Goal: Task Accomplishment & Management: Manage account settings

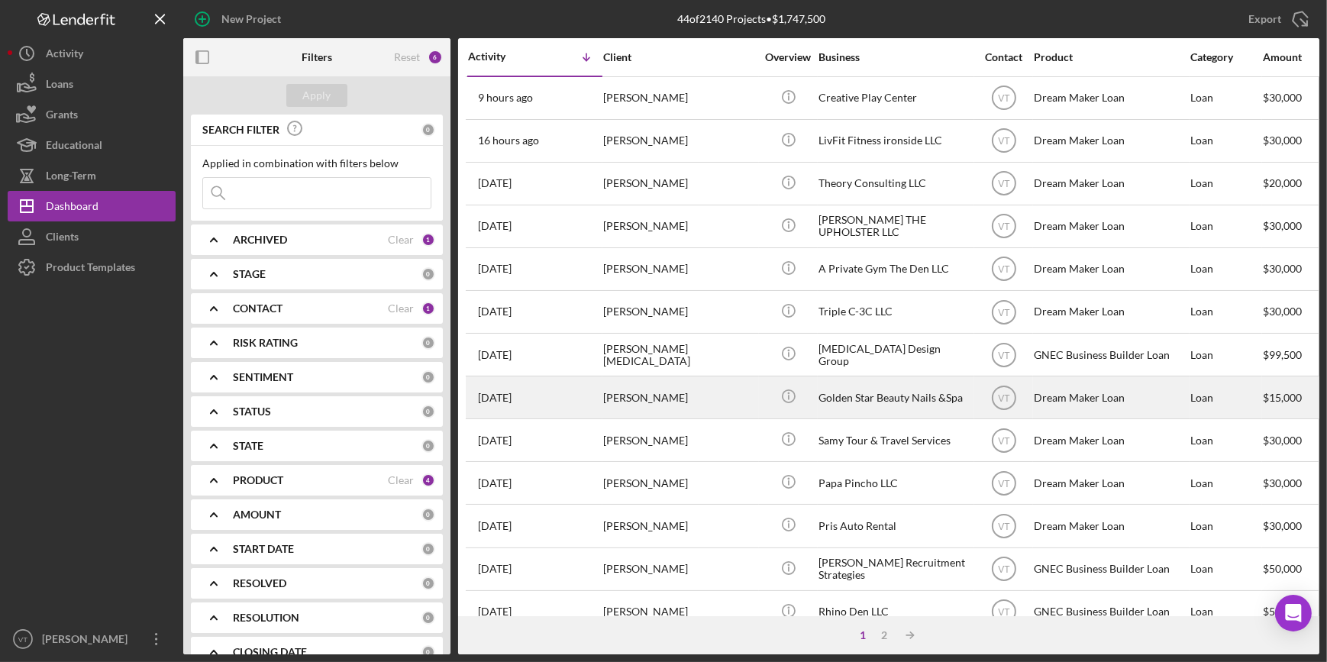
click at [708, 395] on div "[PERSON_NAME]" at bounding box center [679, 397] width 153 height 40
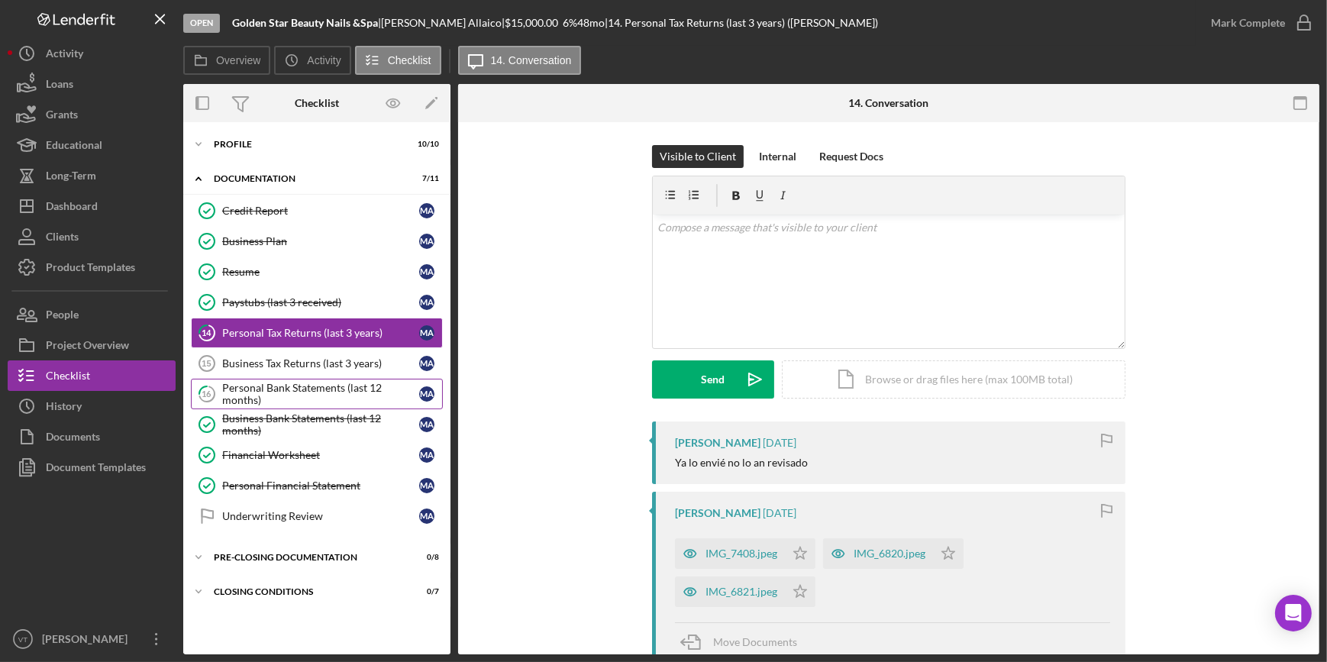
click at [302, 397] on div "Personal Bank Statements (last 12 months)" at bounding box center [320, 394] width 197 height 24
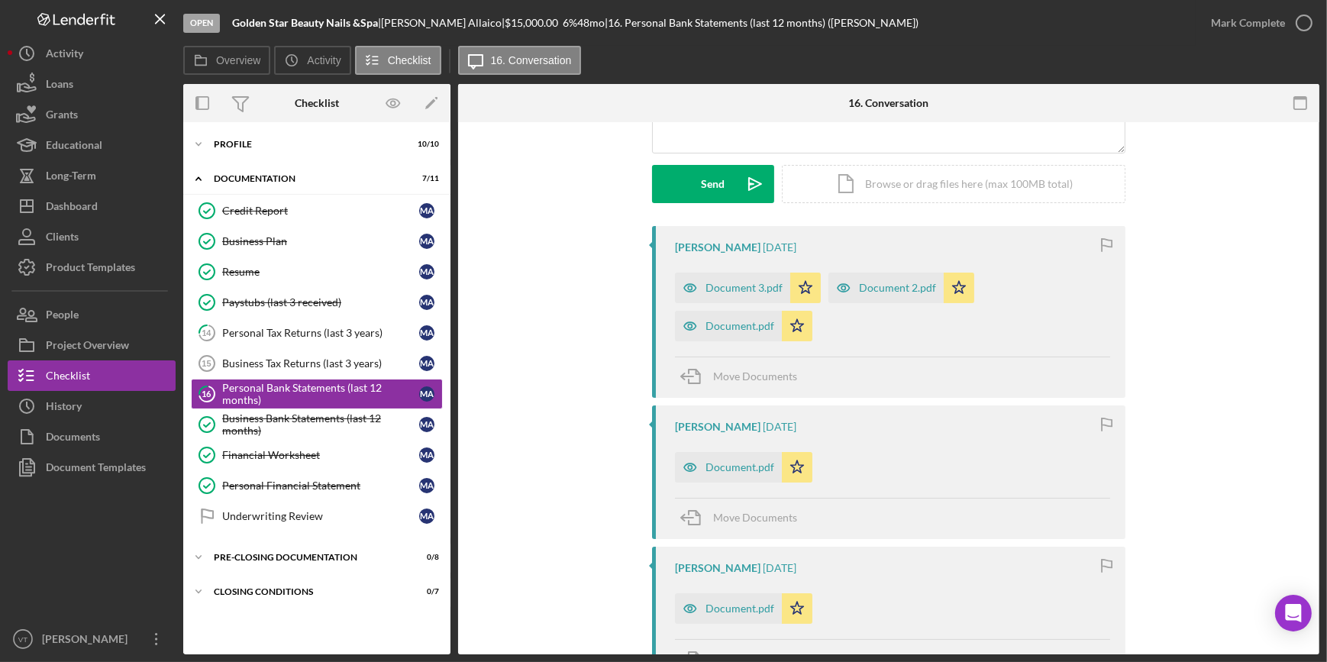
scroll to position [208, 0]
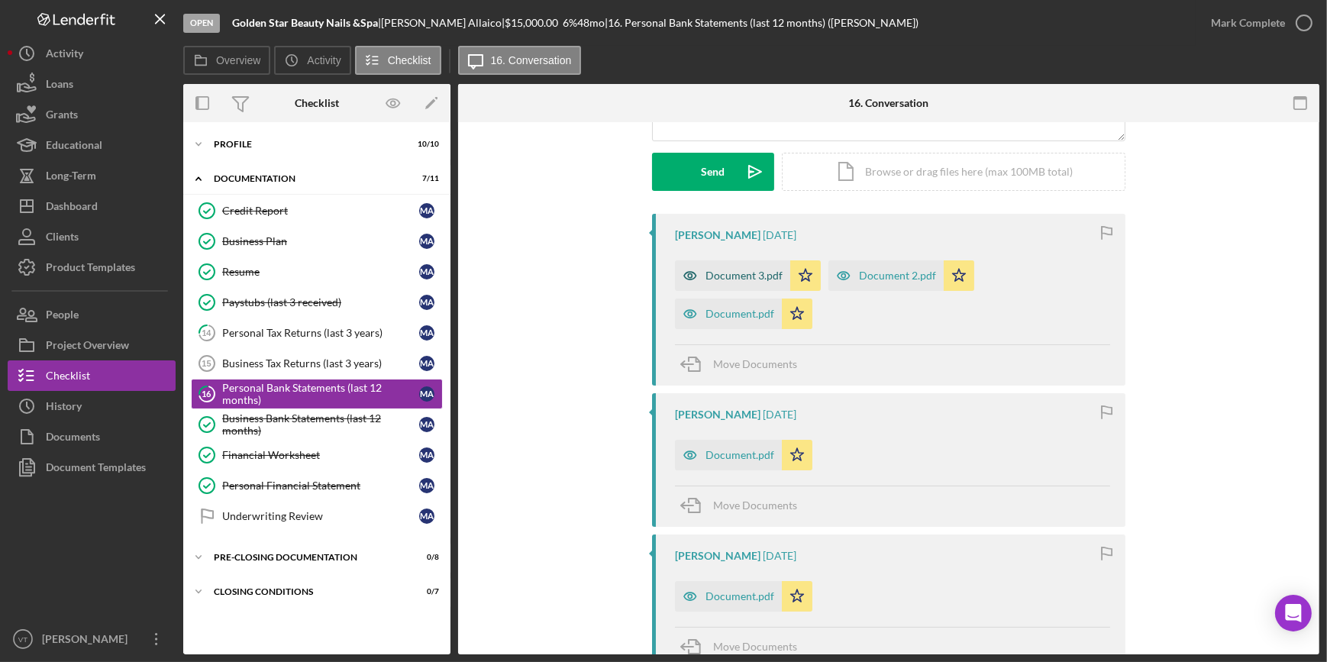
click at [734, 275] on div "Document 3.pdf" at bounding box center [744, 276] width 77 height 12
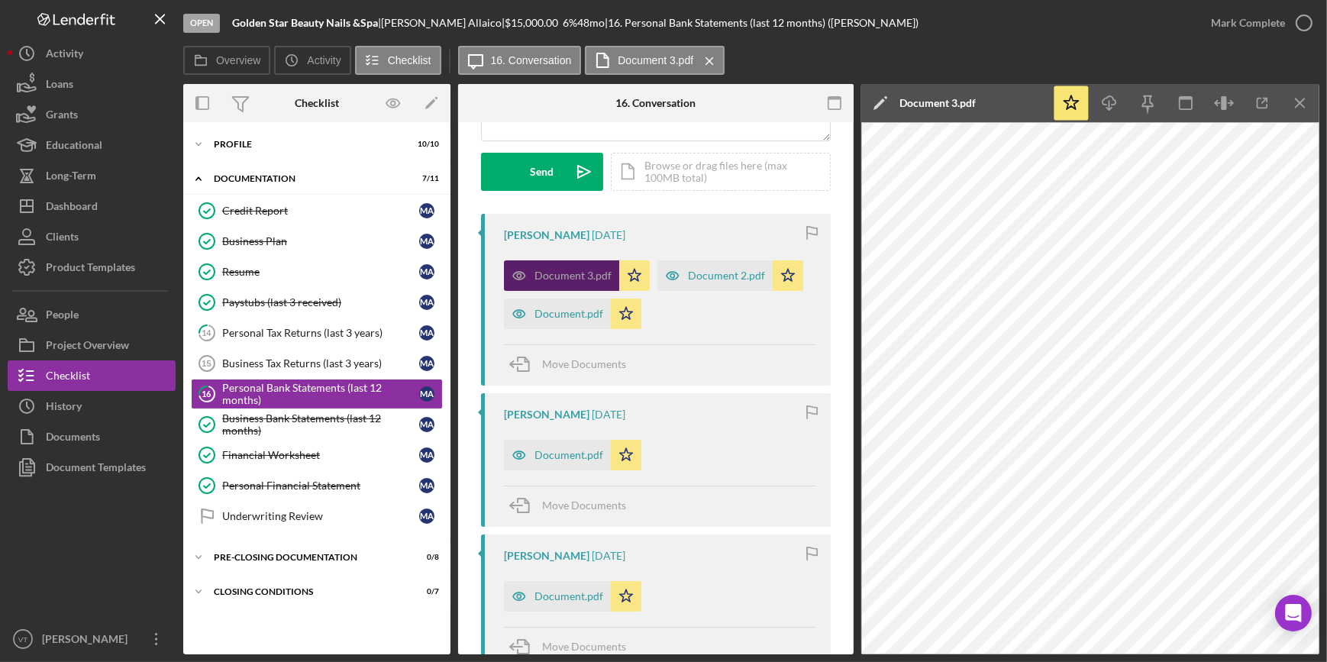
click at [734, 275] on div "Document 2.pdf" at bounding box center [726, 276] width 77 height 12
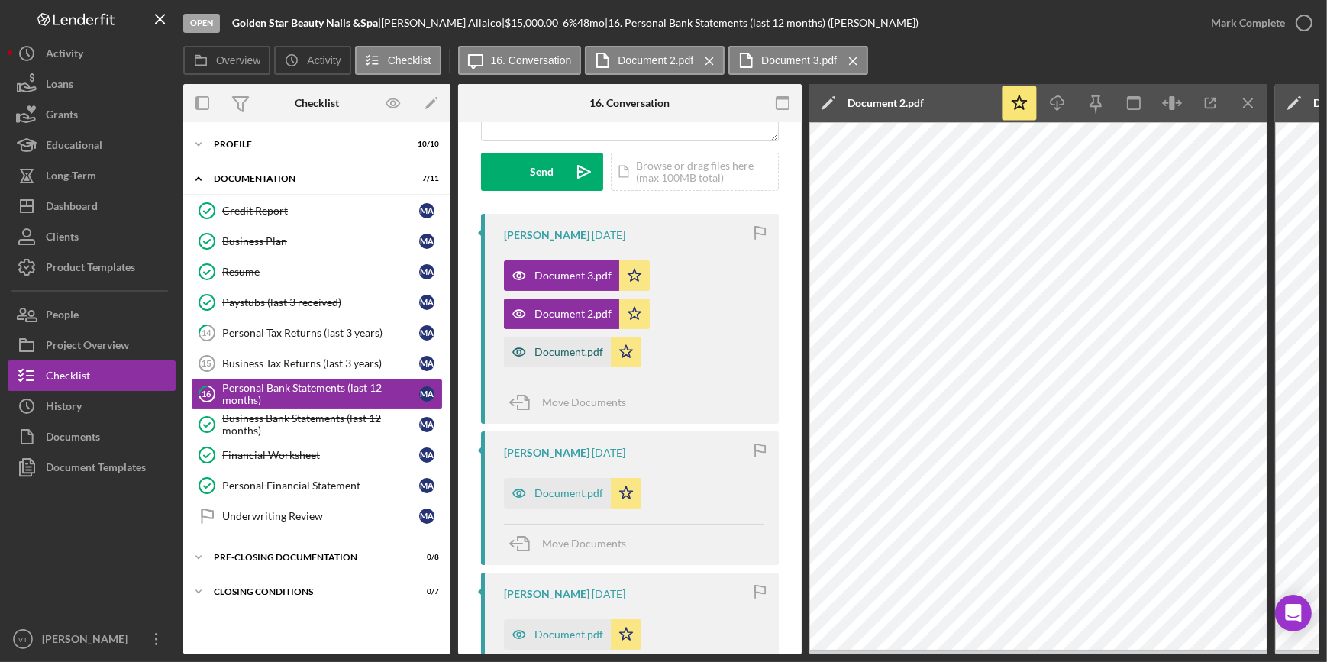
click at [555, 347] on div "Document.pdf" at bounding box center [569, 352] width 69 height 12
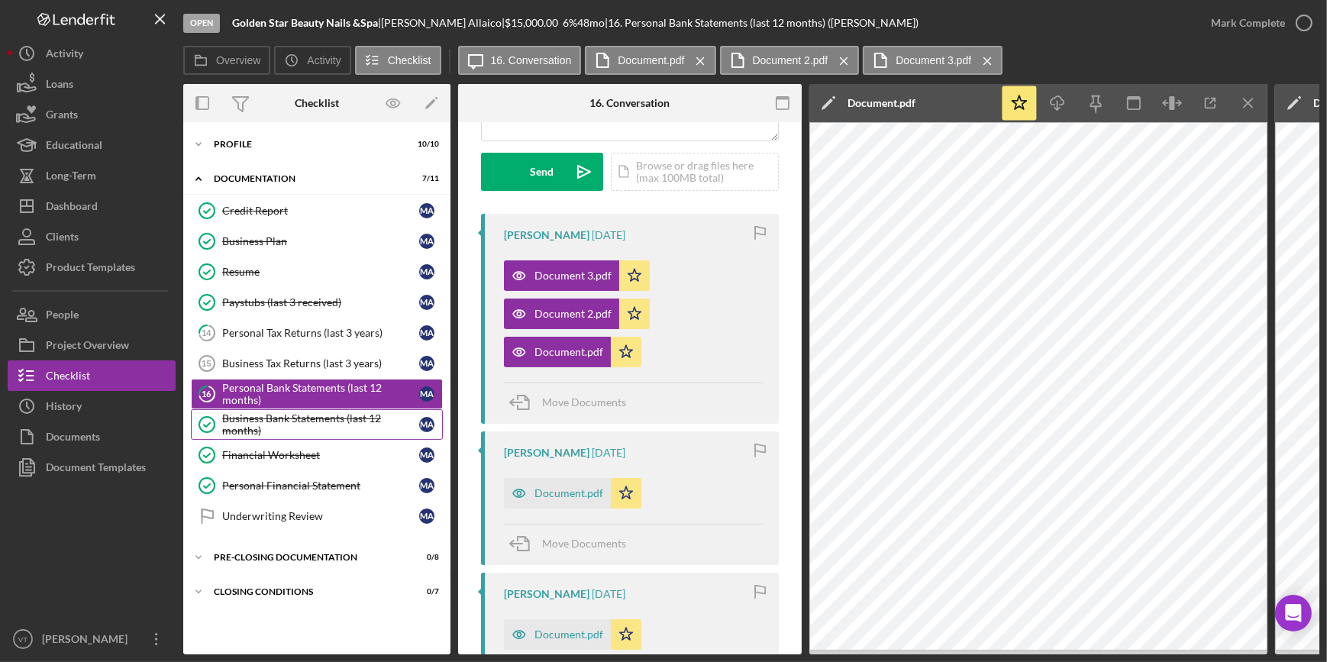
click at [353, 418] on div "Business Bank Statements (last 12 months)" at bounding box center [320, 424] width 197 height 24
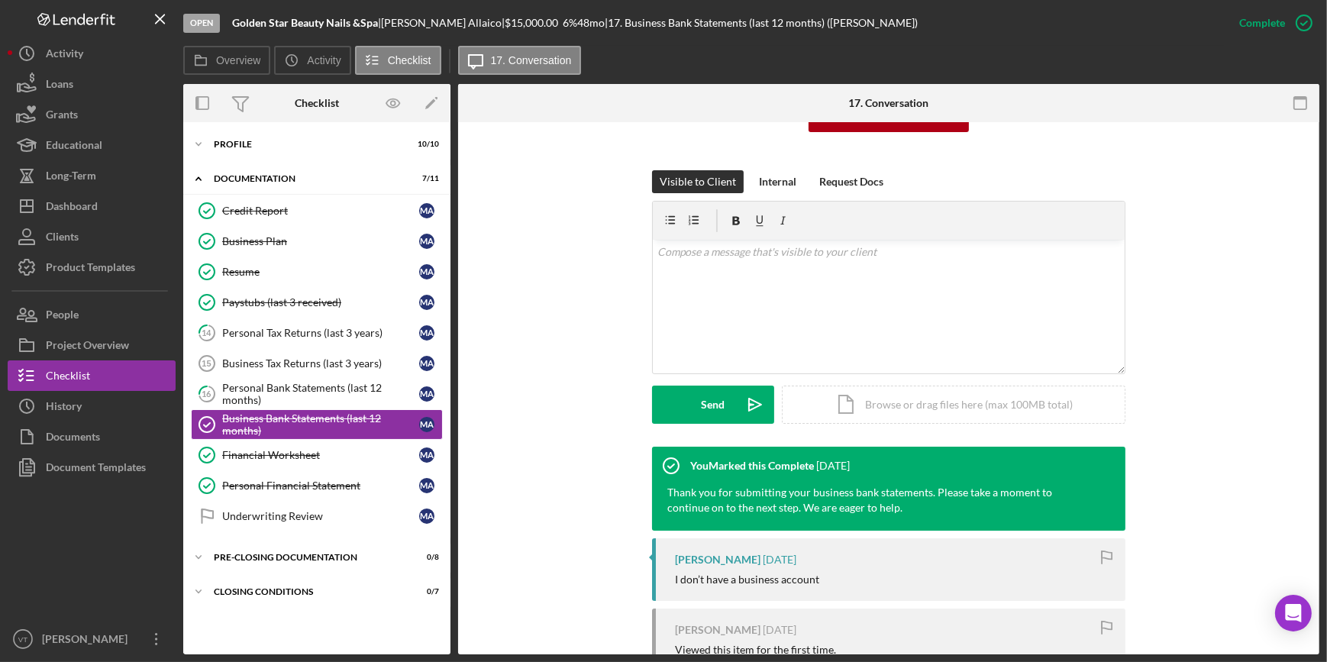
scroll to position [330, 0]
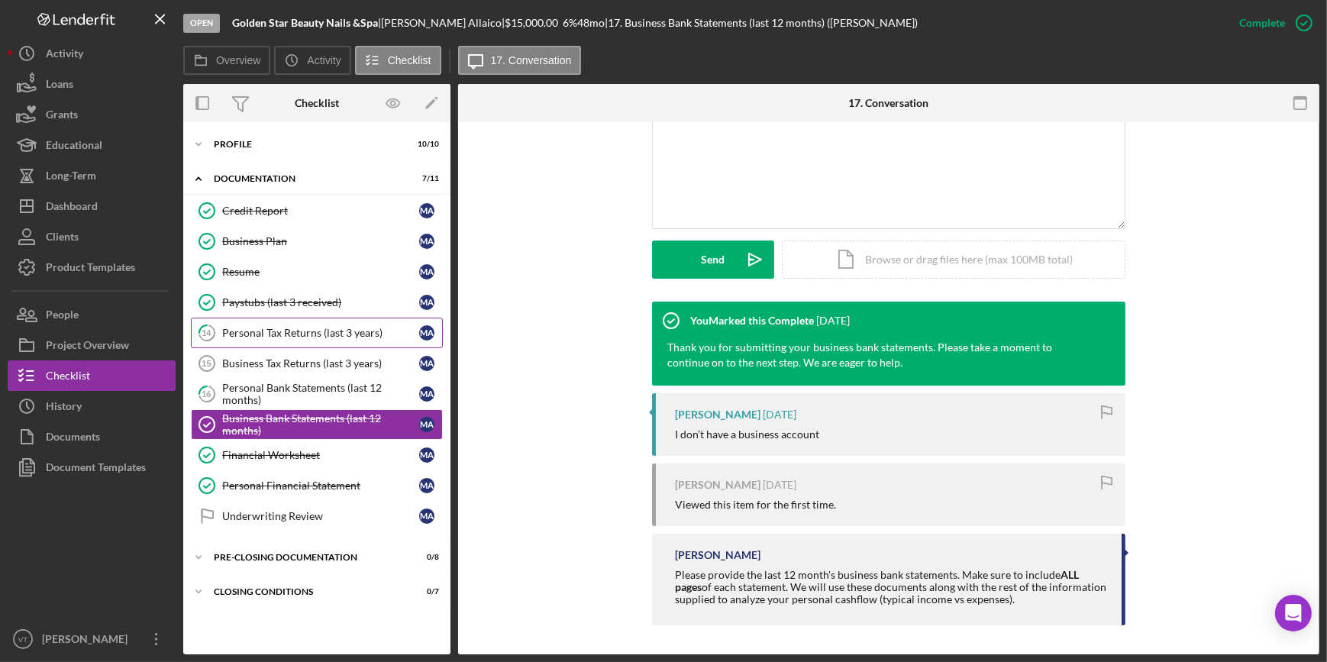
click at [326, 334] on div "Personal Tax Returns (last 3 years)" at bounding box center [320, 333] width 197 height 12
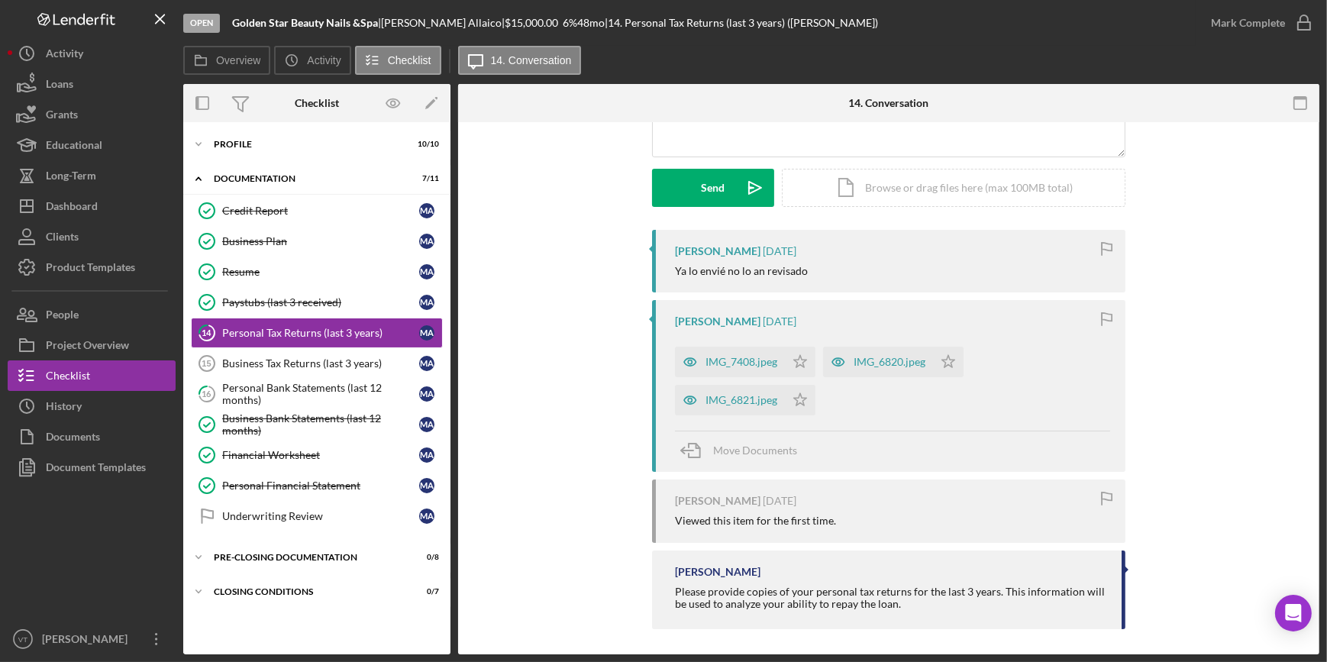
scroll to position [196, 0]
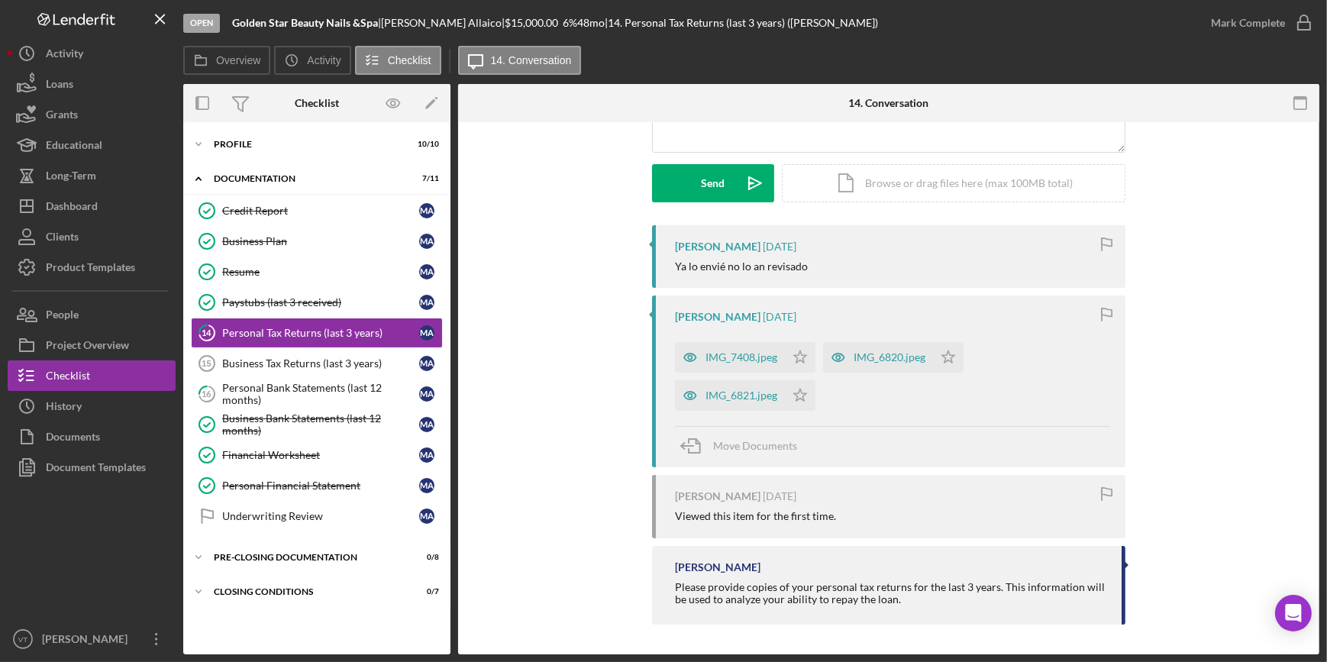
drag, startPoint x: 814, startPoint y: 262, endPoint x: 673, endPoint y: 260, distance: 141.3
click at [675, 260] on div "Ya lo envié no lo an revisado" at bounding box center [892, 266] width 435 height 12
copy div "Ya lo envié no lo an revisado"
click at [308, 299] on div "Paystubs (last 3 received)" at bounding box center [320, 302] width 197 height 12
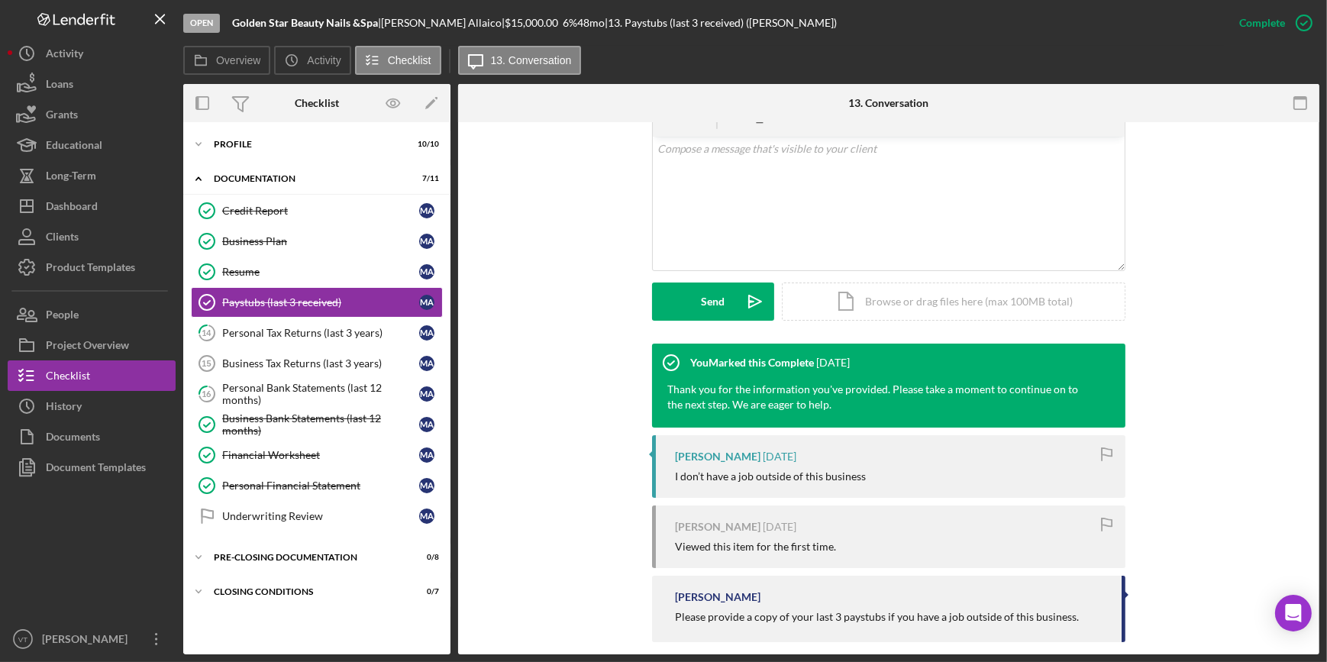
scroll to position [305, 0]
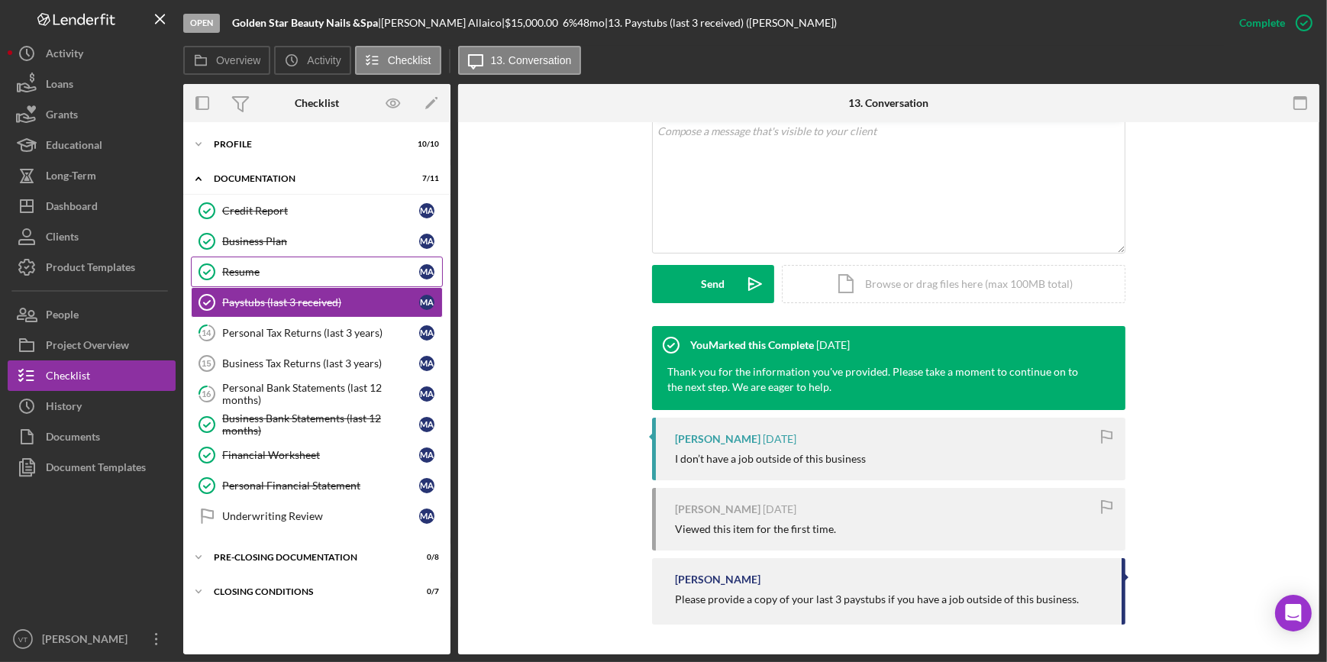
click at [307, 260] on link "Resume Resume M A" at bounding box center [317, 272] width 252 height 31
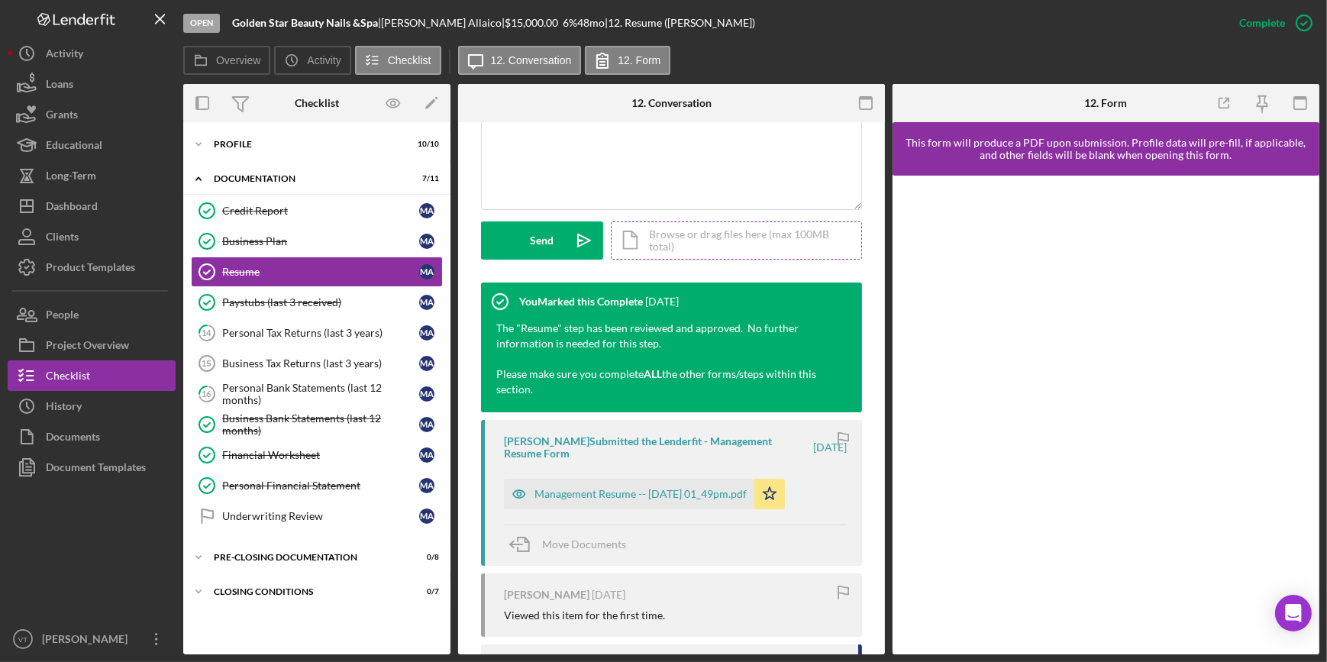
scroll to position [416, 0]
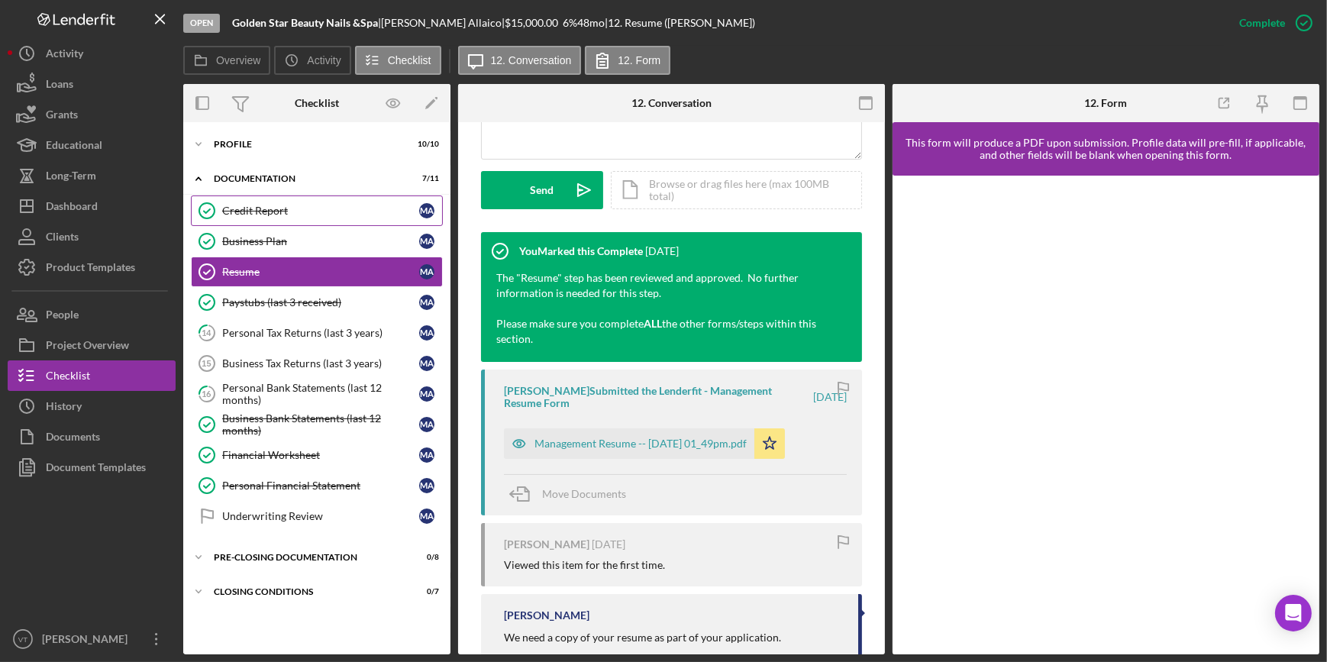
click at [328, 202] on link "Credit Report Credit Report M A" at bounding box center [317, 211] width 252 height 31
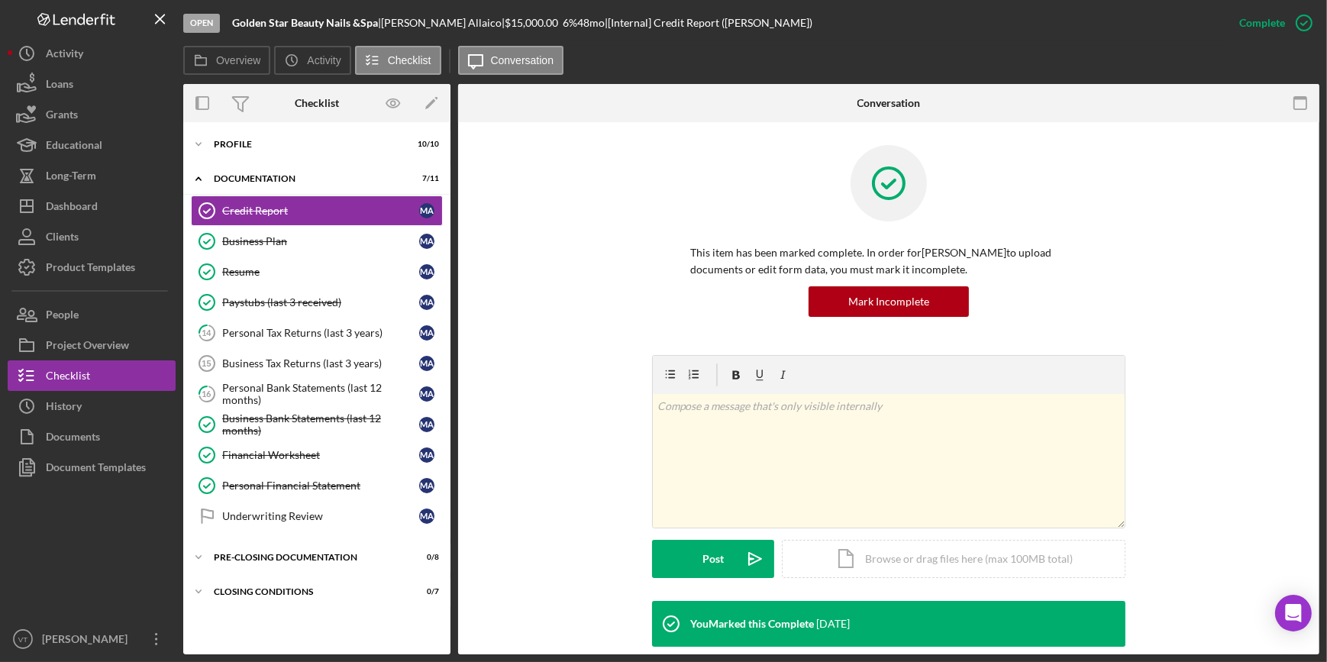
scroll to position [238, 0]
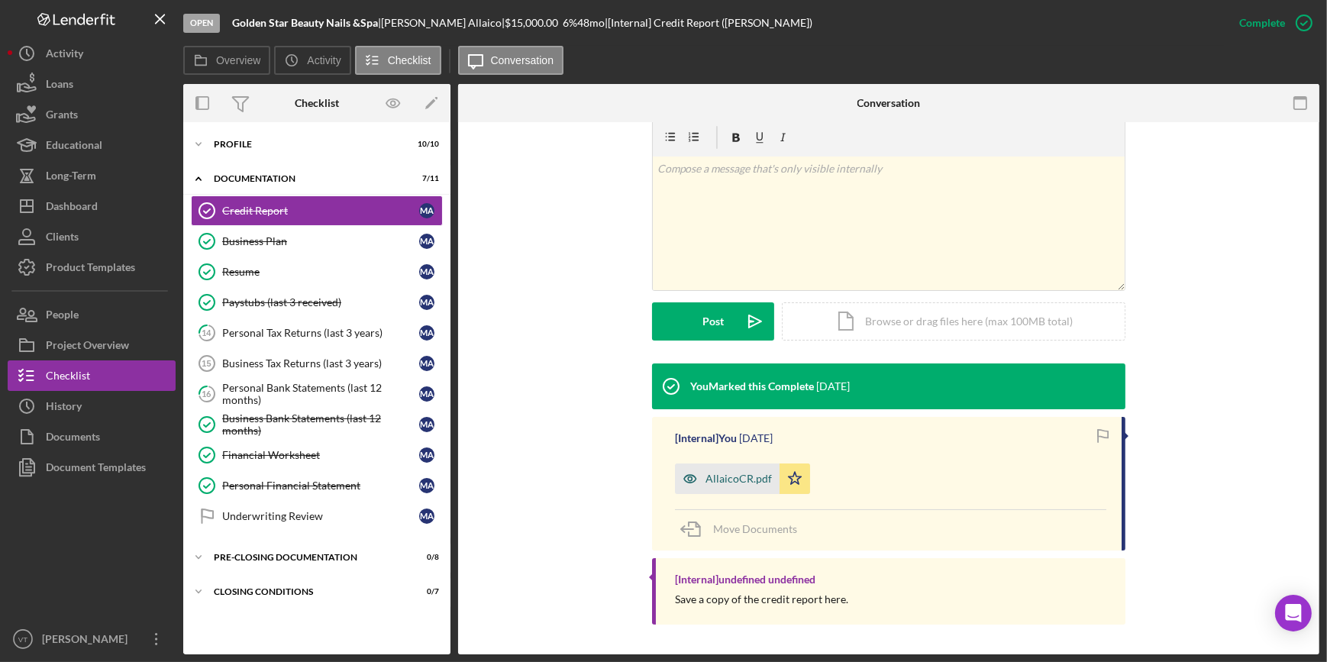
click at [720, 493] on div "AllaicoCR.pdf" at bounding box center [727, 479] width 105 height 31
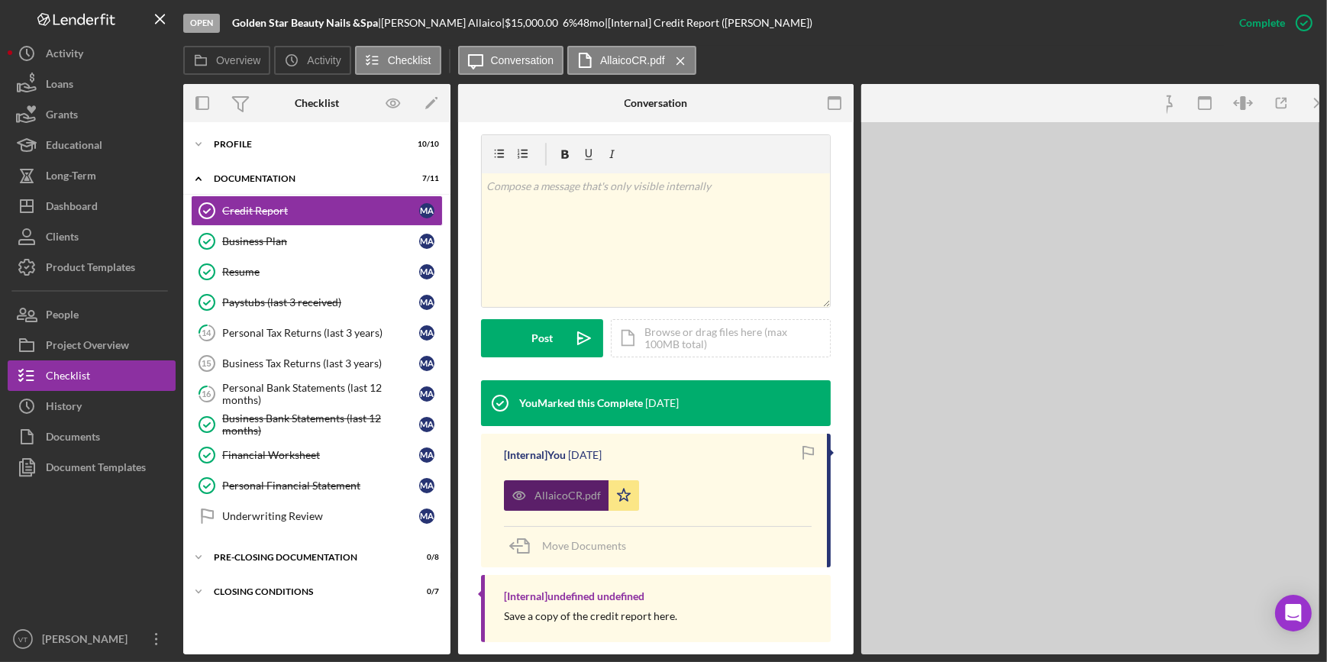
scroll to position [255, 0]
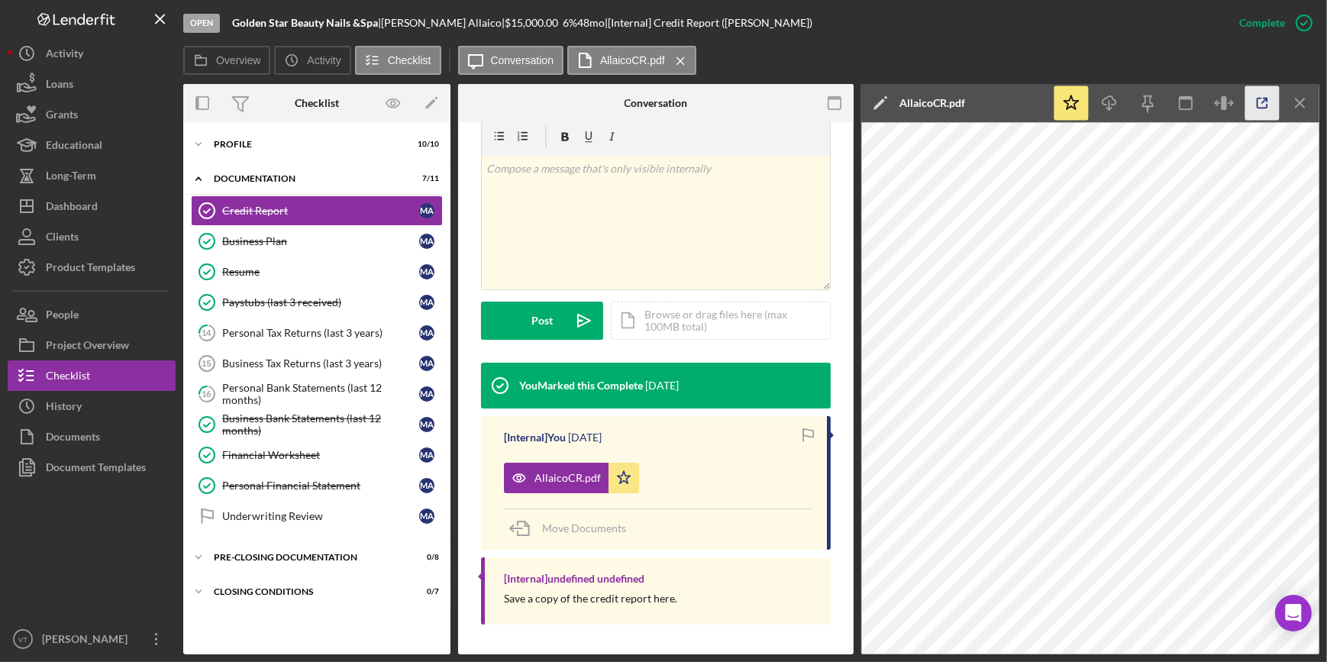
click at [1251, 109] on icon "button" at bounding box center [1263, 103] width 34 height 34
click at [206, 137] on icon "Icon/Expander" at bounding box center [198, 144] width 31 height 31
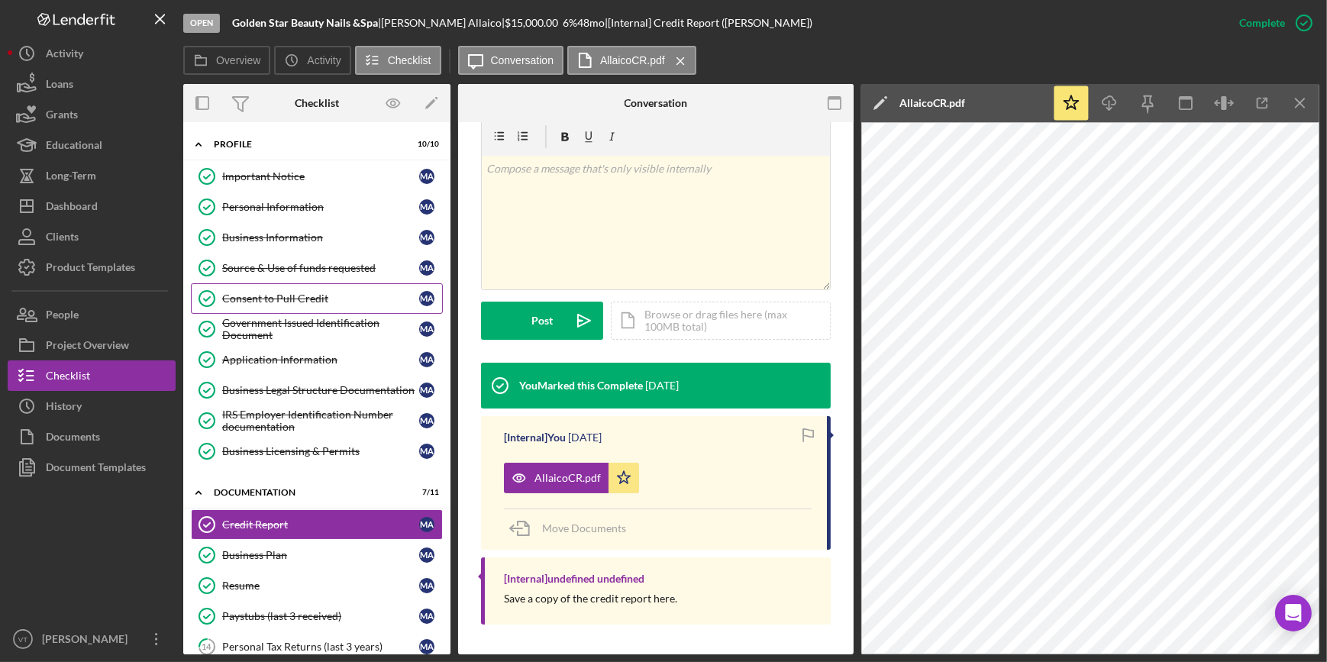
click at [270, 298] on div "Consent to Pull Credit" at bounding box center [320, 299] width 197 height 12
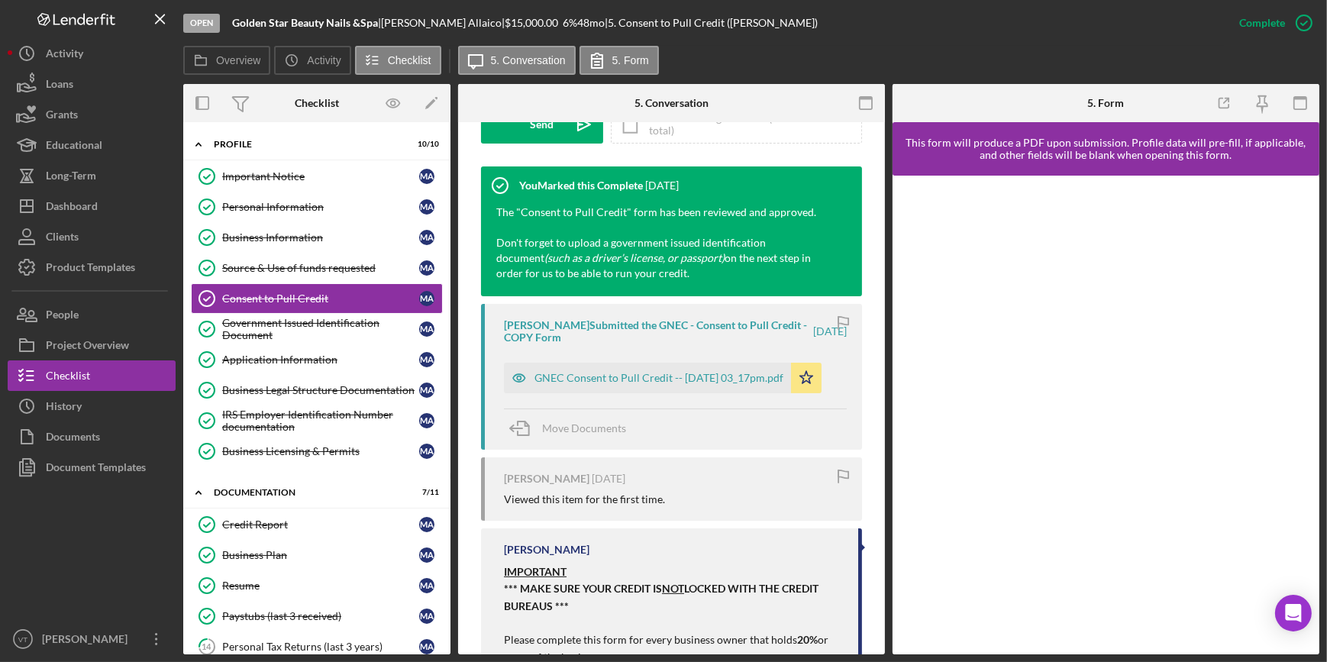
scroll to position [486, 0]
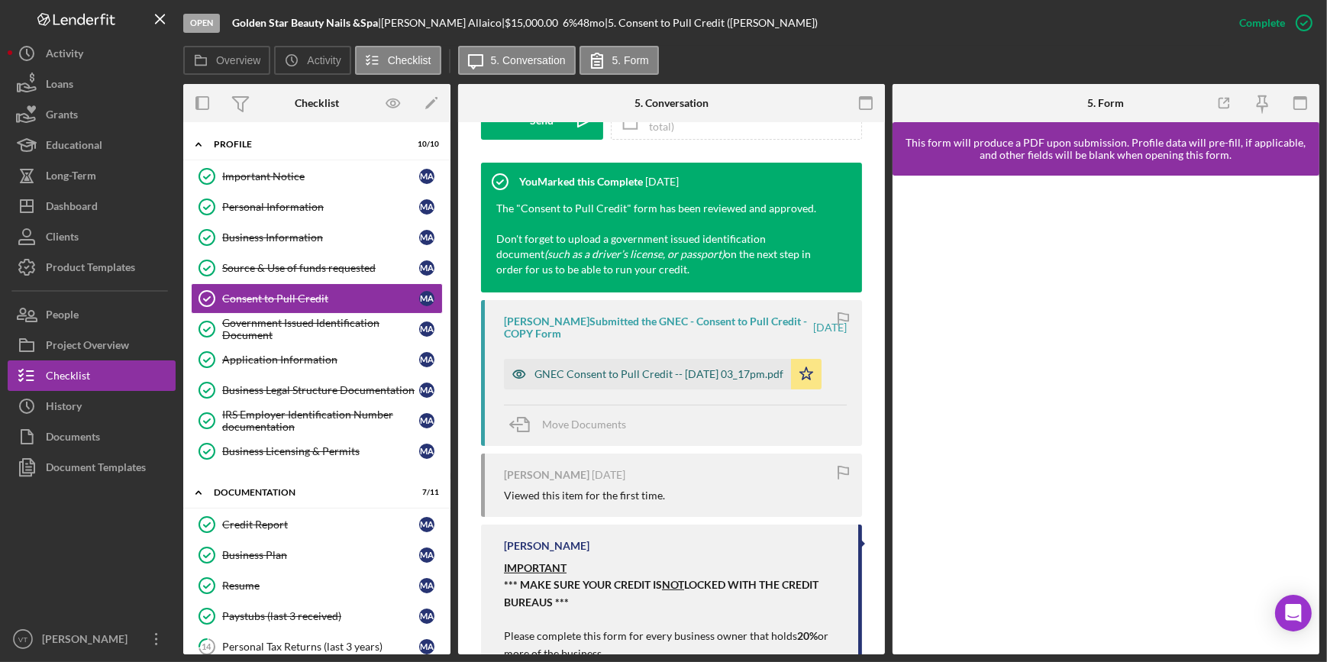
click at [614, 374] on div "GNEC Consent to Pull Credit -- 2025-06-30 03_17pm.pdf" at bounding box center [659, 374] width 249 height 12
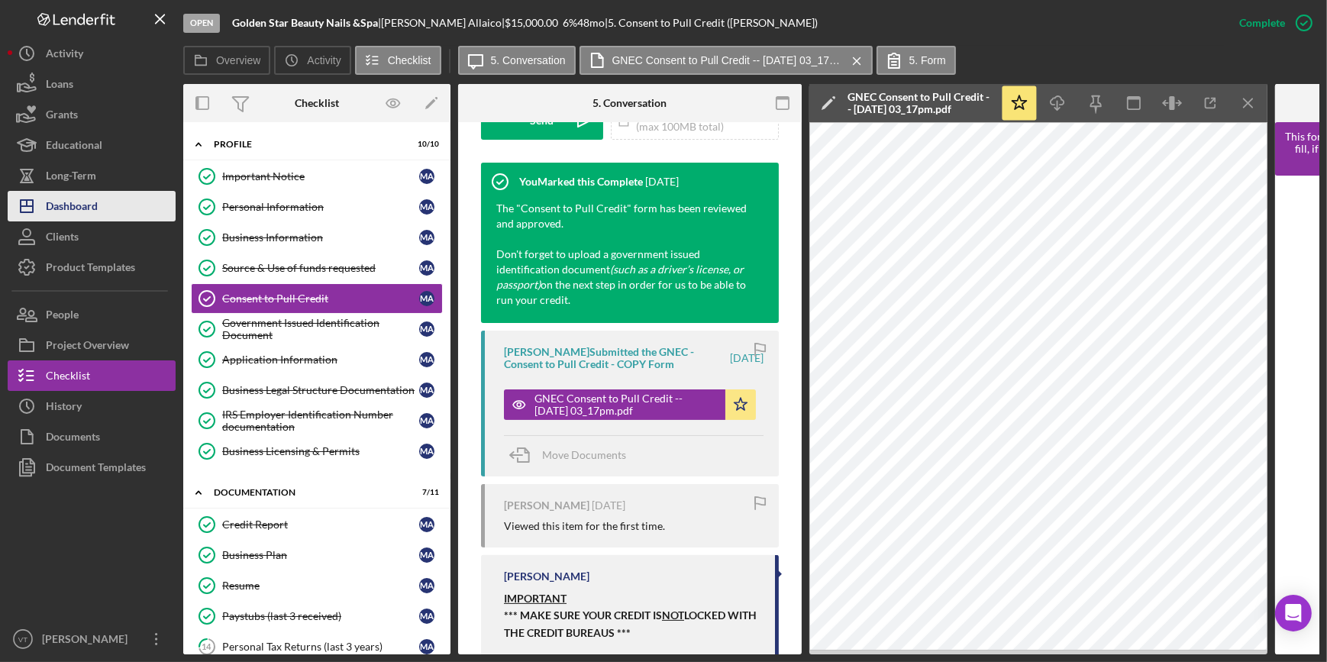
click at [71, 218] on div "Dashboard" at bounding box center [72, 208] width 52 height 34
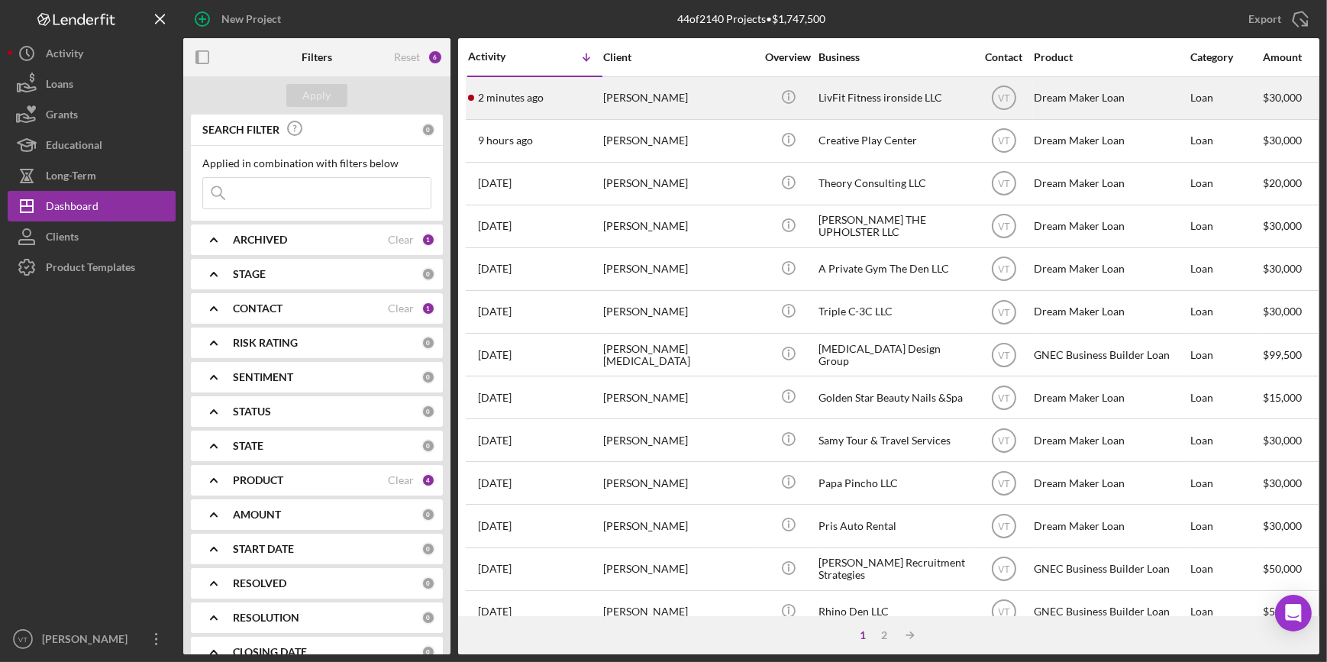
click at [601, 105] on div "2 minutes ago Widchard Jilus" at bounding box center [535, 98] width 134 height 40
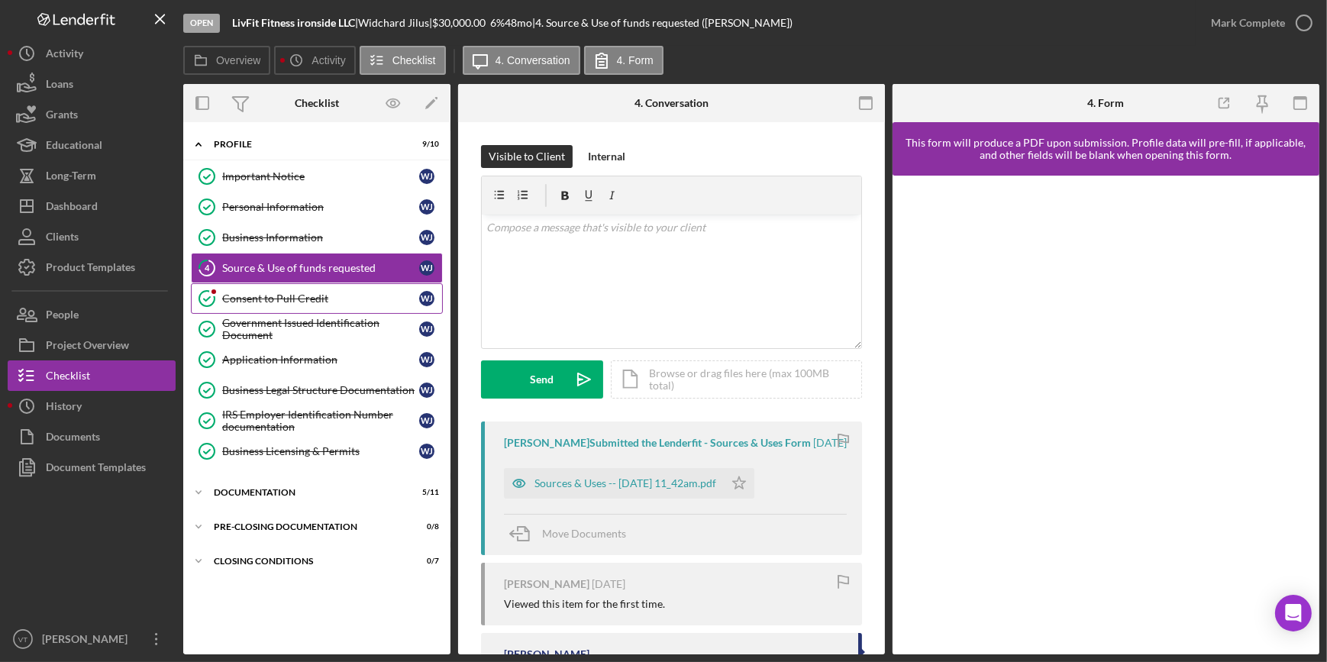
click at [342, 296] on div "Consent to Pull Credit" at bounding box center [320, 299] width 197 height 12
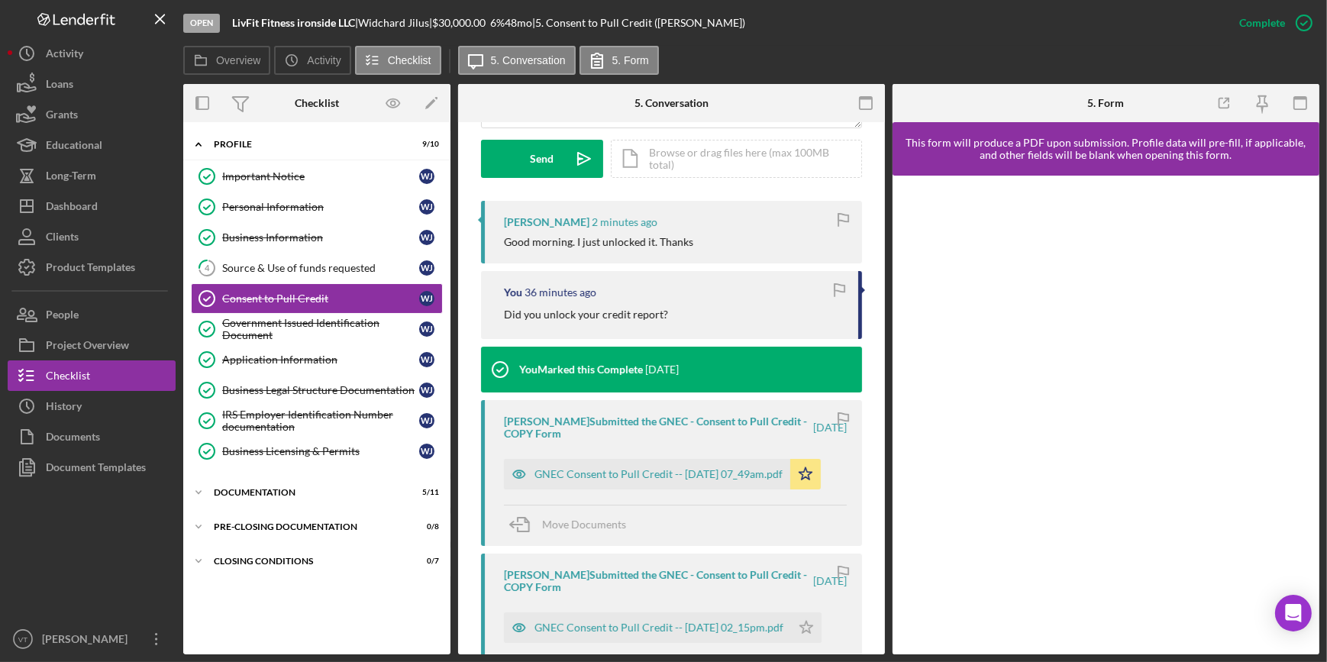
scroll to position [486, 0]
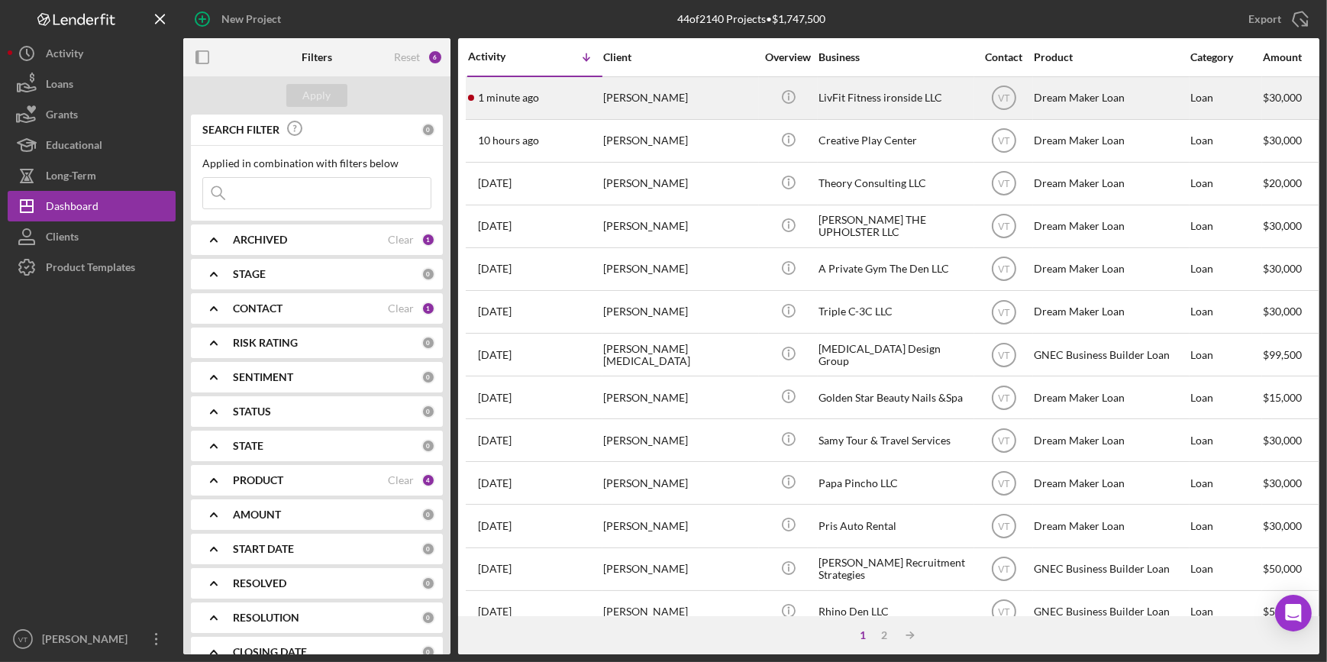
click at [509, 103] on time "1 minute ago" at bounding box center [508, 98] width 61 height 12
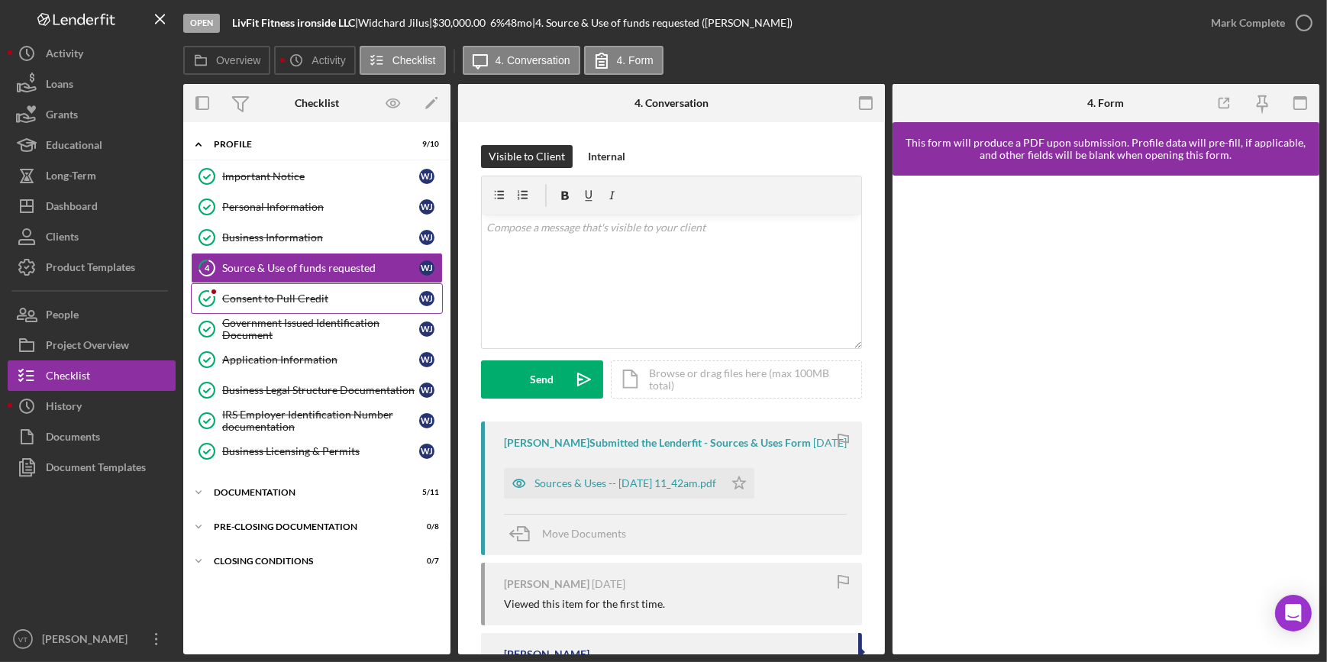
click at [267, 303] on div "Consent to Pull Credit" at bounding box center [320, 299] width 197 height 12
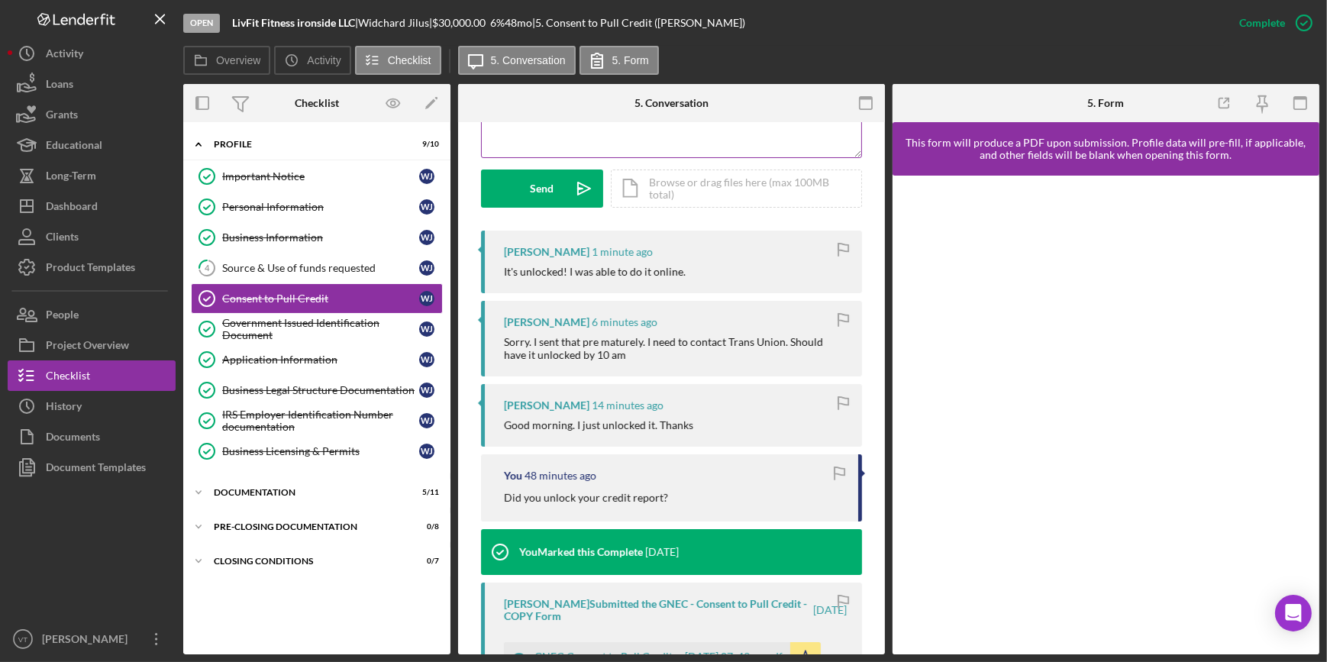
scroll to position [416, 0]
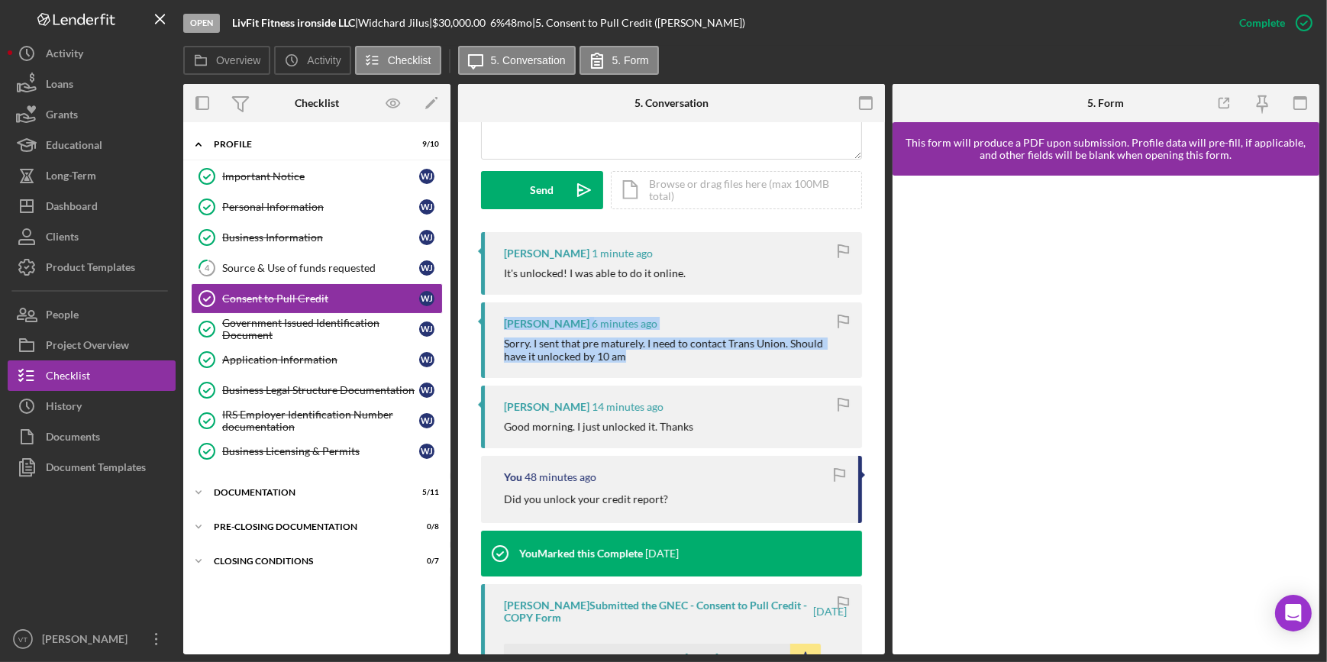
drag, startPoint x: 496, startPoint y: 321, endPoint x: 832, endPoint y: 354, distance: 337.7
click at [832, 354] on div "Widchard Jilus 6 minutes ago Sorry. I sent that pre maturely. I need to contact…" at bounding box center [671, 339] width 381 height 75
copy div "Widchard Jilus 6 minutes ago Sorry. I sent that pre maturely. I need to contact…"
click at [82, 210] on div "Dashboard" at bounding box center [72, 208] width 52 height 34
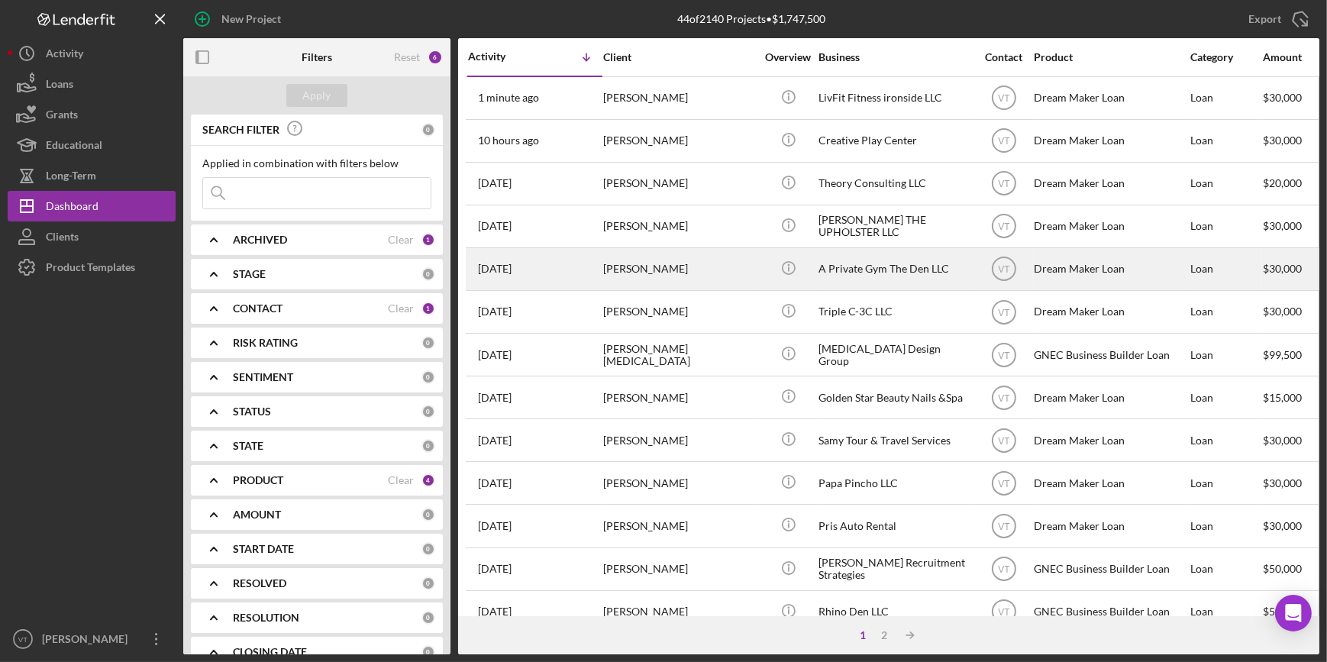
click at [595, 271] on div "3 days ago Nathan Gainer" at bounding box center [535, 269] width 134 height 40
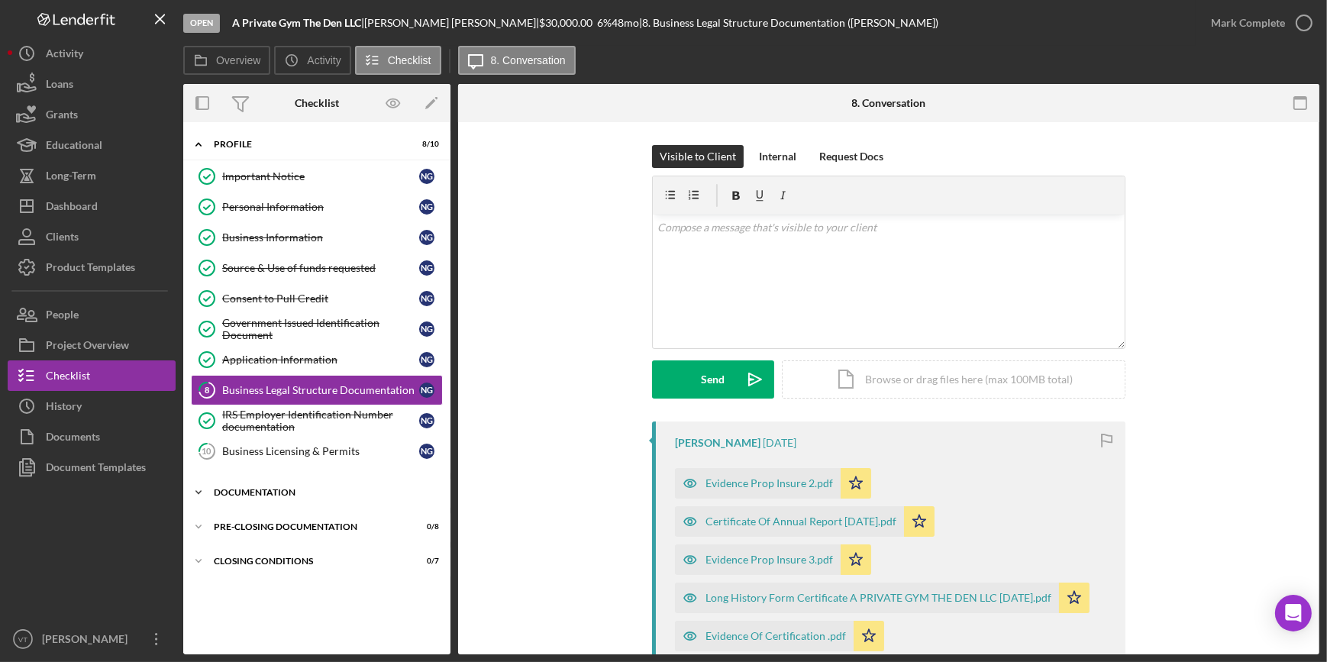
click at [237, 491] on div "Documentation" at bounding box center [323, 492] width 218 height 9
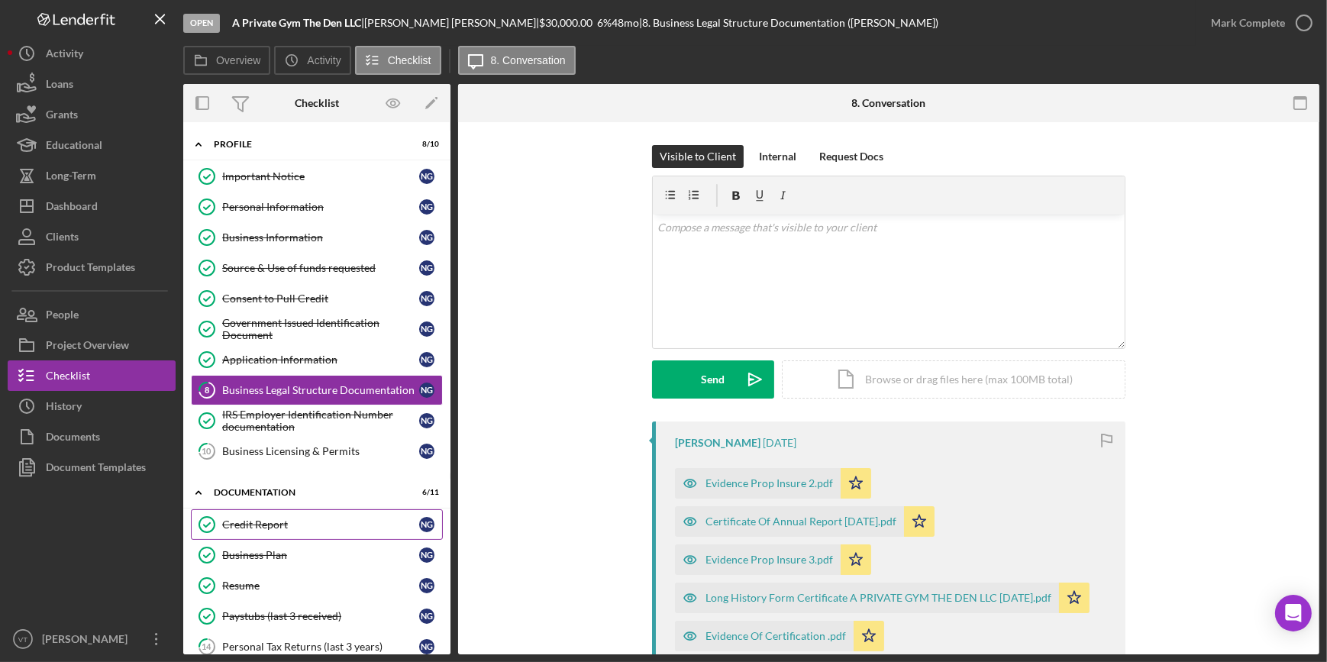
click at [235, 527] on div "Credit Report" at bounding box center [320, 525] width 197 height 12
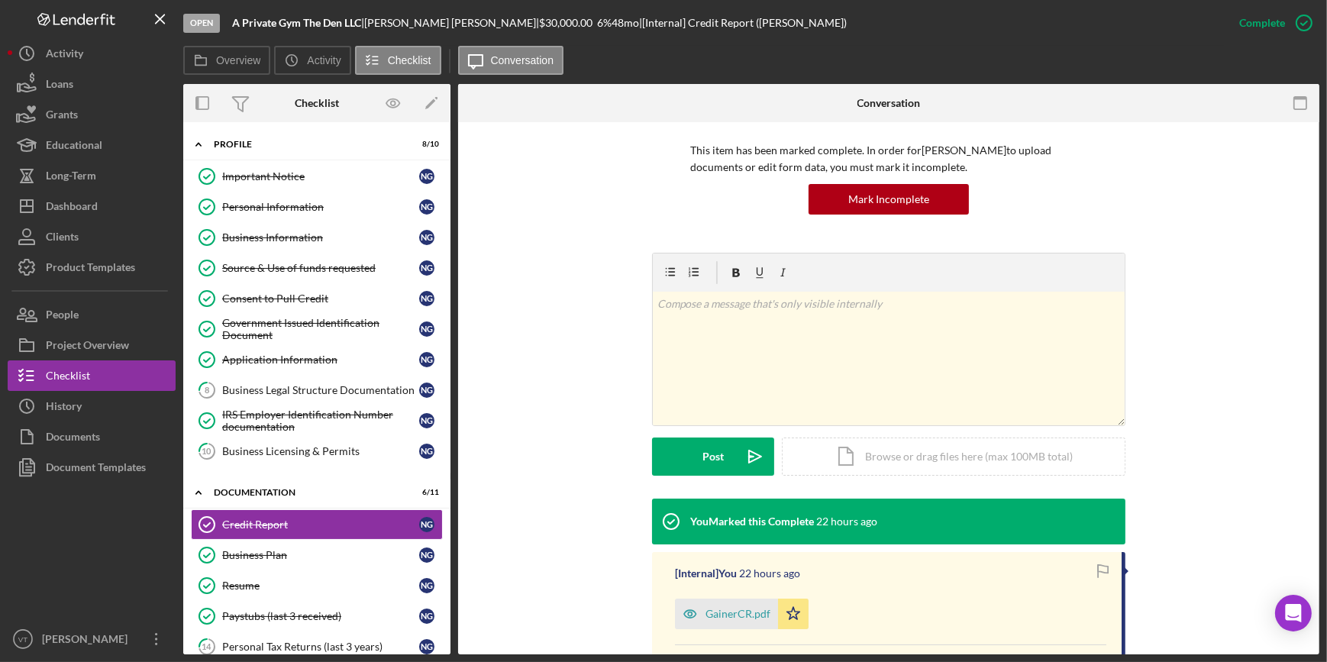
scroll to position [238, 0]
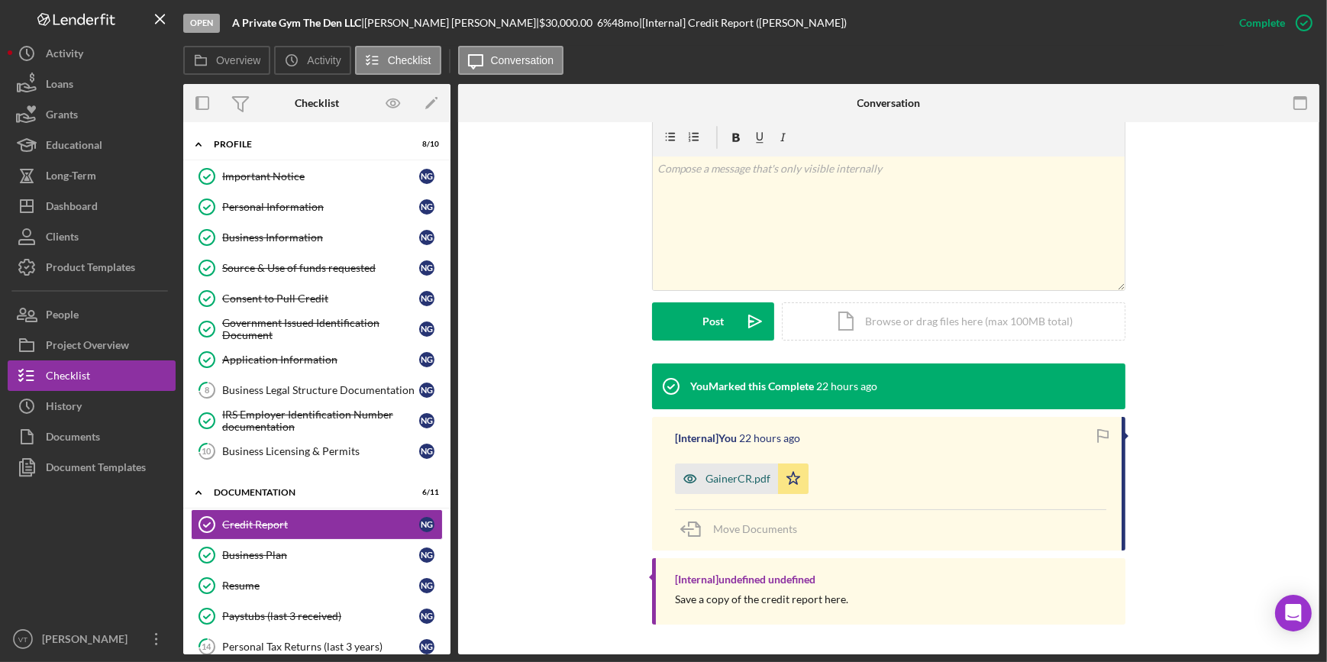
click at [699, 471] on icon "button" at bounding box center [690, 479] width 31 height 31
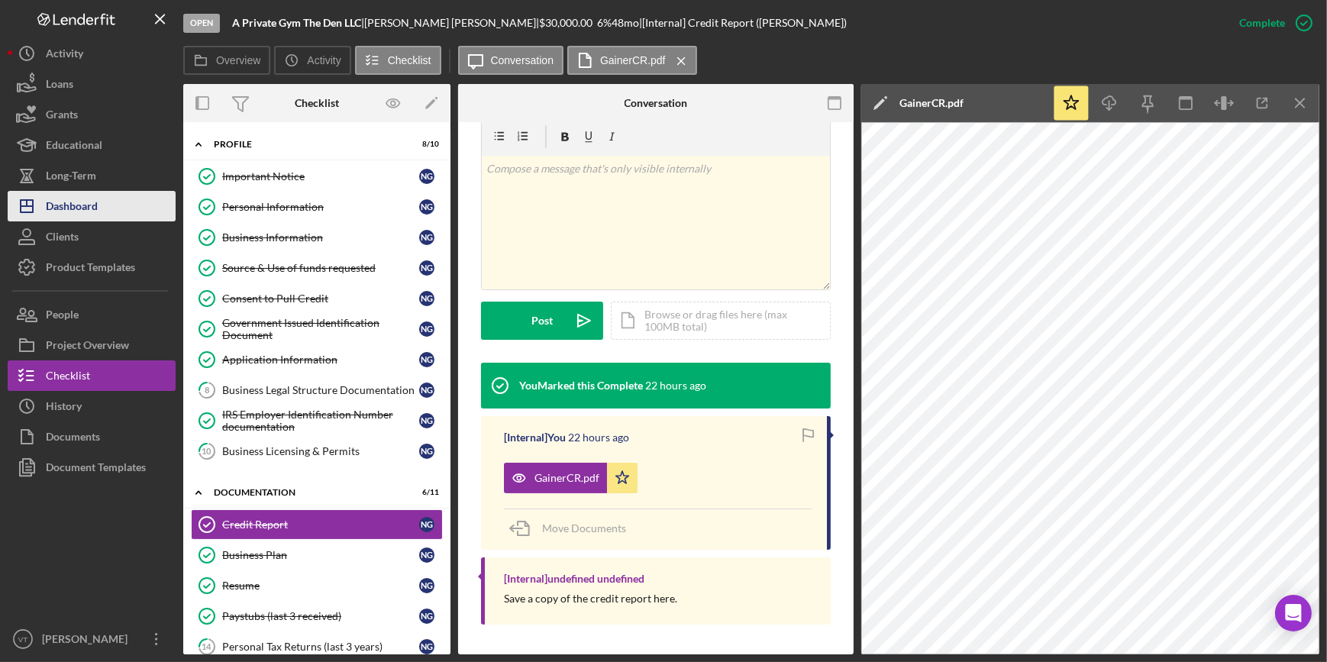
click at [137, 202] on button "Icon/Dashboard Dashboard" at bounding box center [92, 206] width 168 height 31
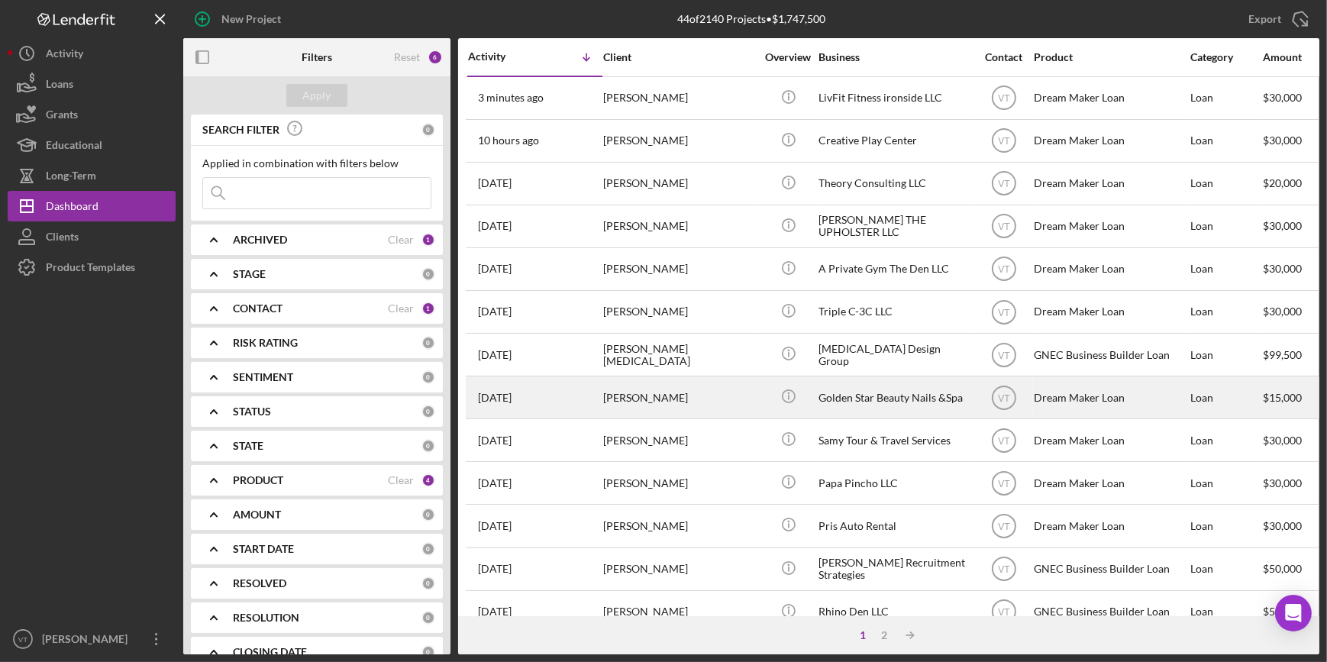
click at [715, 402] on div "[PERSON_NAME]" at bounding box center [679, 397] width 153 height 40
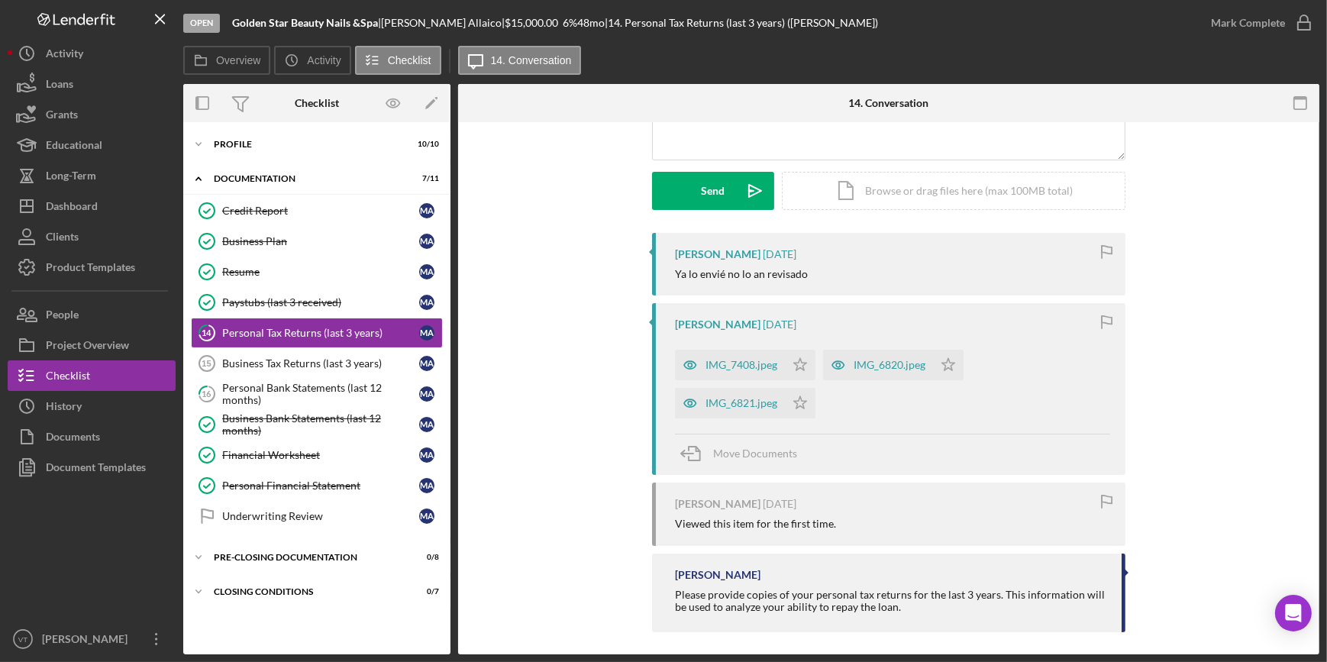
scroll to position [196, 0]
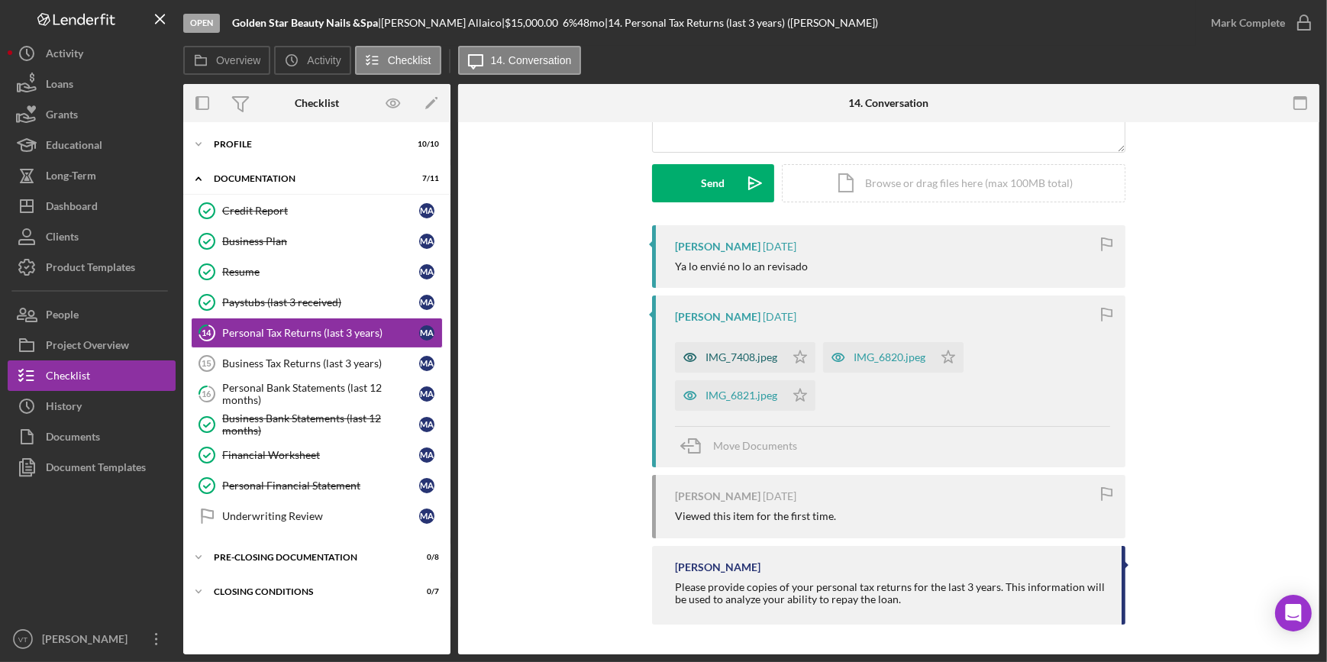
click at [726, 351] on div "IMG_7408.jpeg" at bounding box center [742, 357] width 72 height 12
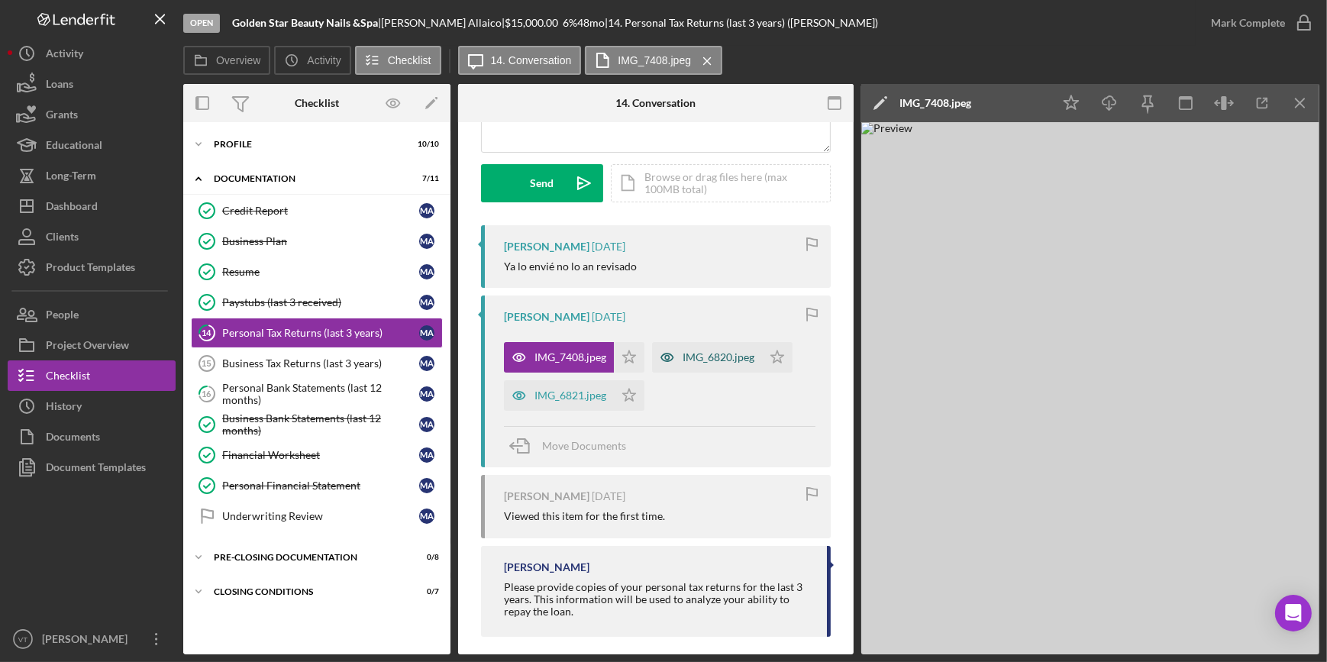
click at [701, 355] on div "IMG_6820.jpeg" at bounding box center [719, 357] width 72 height 12
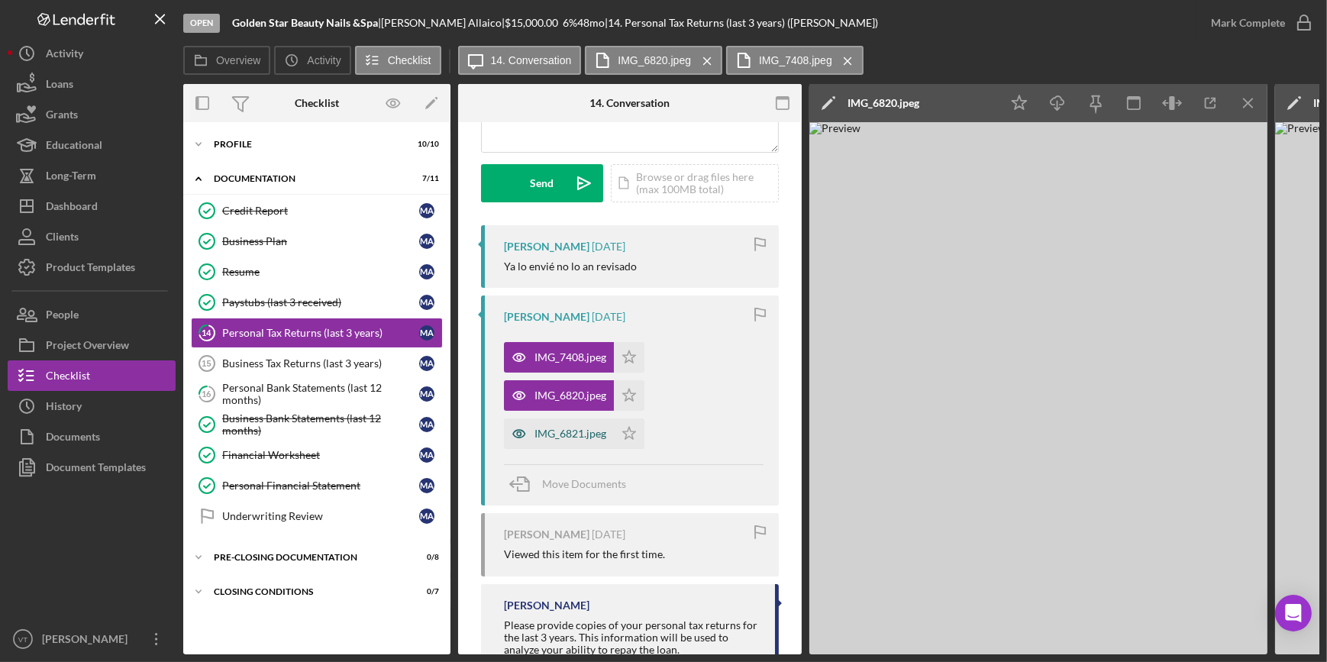
click at [570, 419] on div "IMG_6821.jpeg" at bounding box center [559, 434] width 110 height 31
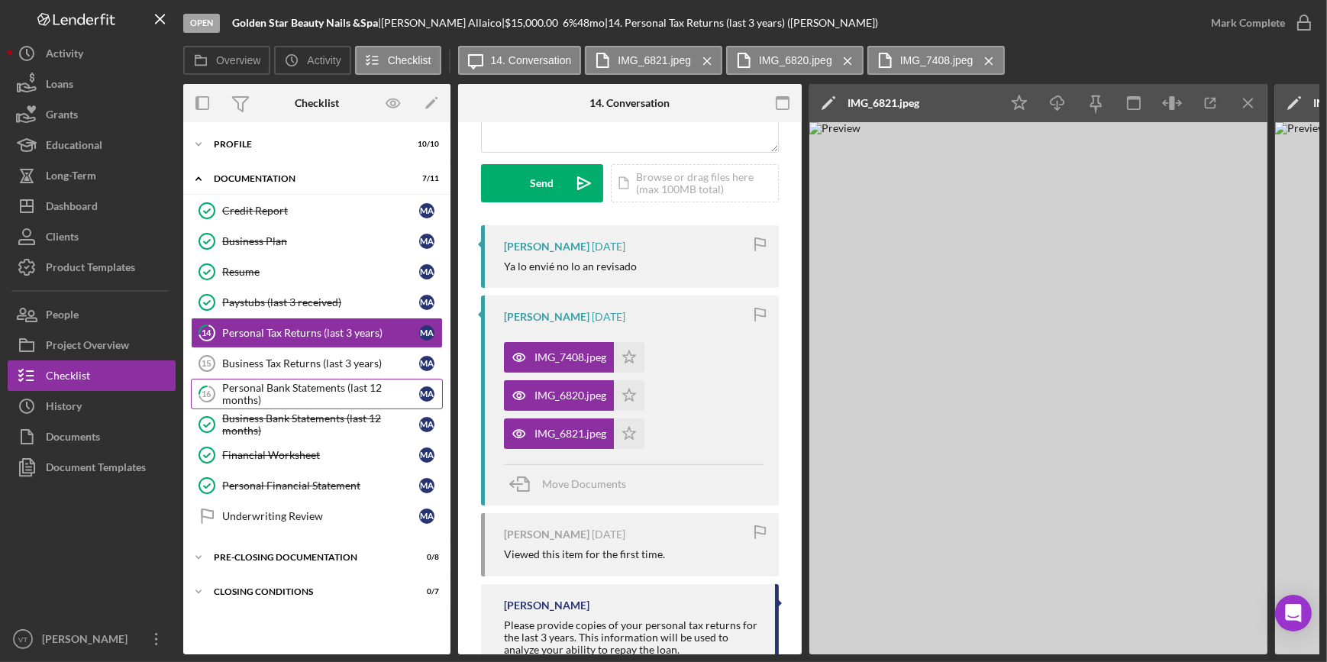
click at [244, 388] on div "Personal Bank Statements (last 12 months)" at bounding box center [320, 394] width 197 height 24
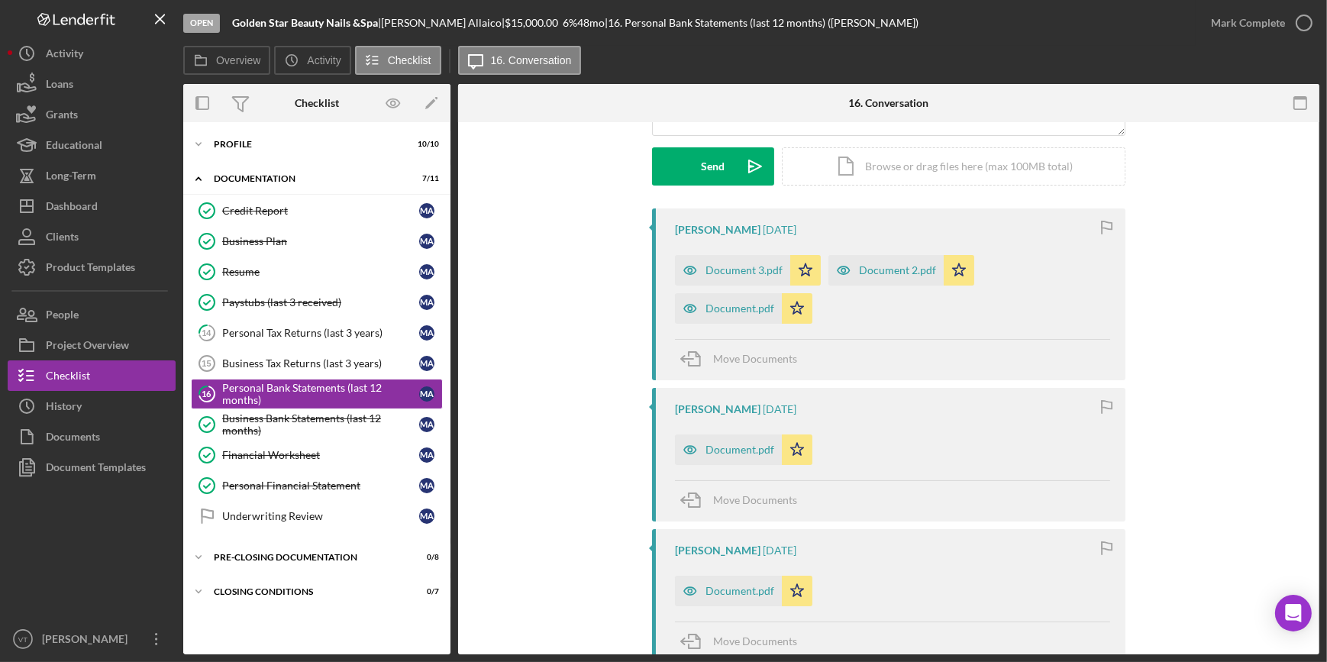
scroll to position [277, 0]
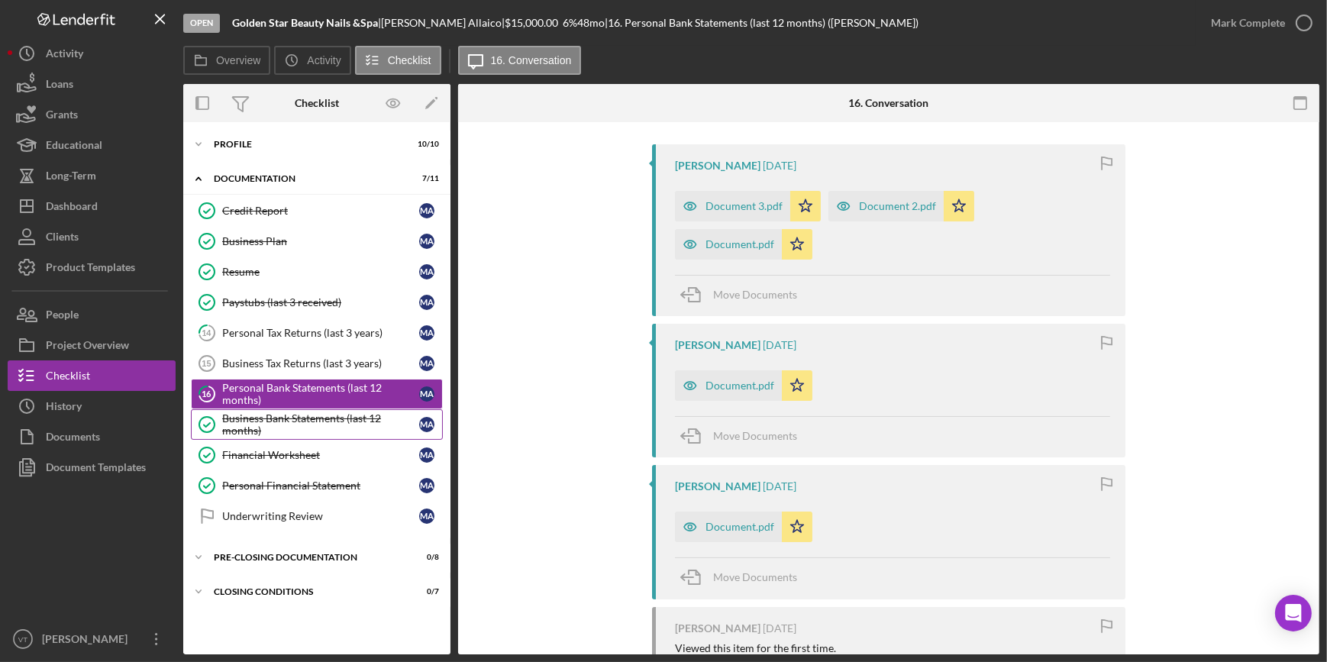
click at [255, 422] on div "Business Bank Statements (last 12 months)" at bounding box center [320, 424] width 197 height 24
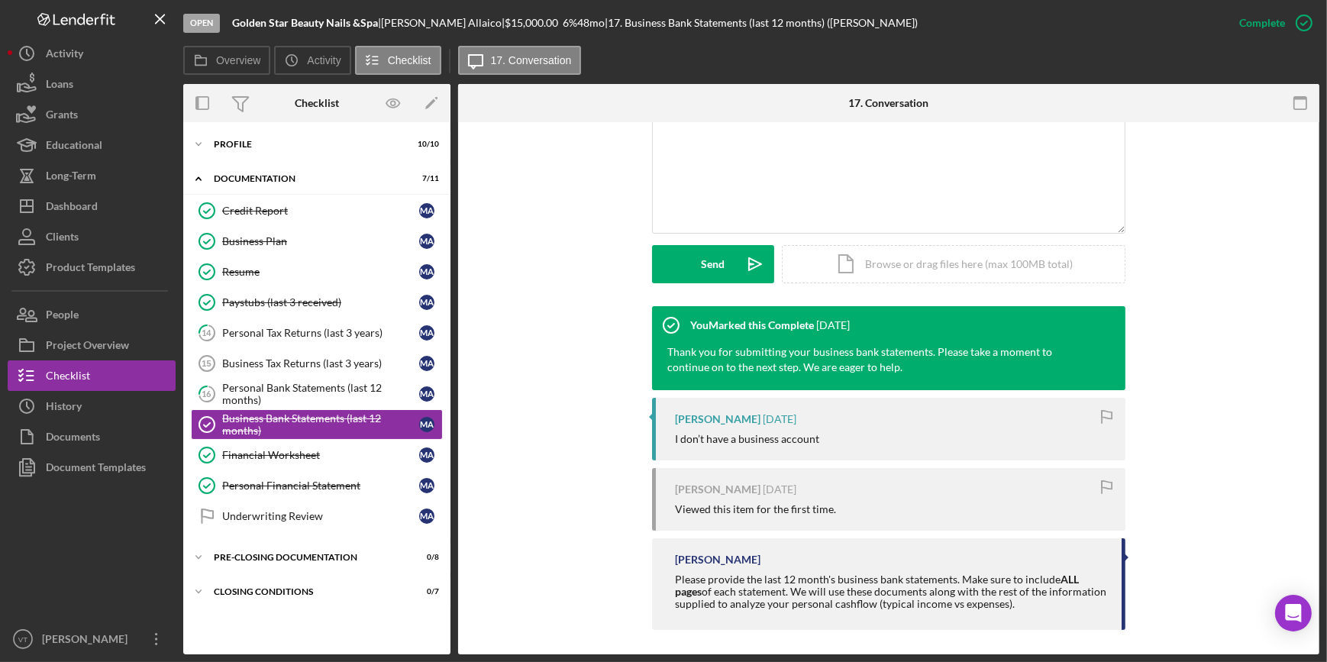
scroll to position [330, 0]
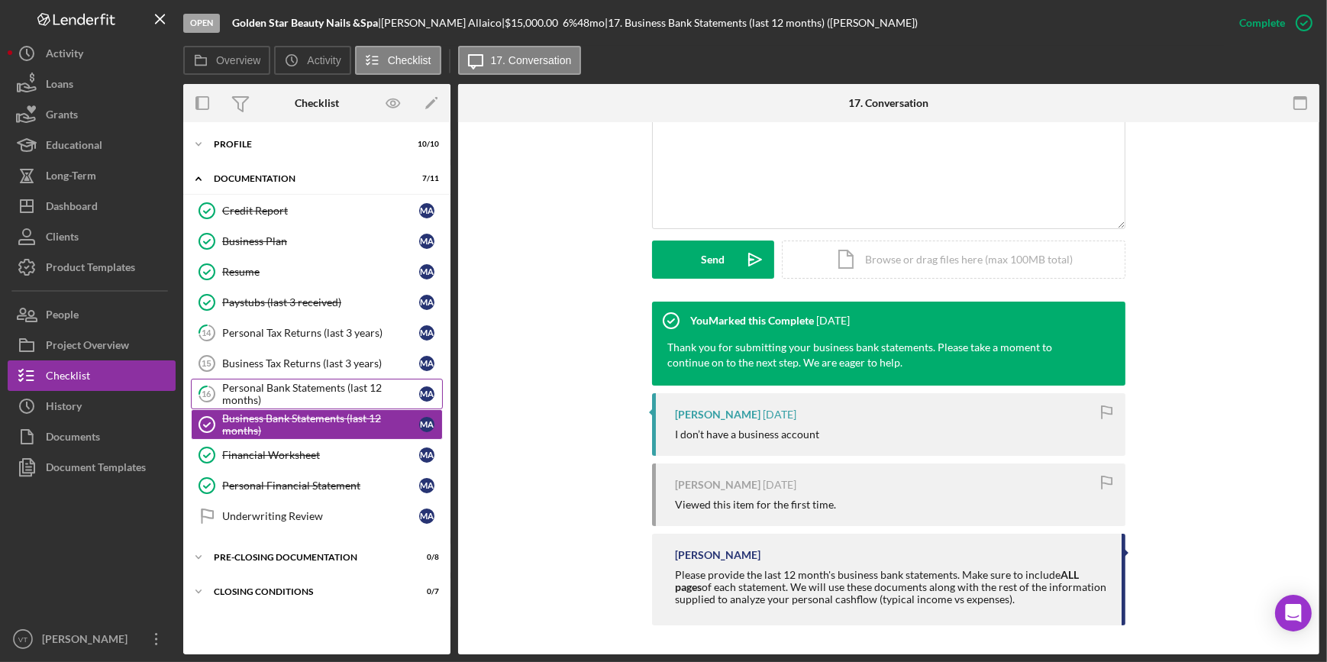
click at [326, 397] on div "Personal Bank Statements (last 12 months)" at bounding box center [320, 394] width 197 height 24
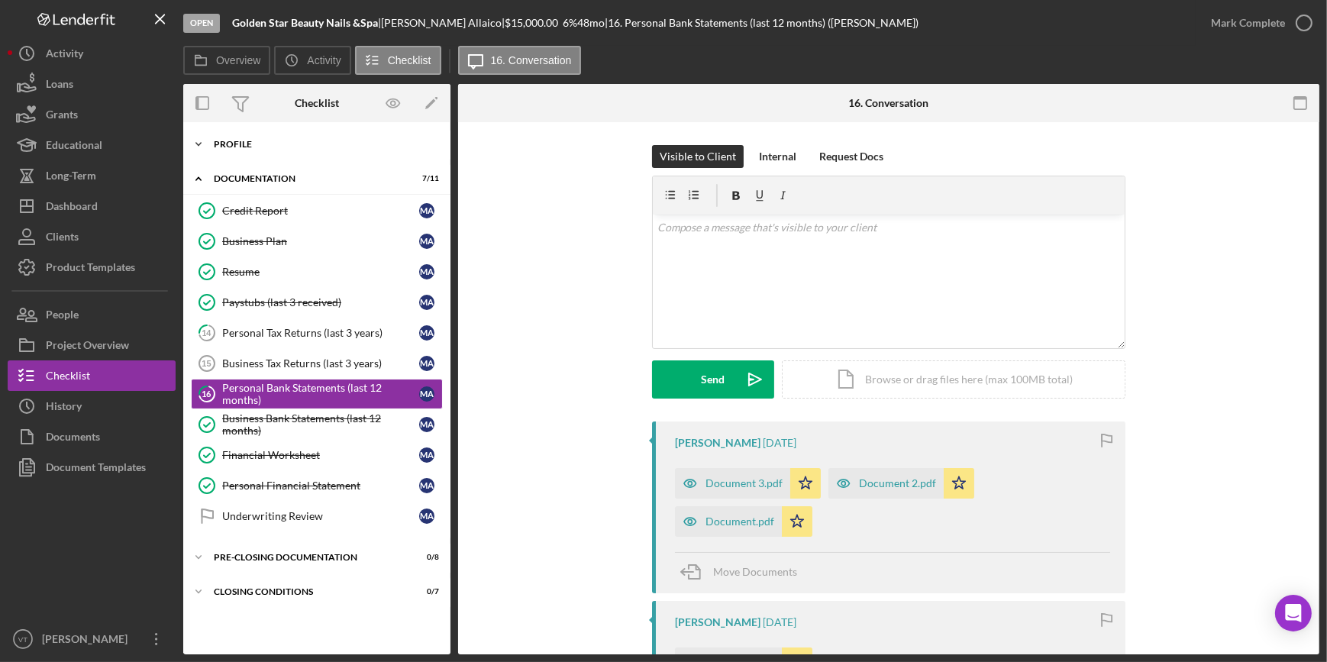
click at [188, 140] on icon "Icon/Expander" at bounding box center [198, 144] width 31 height 31
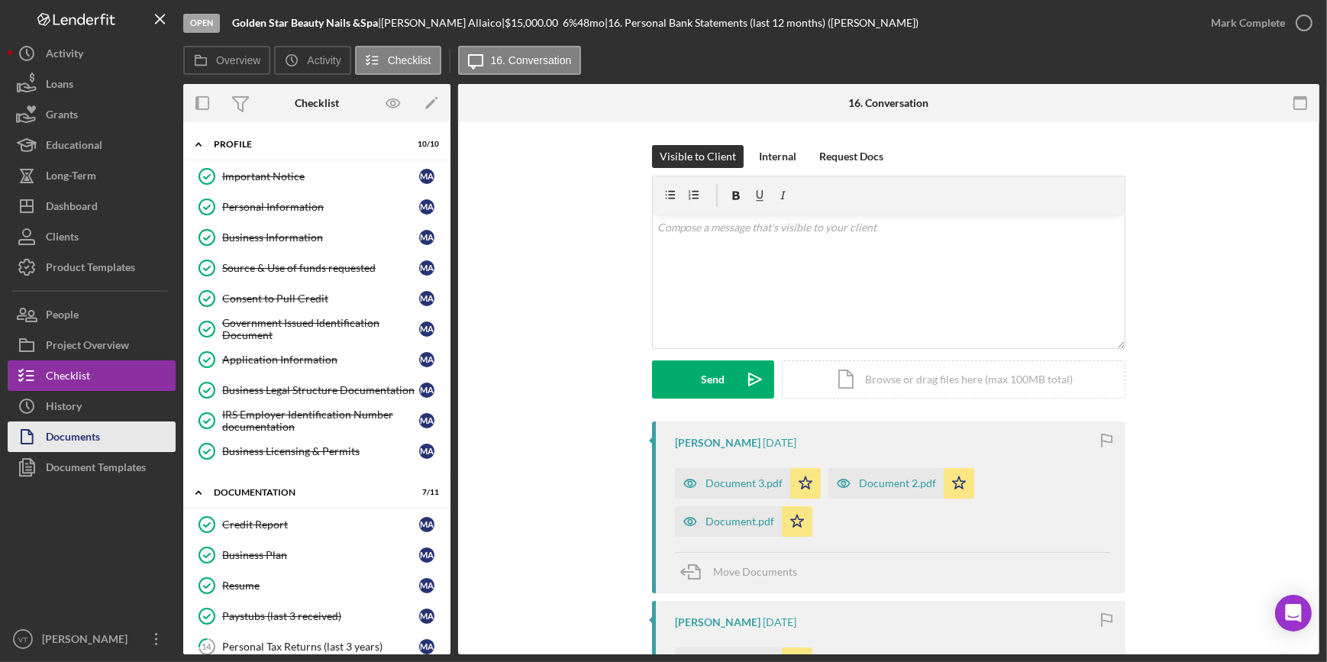
click at [112, 428] on button "Documents" at bounding box center [92, 437] width 168 height 31
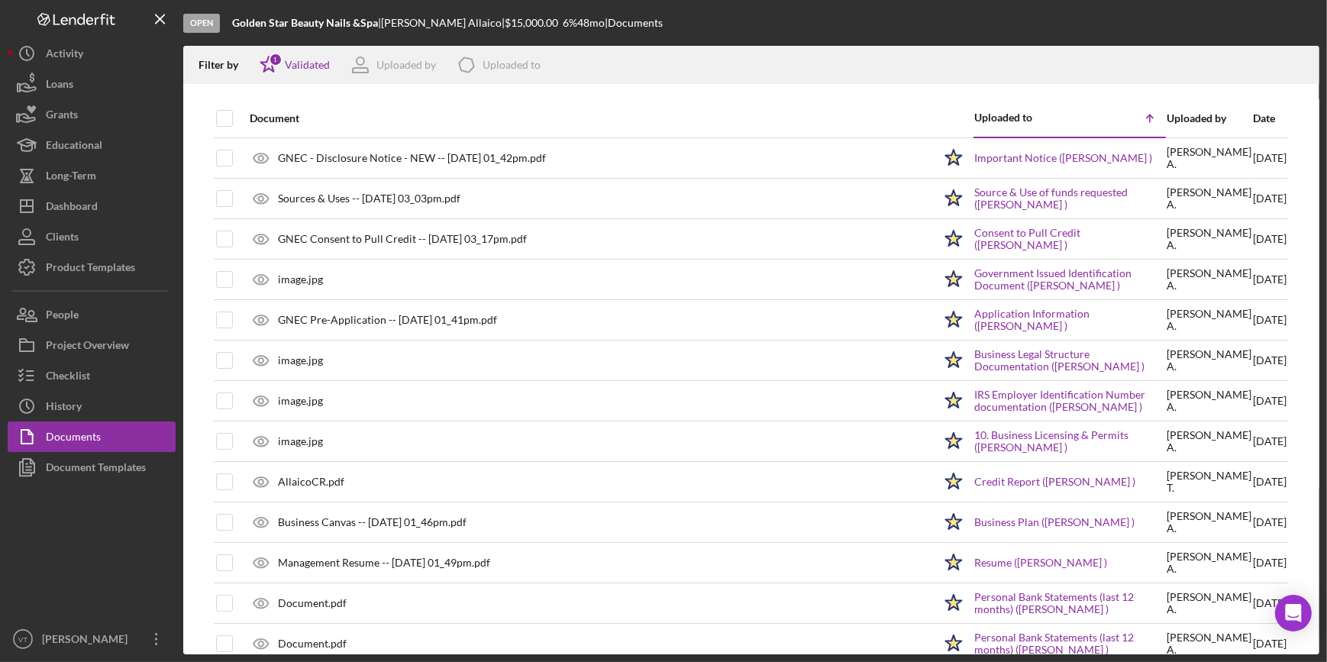
click at [214, 117] on th at bounding box center [215, 118] width 2 height 38
click at [221, 120] on input "checkbox" at bounding box center [224, 118] width 15 height 15
checkbox input "true"
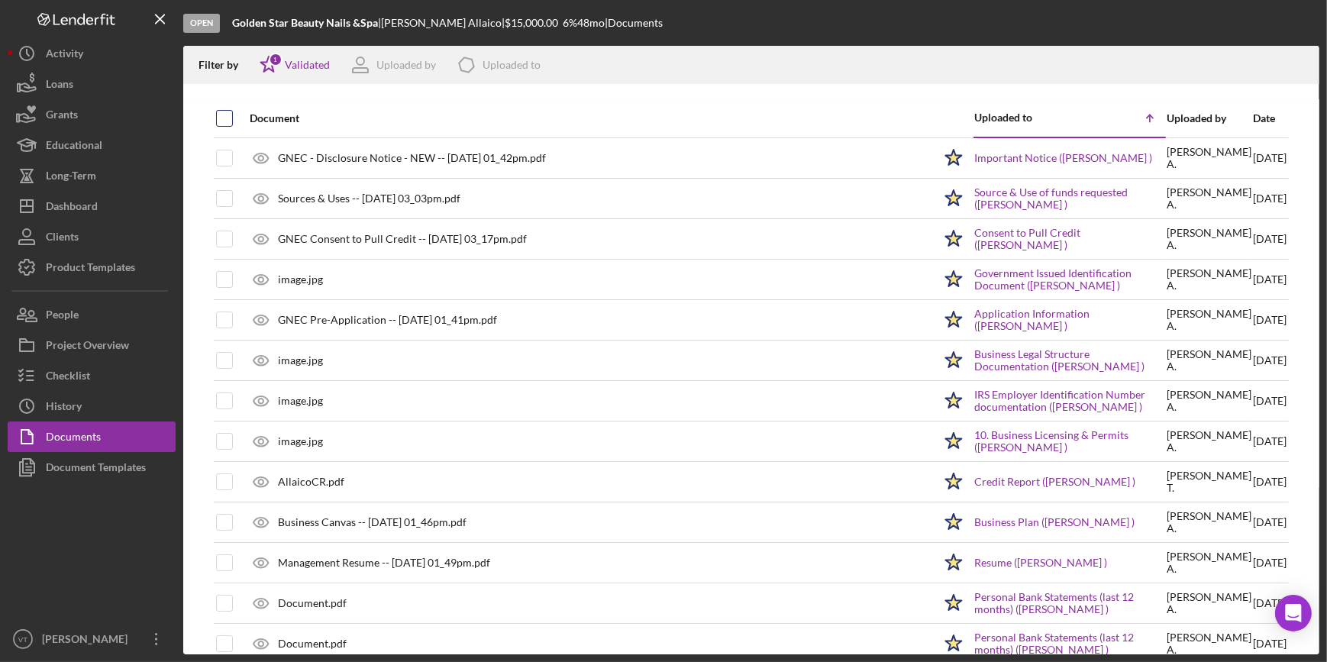
checkbox input "true"
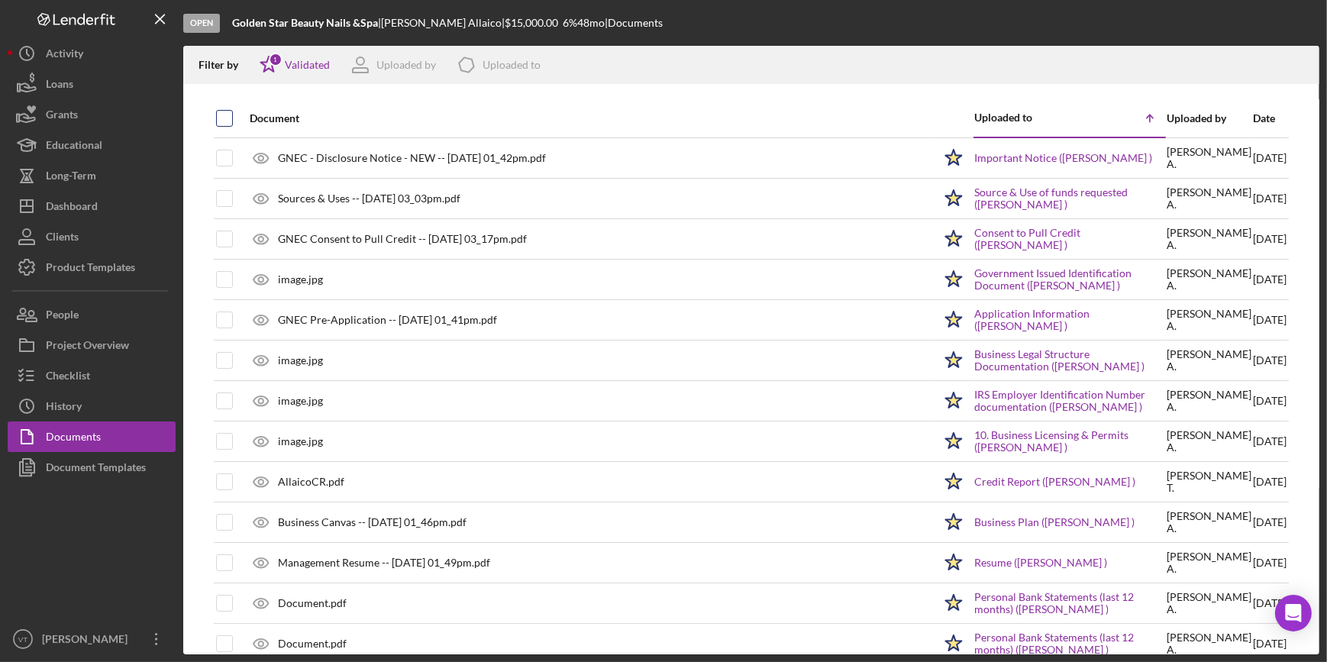
checkbox input "true"
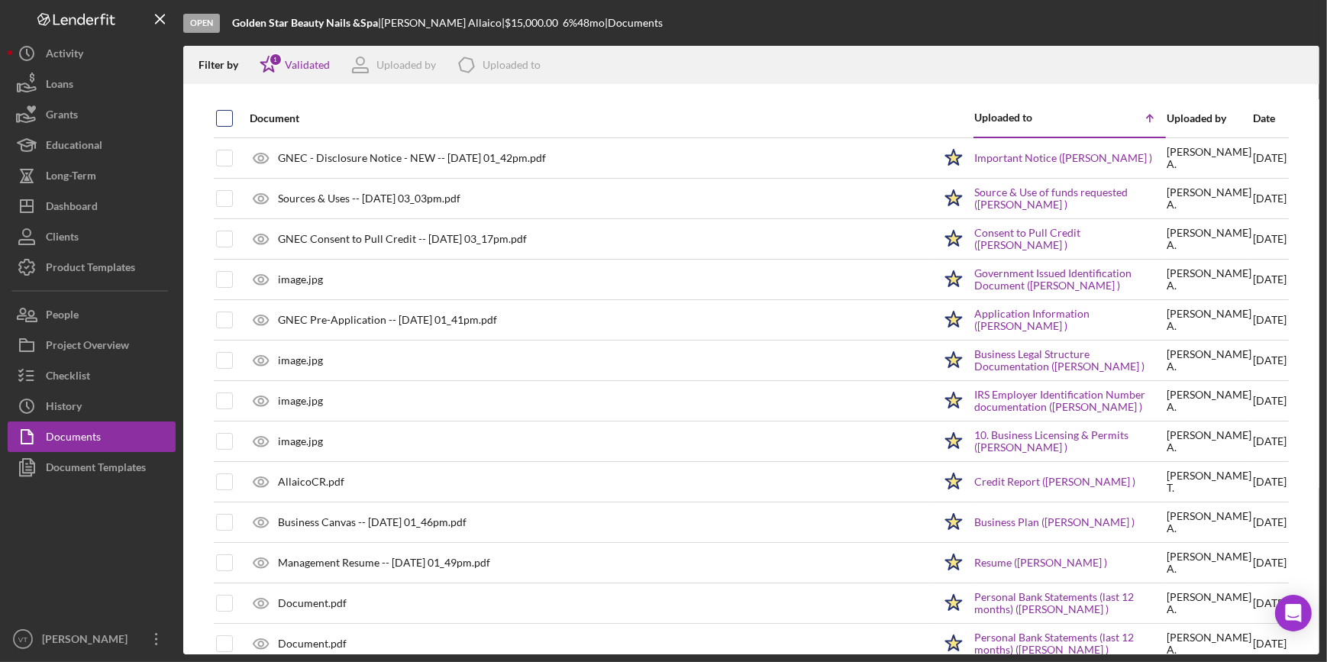
checkbox input "true"
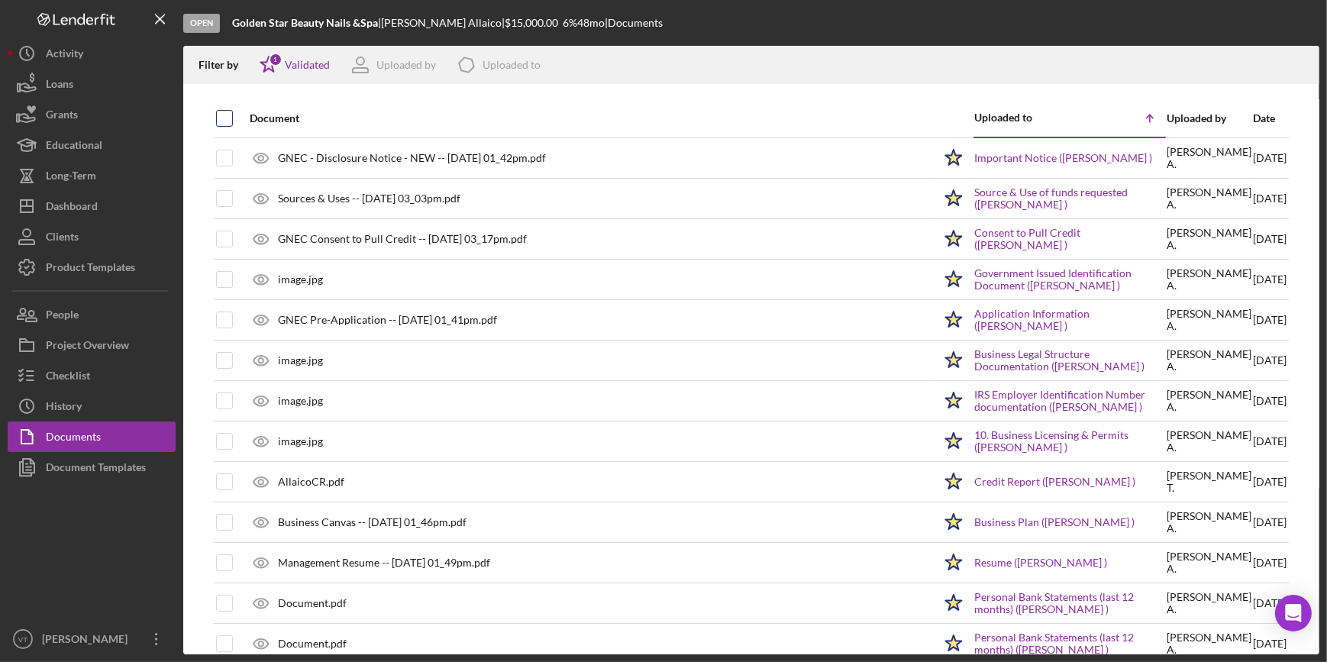
checkbox input "true"
click at [1310, 66] on icon "Icon/Download" at bounding box center [1301, 65] width 34 height 34
click at [794, 20] on div "Open Golden Star Beauty Nails &Spa | Maria Allaico | $15,000.00 6 % 48 mo | Doc…" at bounding box center [751, 23] width 1136 height 46
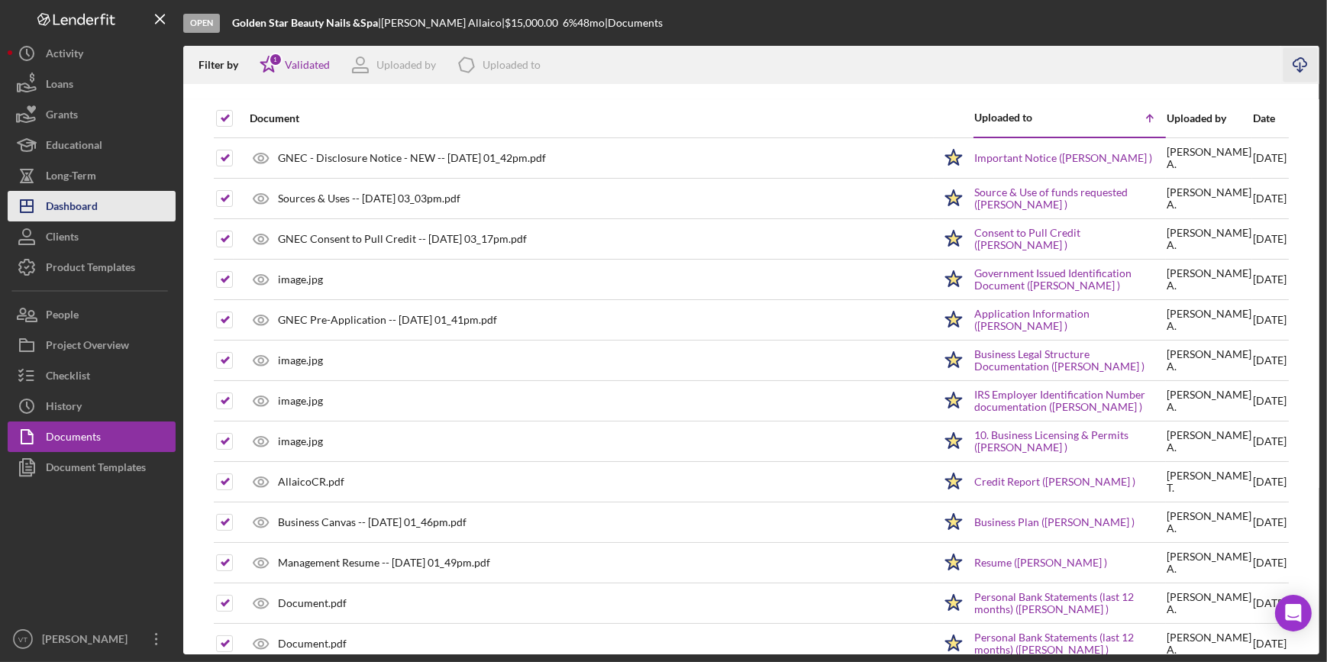
click at [115, 208] on button "Icon/Dashboard Dashboard" at bounding box center [92, 206] width 168 height 31
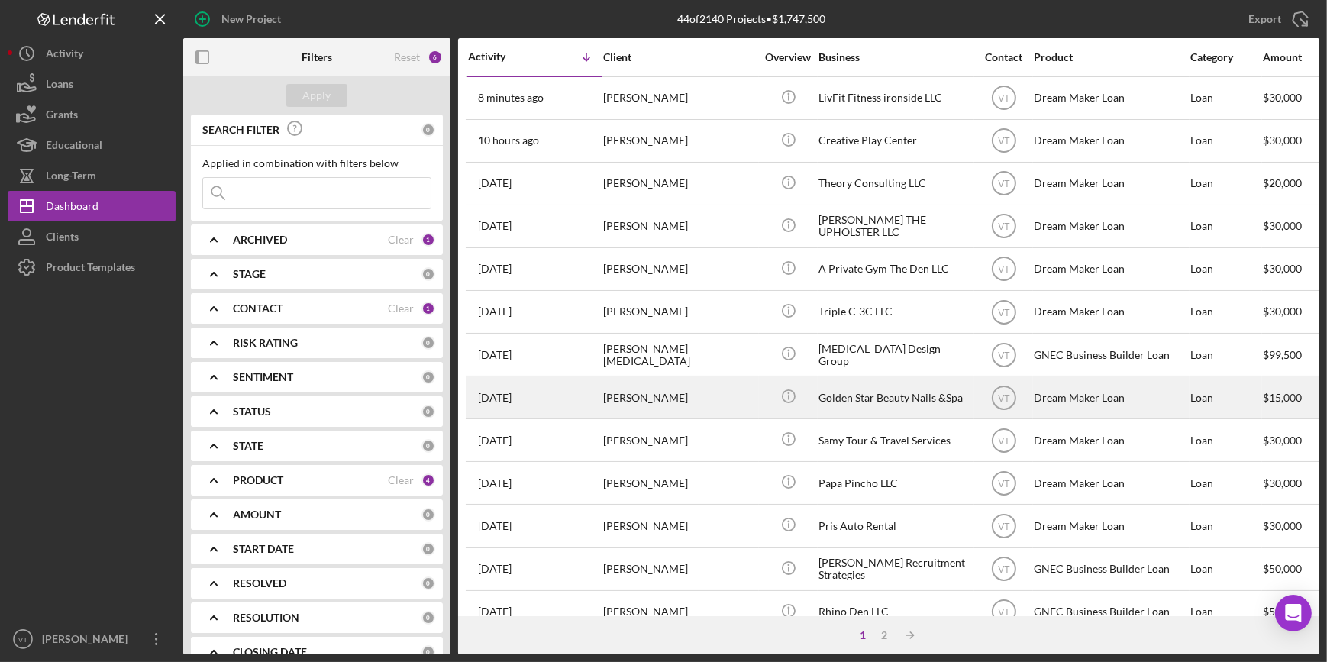
click at [609, 395] on div "[PERSON_NAME]" at bounding box center [679, 397] width 153 height 40
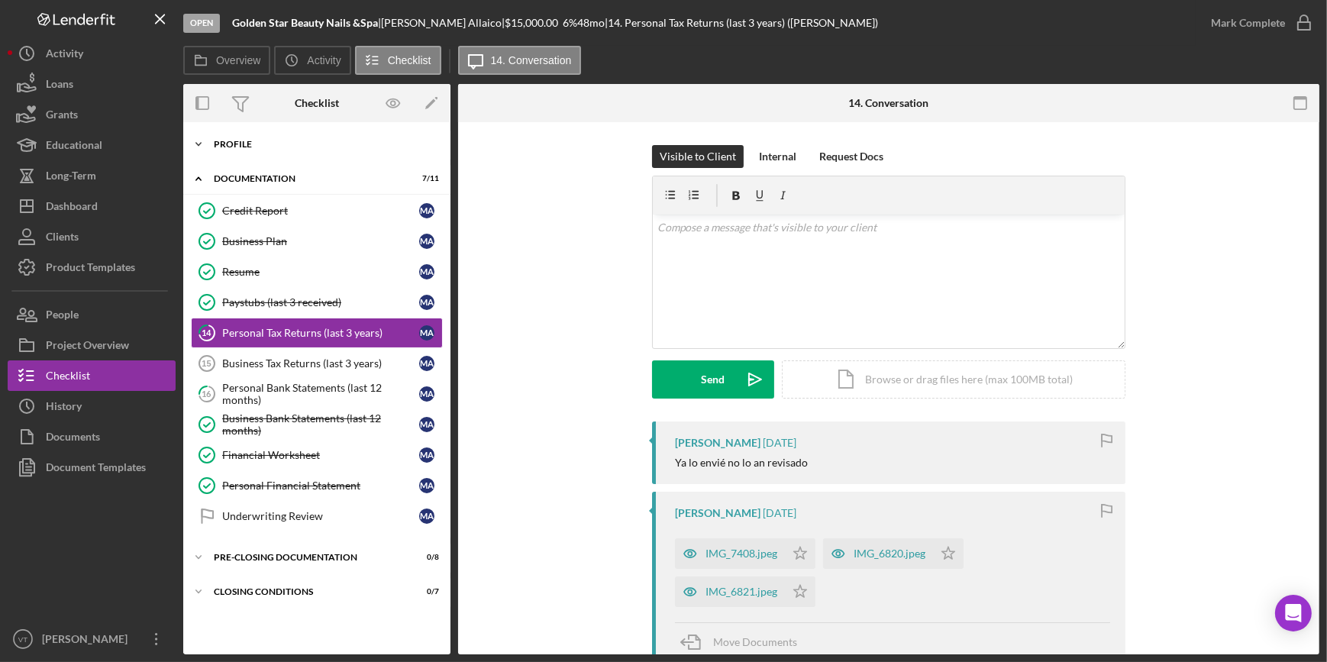
click at [202, 144] on icon "Icon/Expander" at bounding box center [198, 144] width 31 height 31
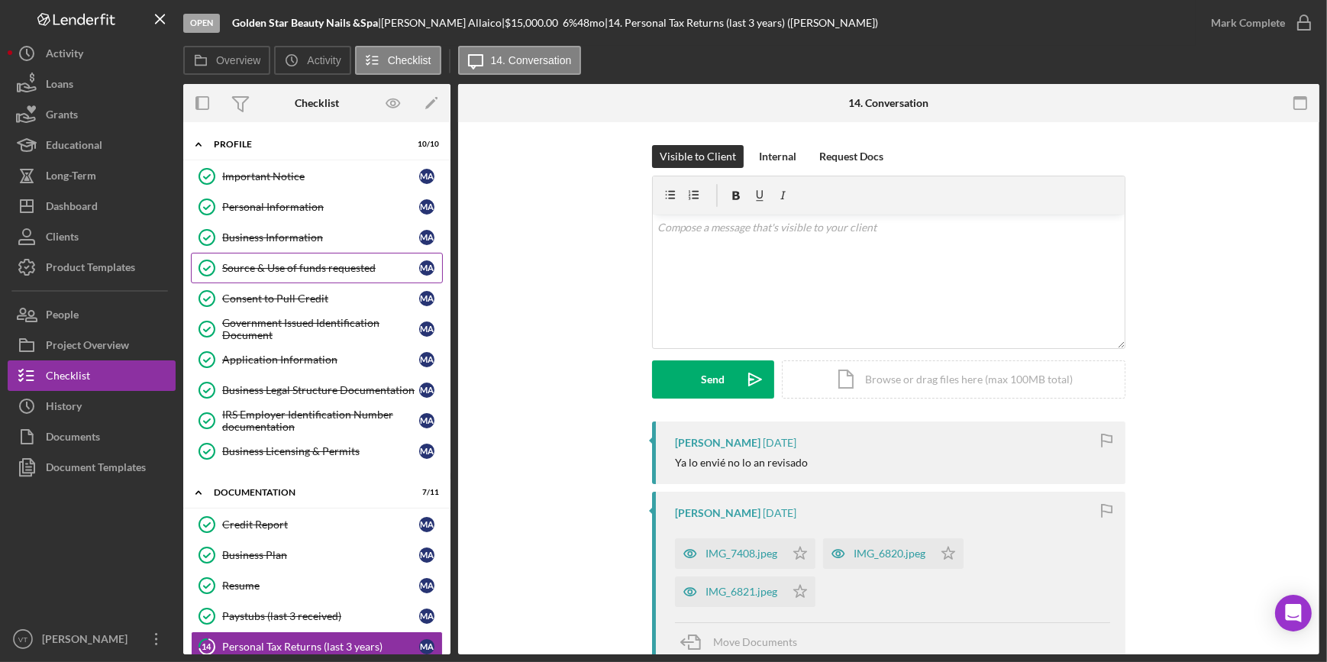
click at [281, 263] on div "Source & Use of funds requested" at bounding box center [320, 268] width 197 height 12
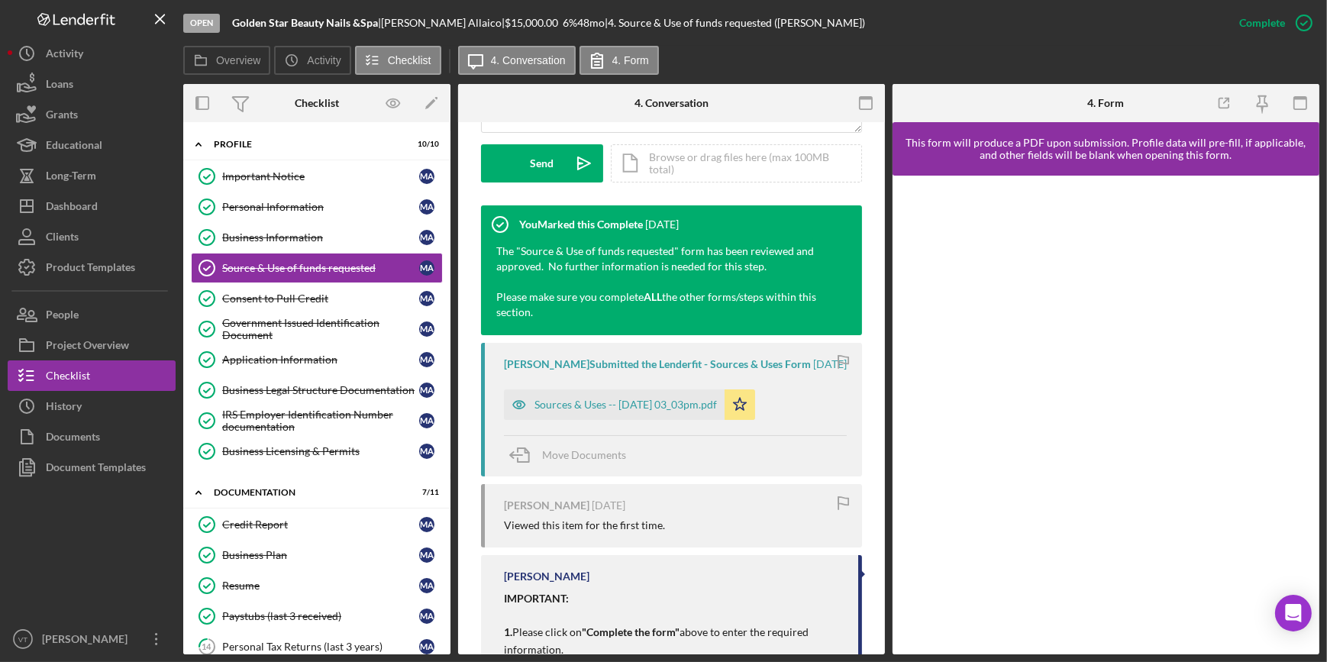
scroll to position [486, 0]
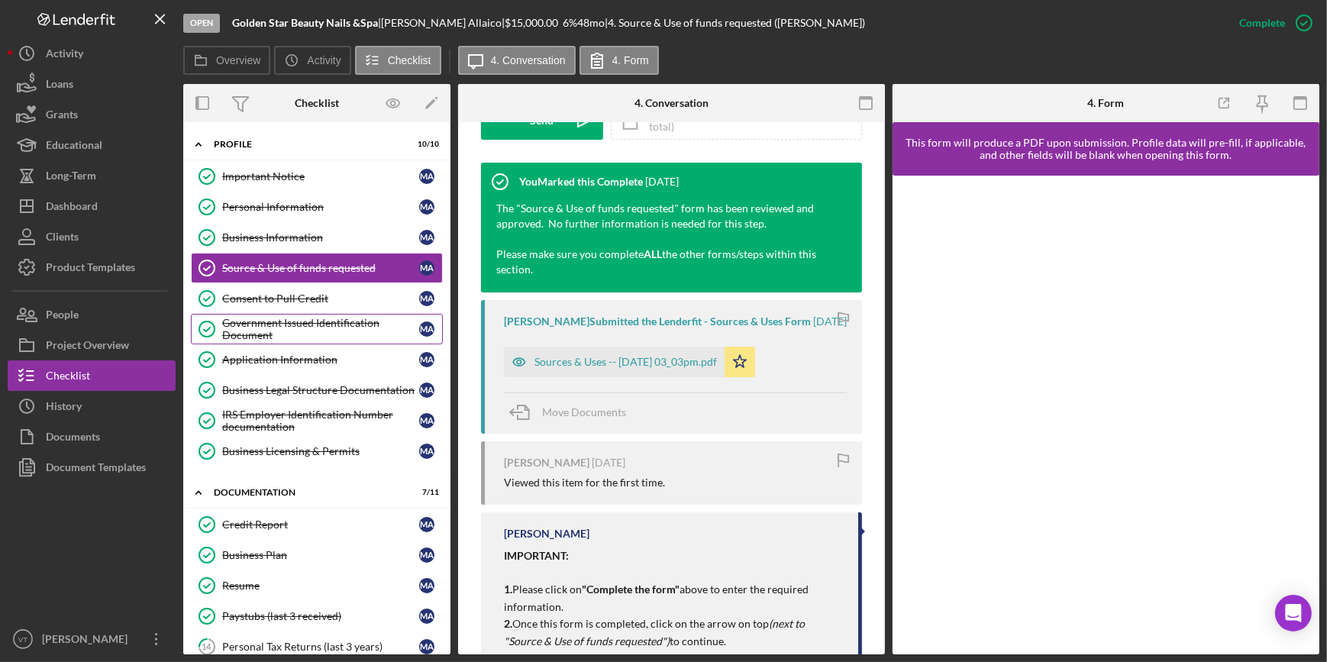
click at [342, 317] on div "Government Issued Identification Document" at bounding box center [320, 329] width 197 height 24
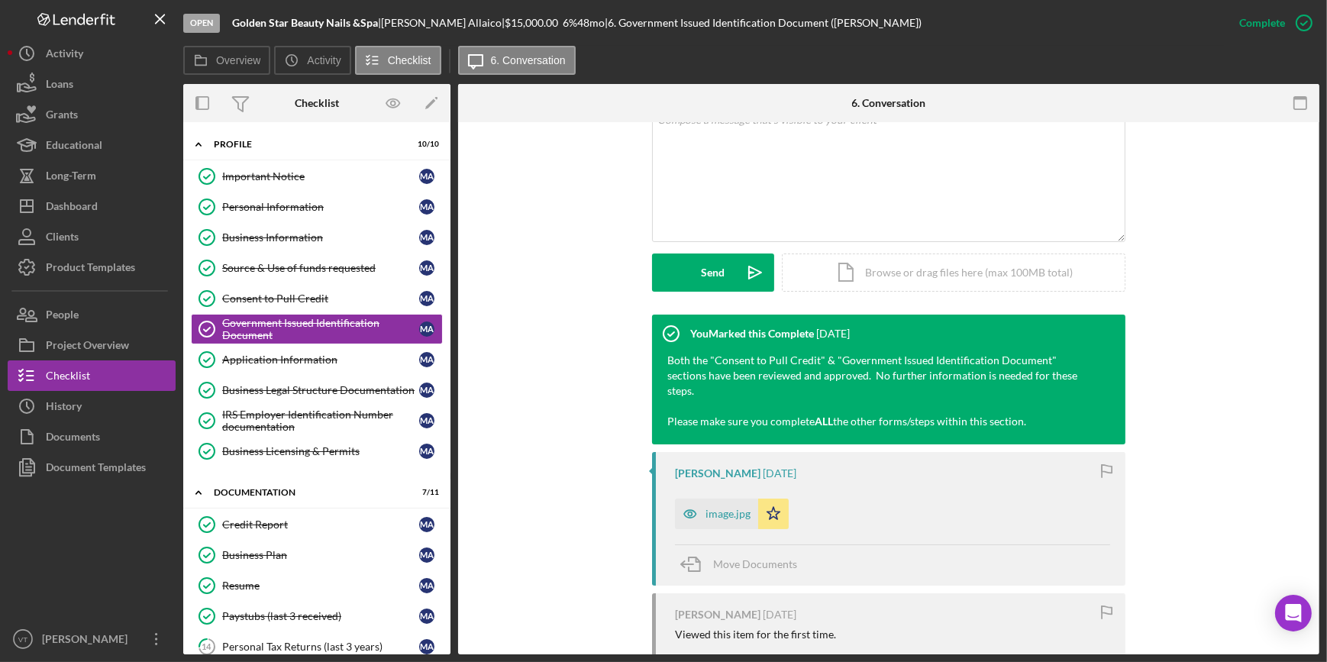
scroll to position [481, 0]
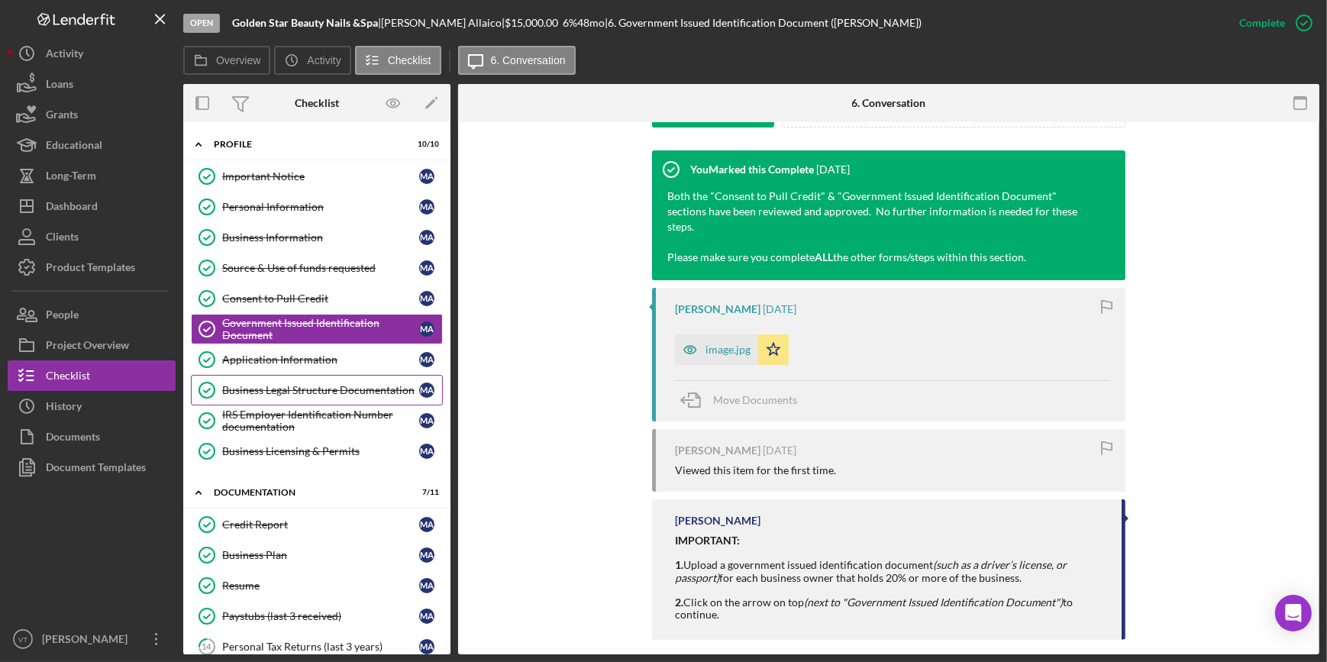
click at [308, 392] on div "Business Legal Structure Documentation" at bounding box center [320, 390] width 197 height 12
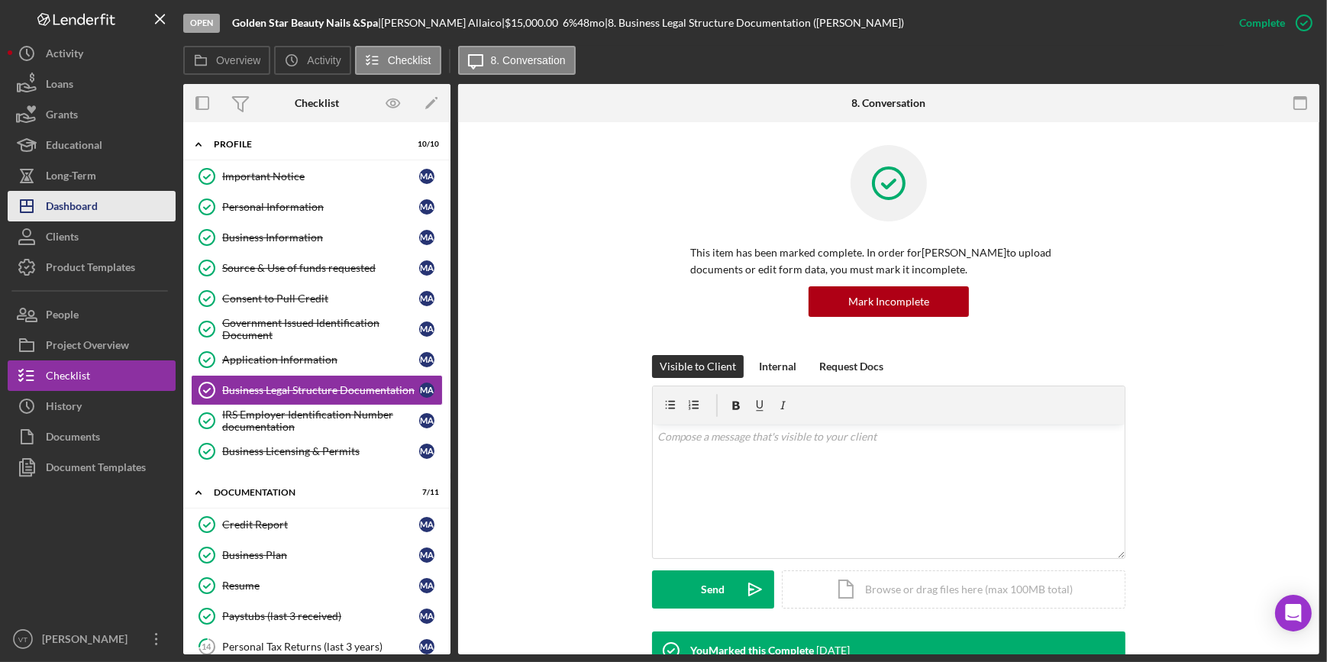
click at [132, 215] on button "Icon/Dashboard Dashboard" at bounding box center [92, 206] width 168 height 31
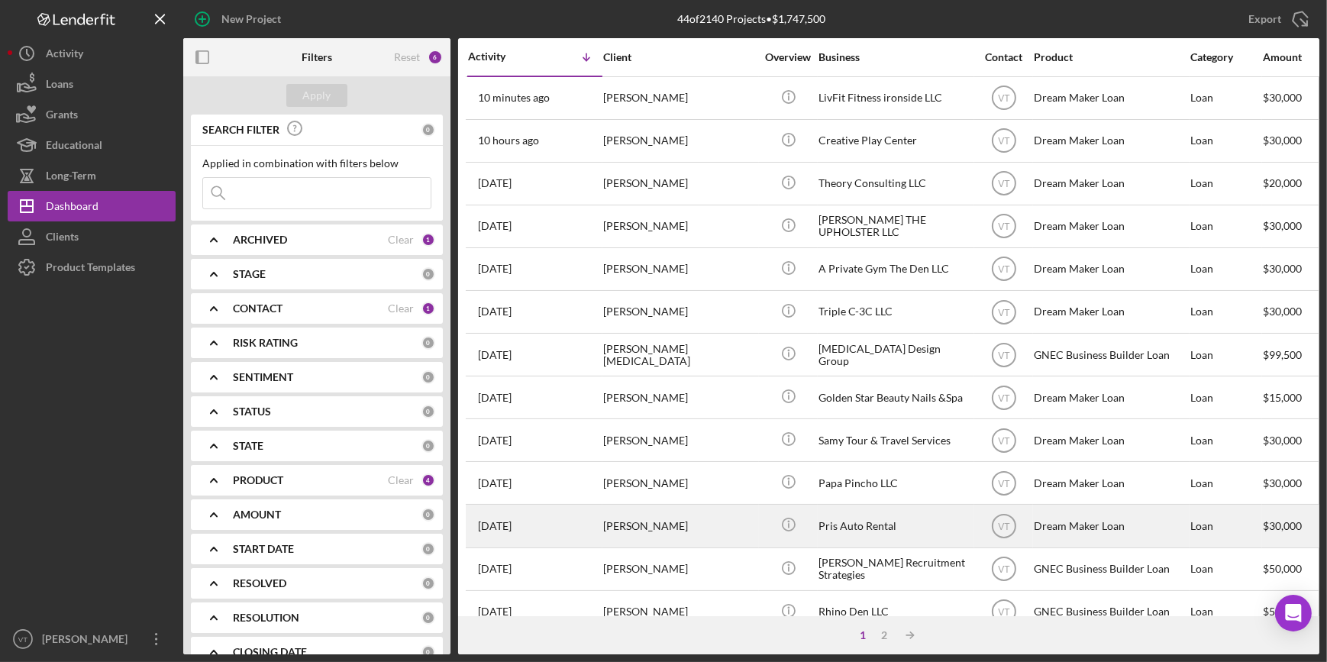
click at [613, 534] on div "Pritom [PERSON_NAME]" at bounding box center [679, 526] width 153 height 40
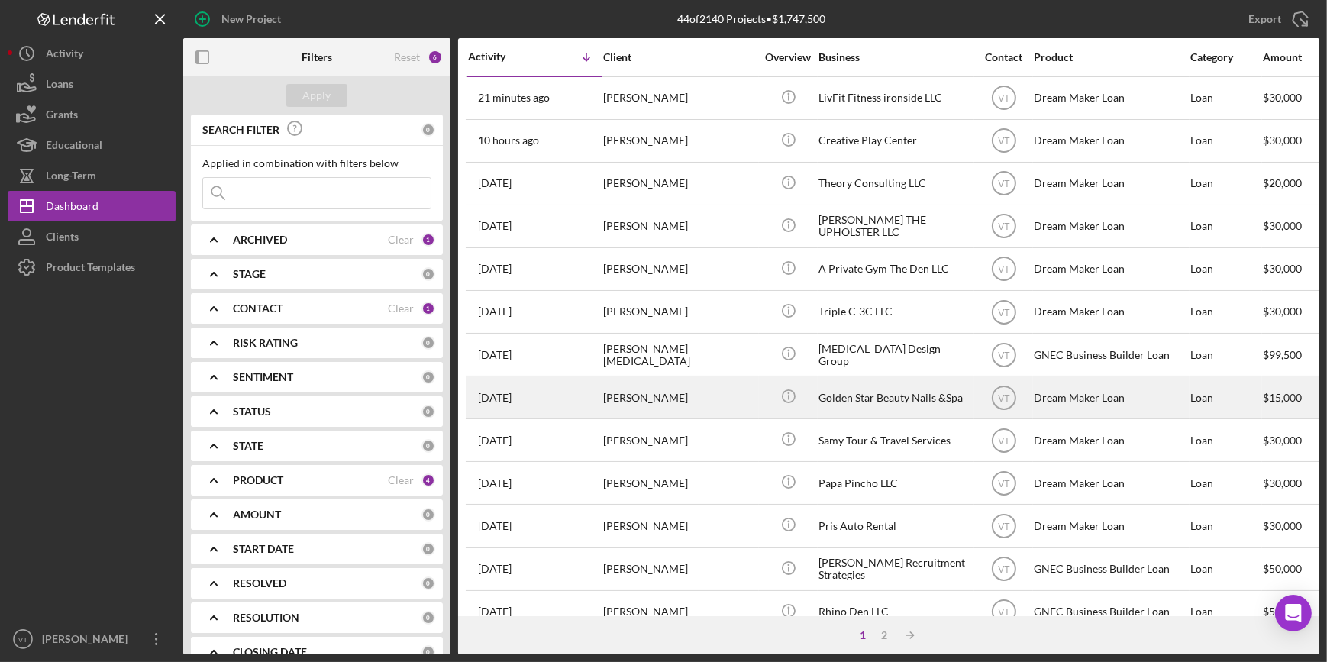
click at [565, 392] on div "4 days ago Maria Allaico" at bounding box center [535, 397] width 134 height 40
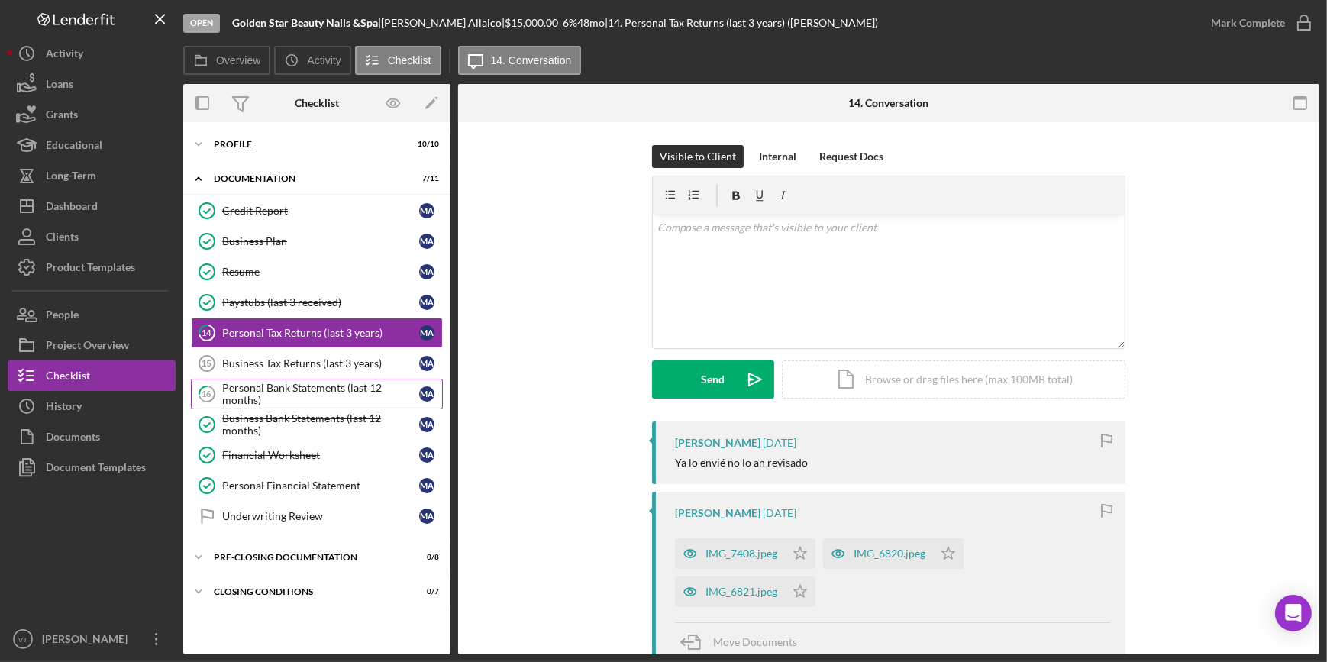
click at [262, 390] on div "Personal Bank Statements (last 12 months)" at bounding box center [320, 394] width 197 height 24
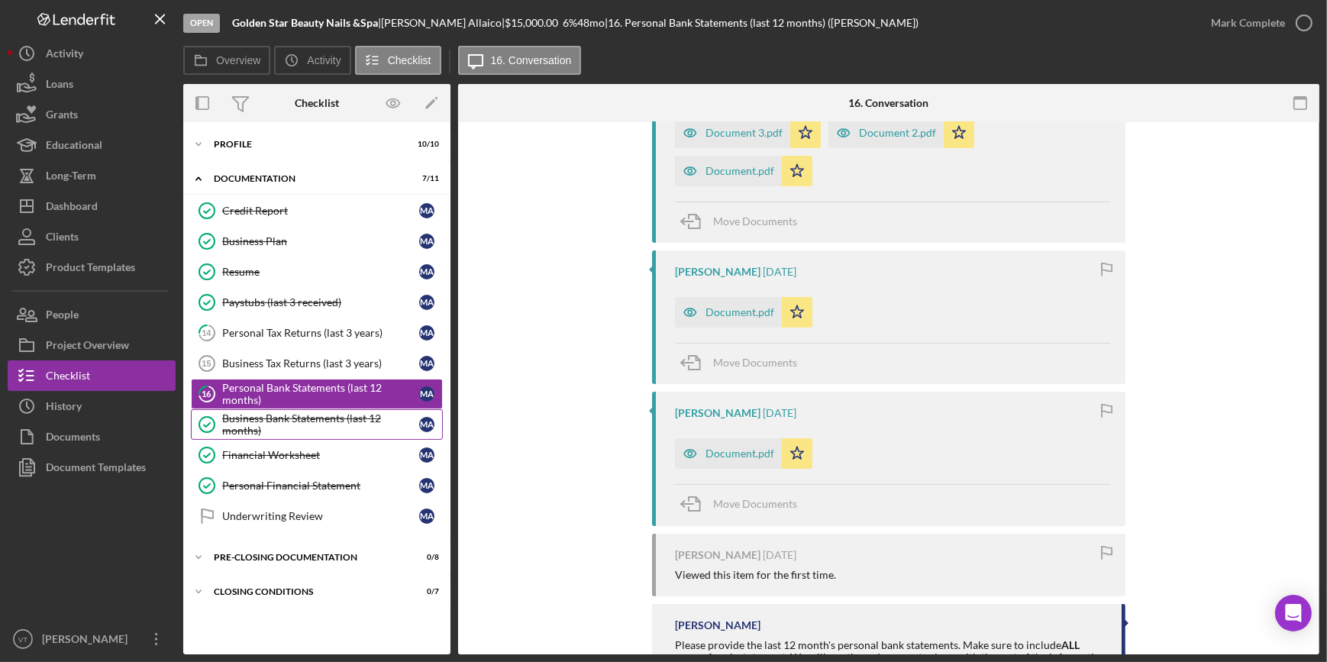
scroll to position [351, 0]
click at [351, 484] on div "Personal Financial Statement" at bounding box center [320, 486] width 197 height 12
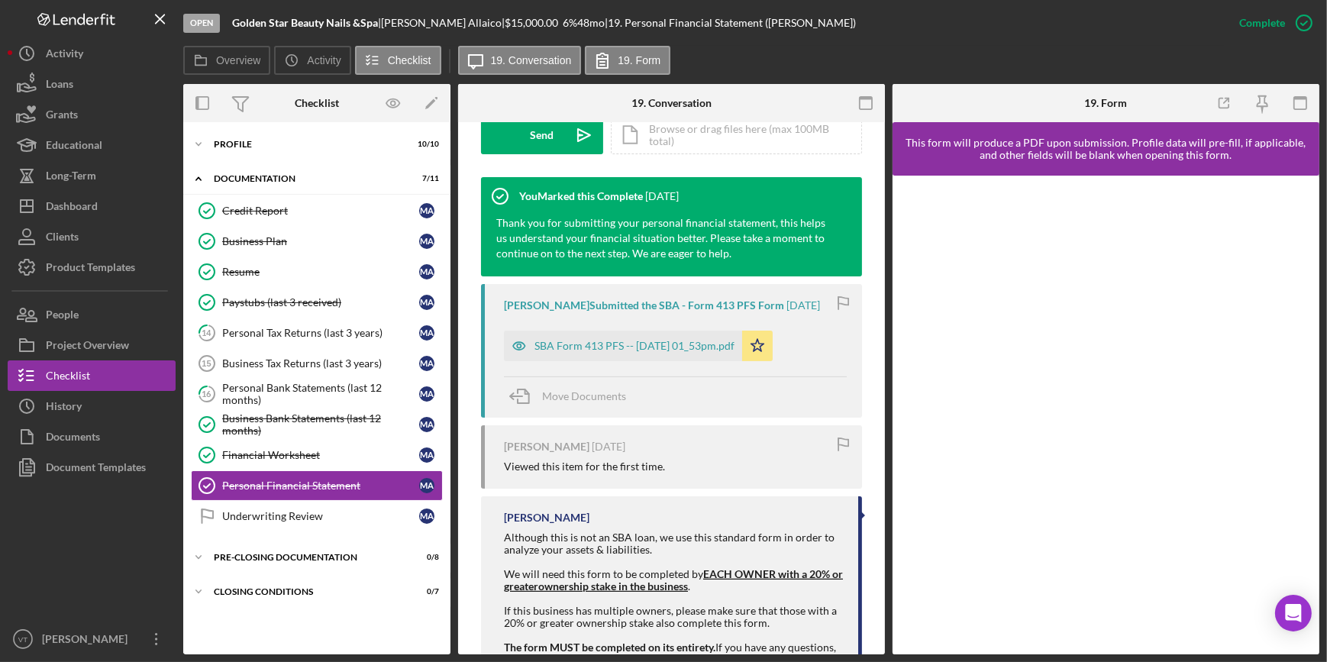
scroll to position [486, 0]
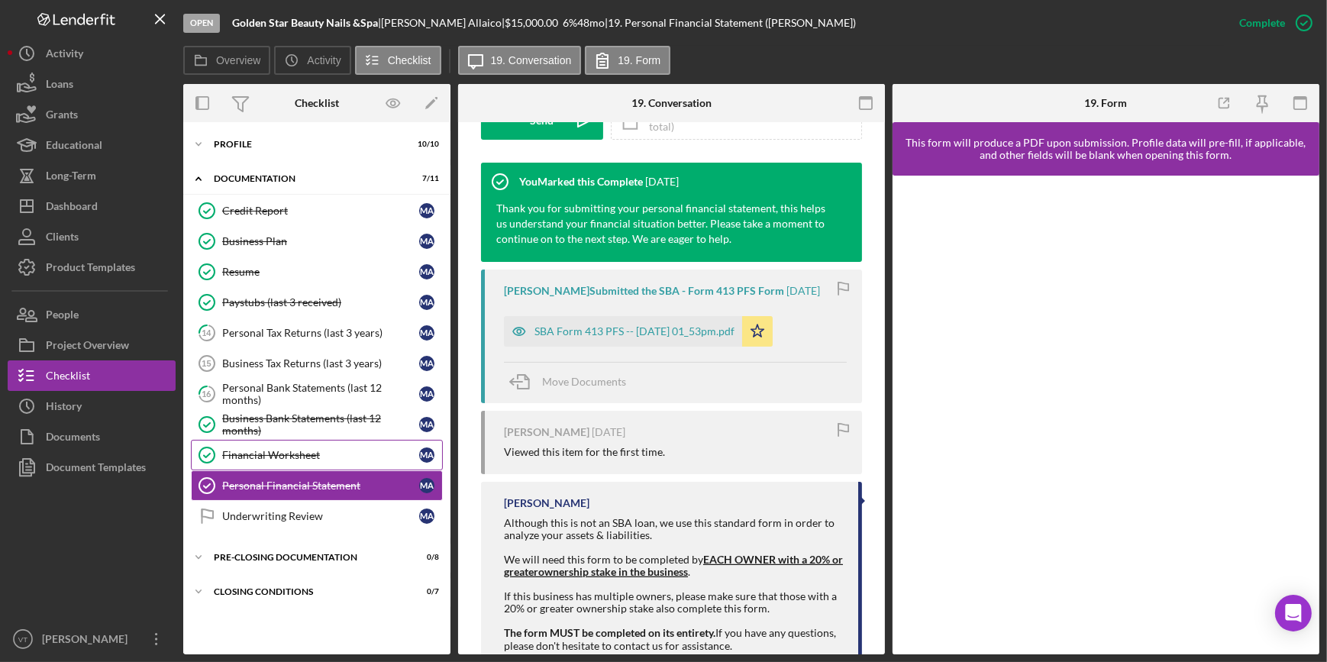
click at [333, 440] on link "Financial Worksheet Financial Worksheet M A" at bounding box center [317, 455] width 252 height 31
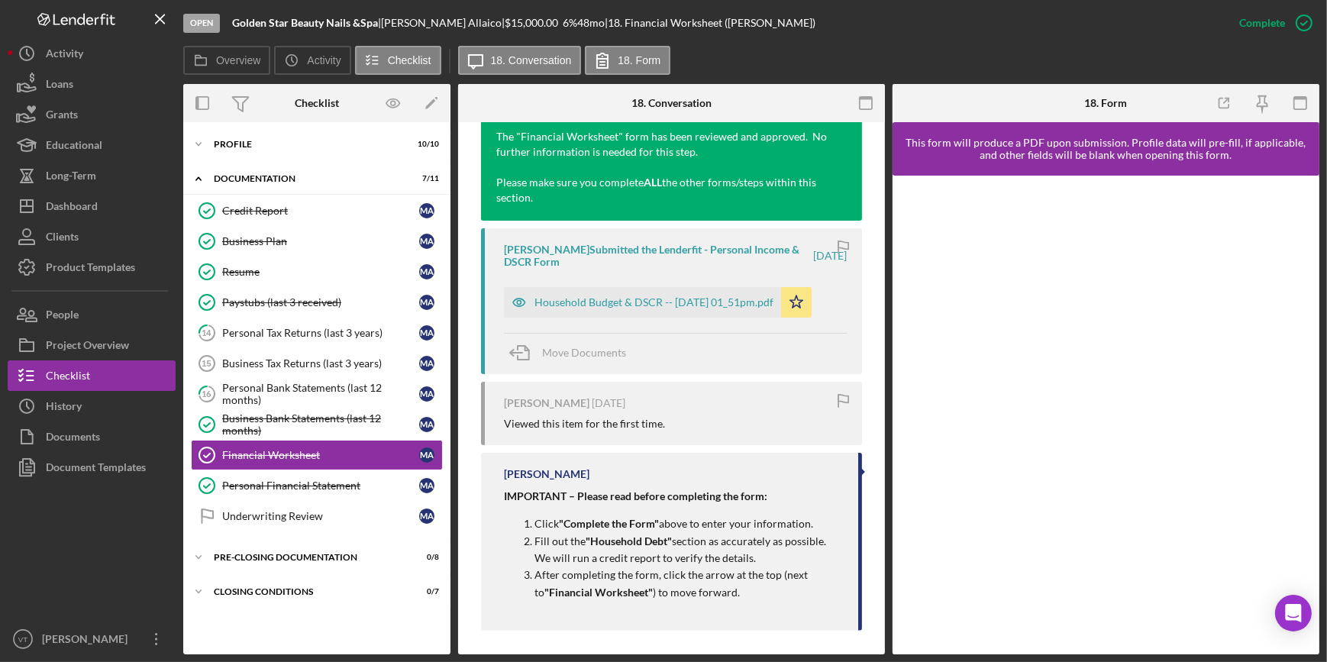
scroll to position [564, 0]
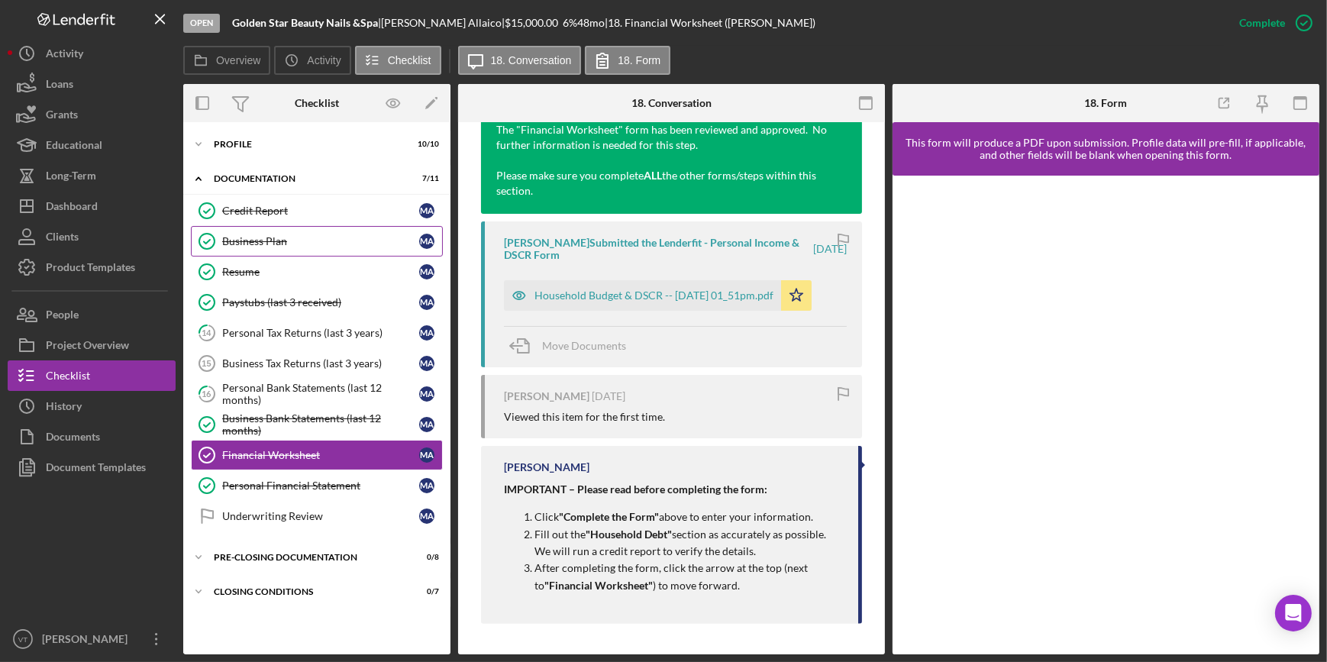
click at [335, 240] on div "Business Plan" at bounding box center [320, 241] width 197 height 12
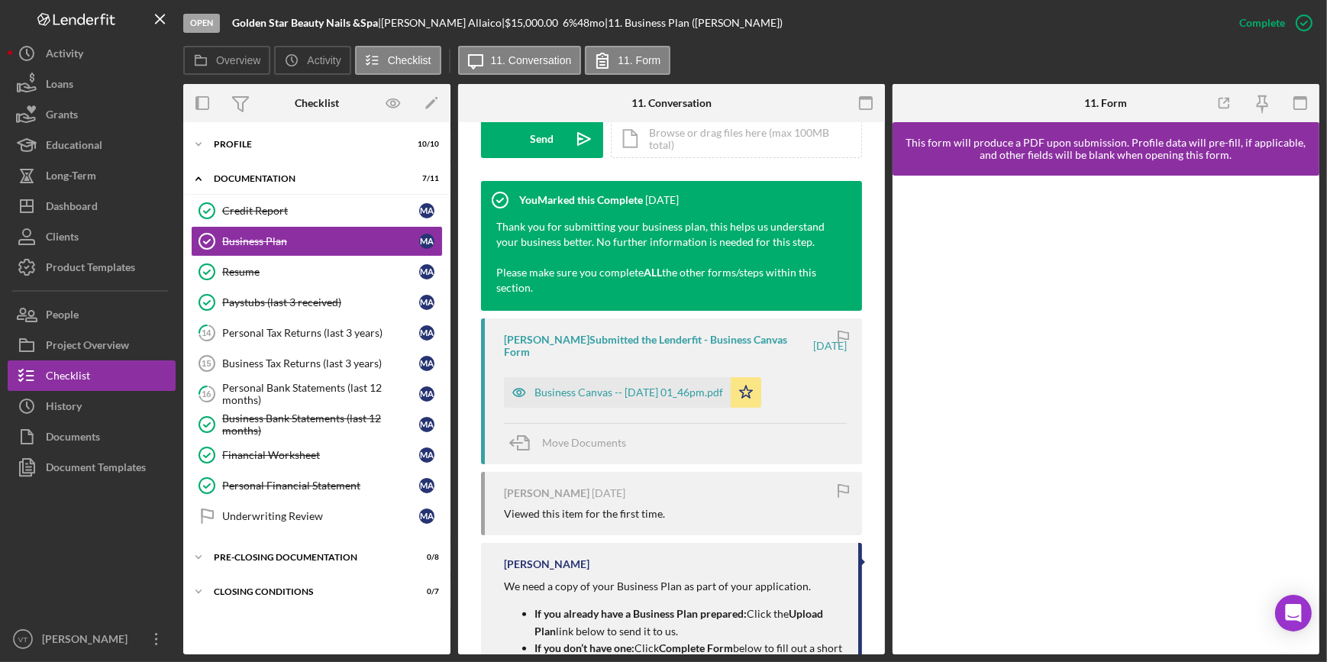
scroll to position [486, 0]
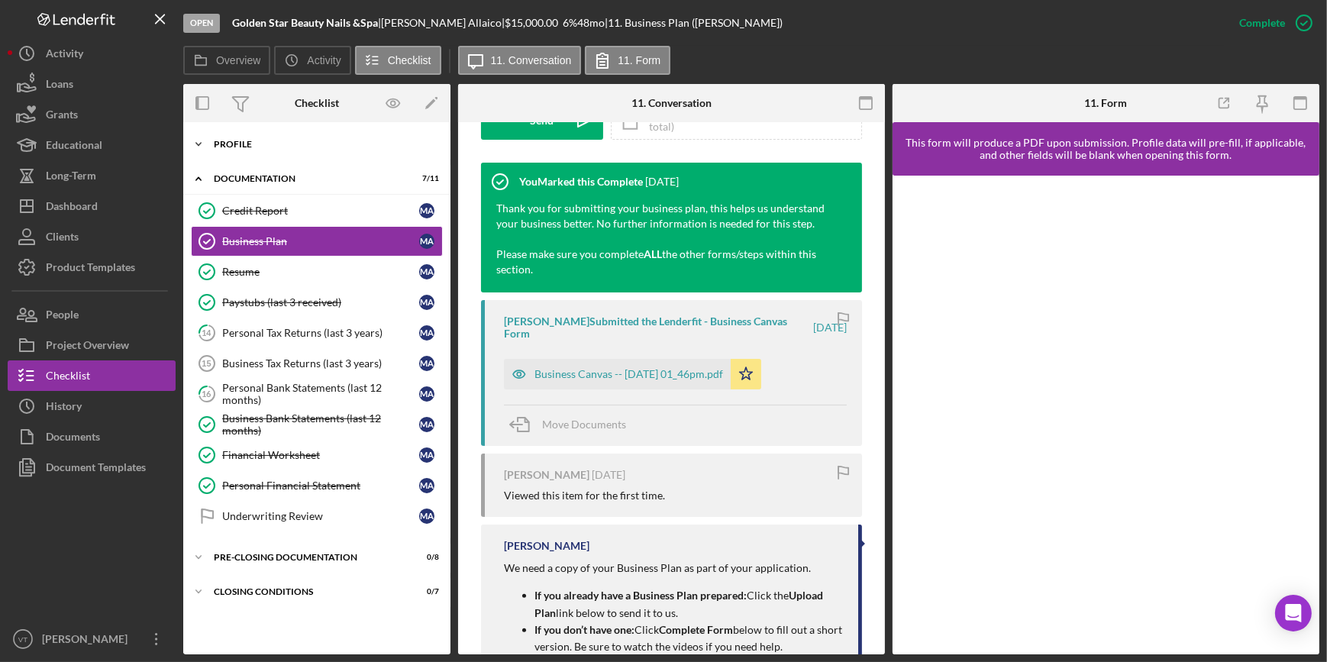
click at [207, 142] on icon "Icon/Expander" at bounding box center [198, 144] width 31 height 31
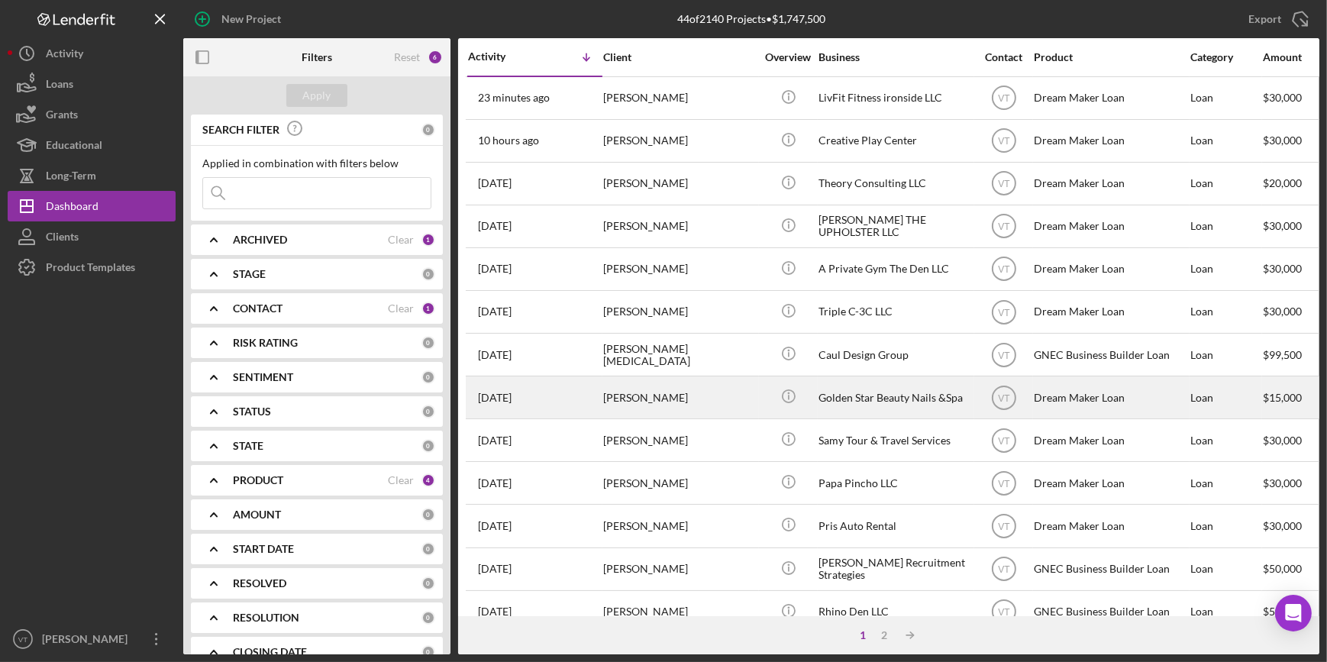
click at [645, 406] on div "[PERSON_NAME]" at bounding box center [679, 397] width 153 height 40
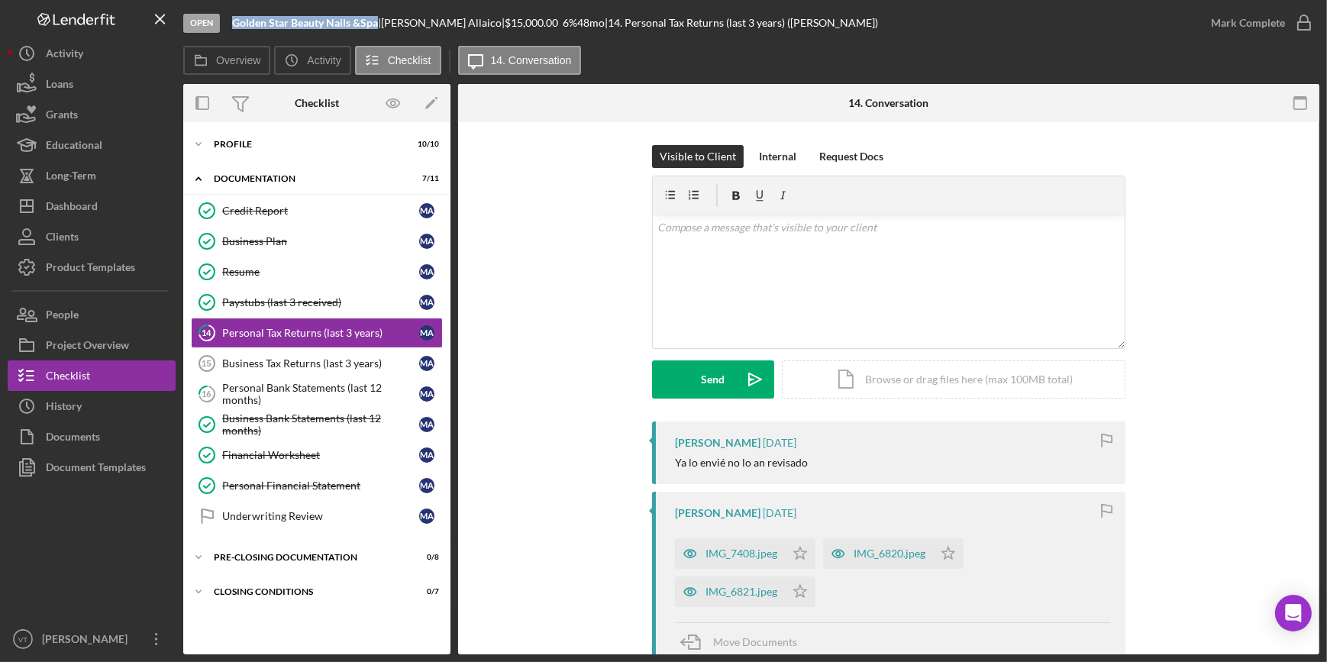
drag, startPoint x: 377, startPoint y: 21, endPoint x: 229, endPoint y: 27, distance: 148.3
click at [229, 27] on div "Open Golden Star Beauty Nails &Spa | Maria Allaico | $15,000.00 6 % 48 mo | 14.…" at bounding box center [689, 23] width 1013 height 46
copy b "Golden Star Beauty Nails &Spa"
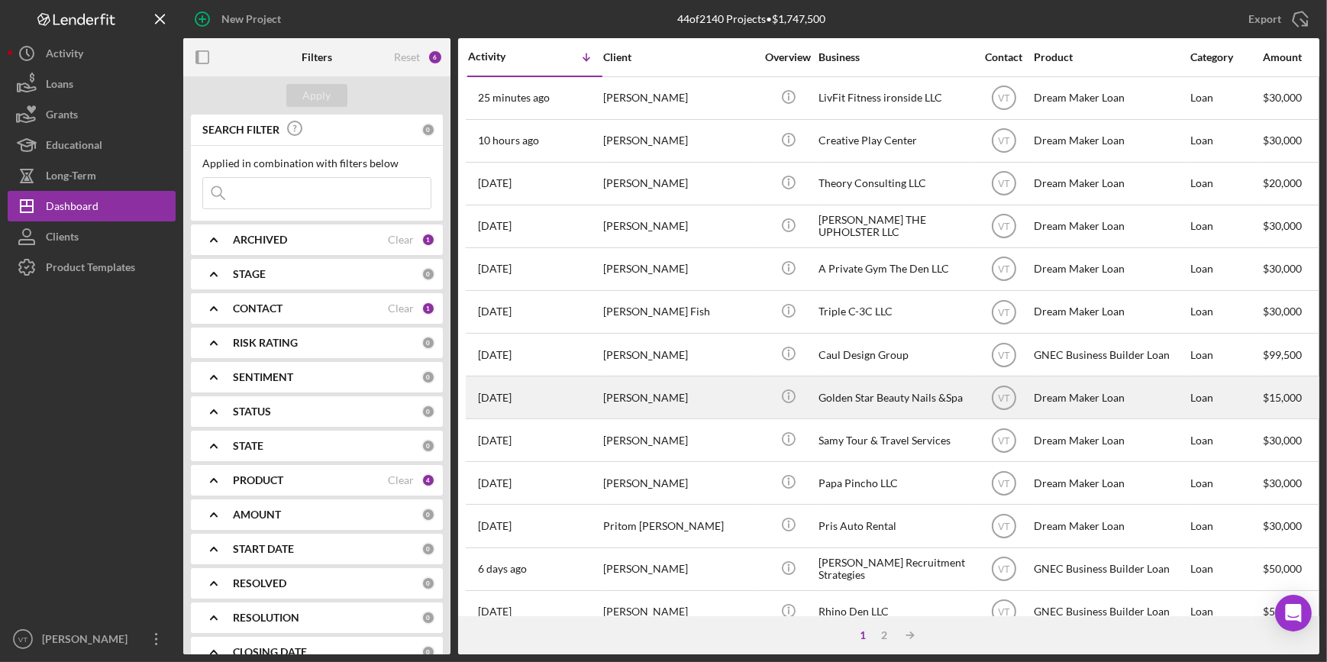
click at [642, 401] on div "[PERSON_NAME]" at bounding box center [679, 397] width 153 height 40
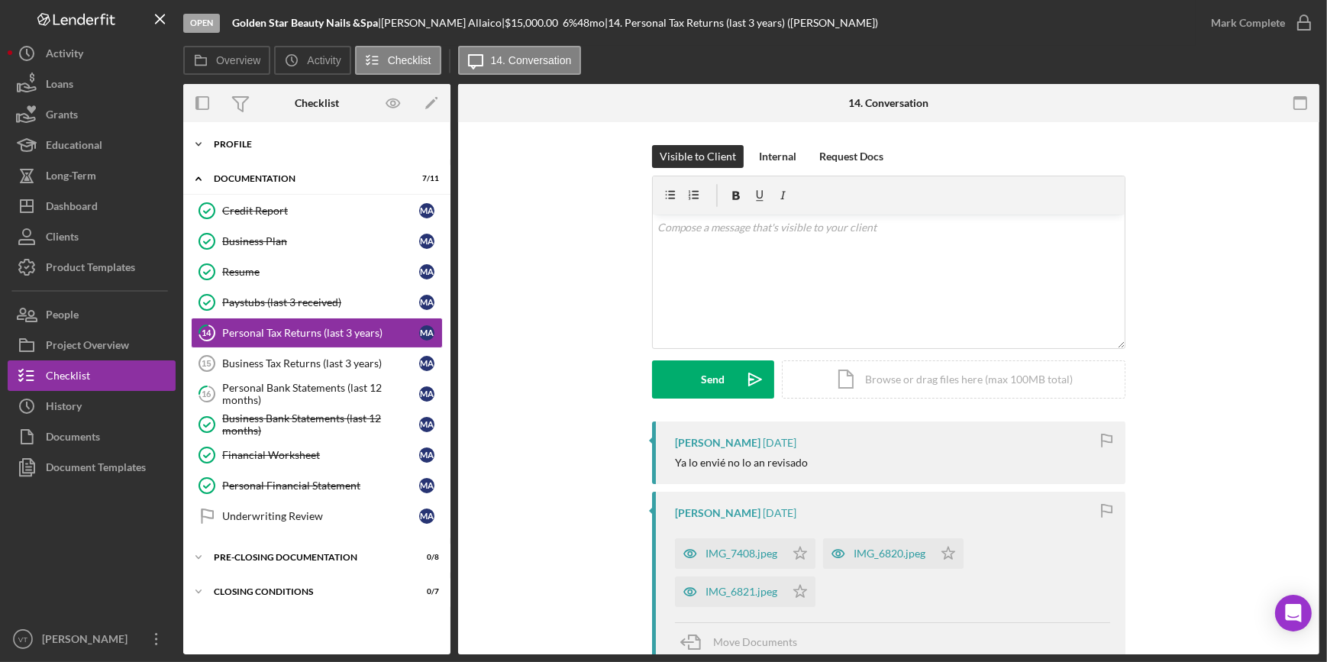
click at [208, 142] on icon "Icon/Expander" at bounding box center [198, 144] width 31 height 31
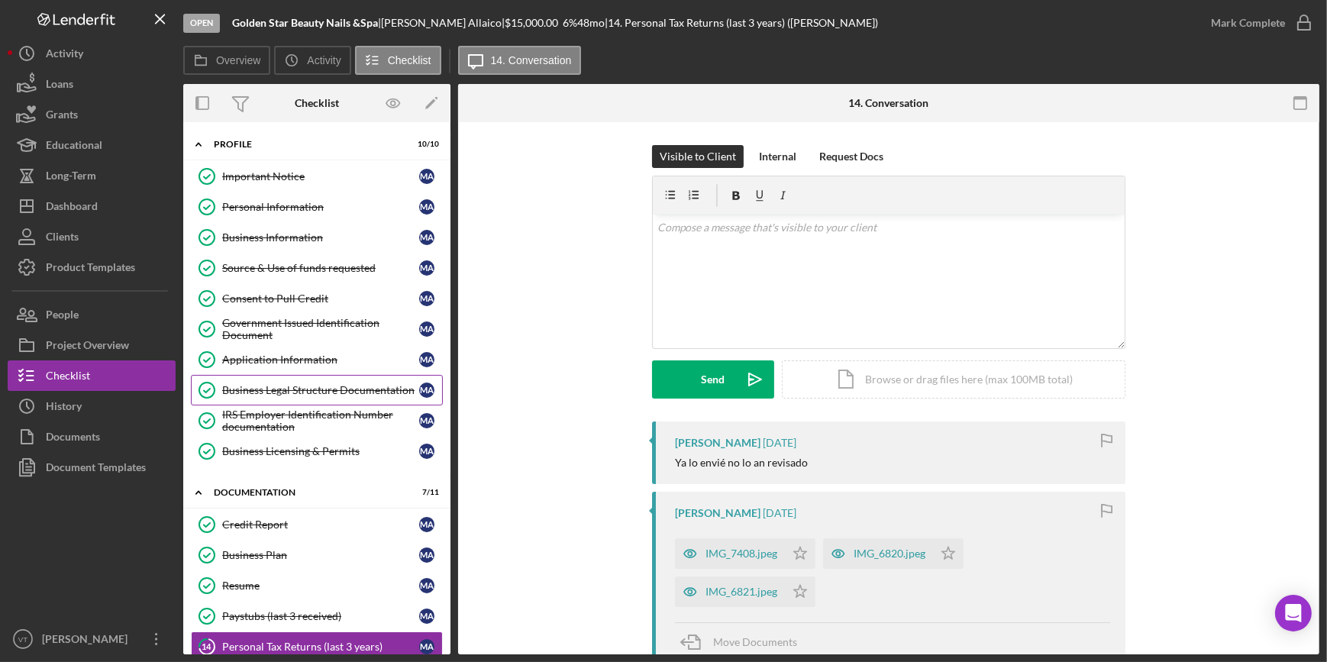
click at [259, 384] on div "Business Legal Structure Documentation" at bounding box center [320, 390] width 197 height 12
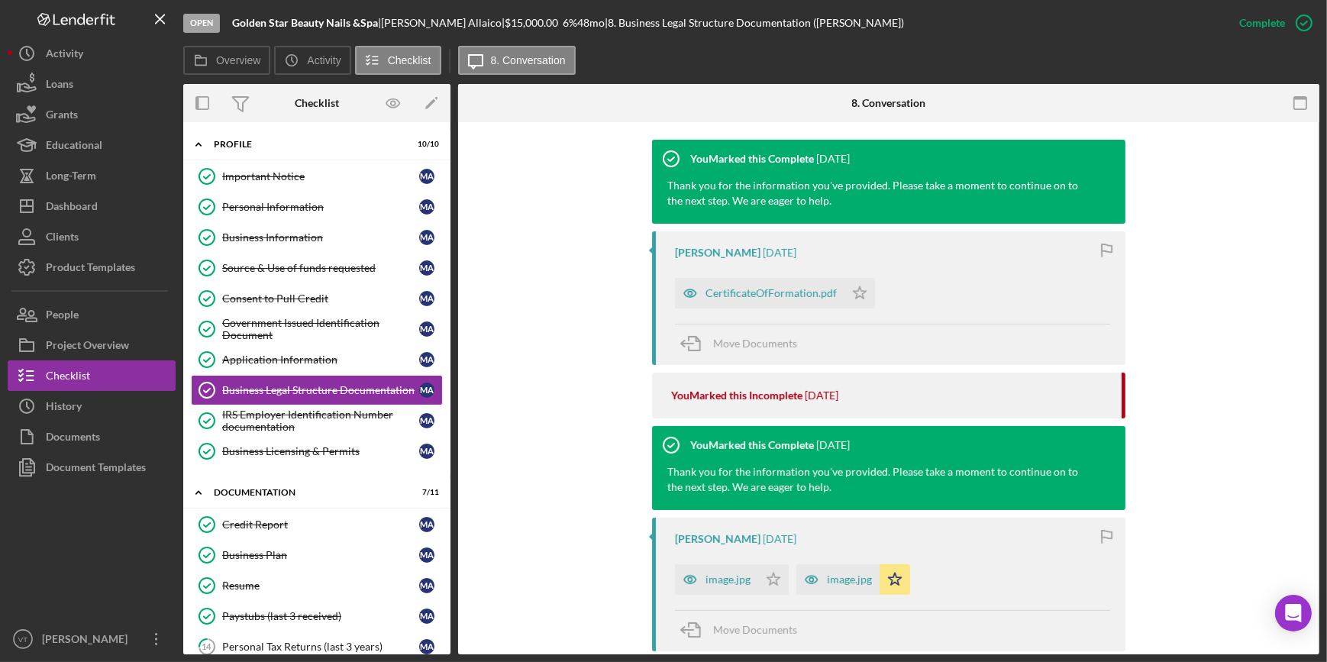
scroll to position [486, 0]
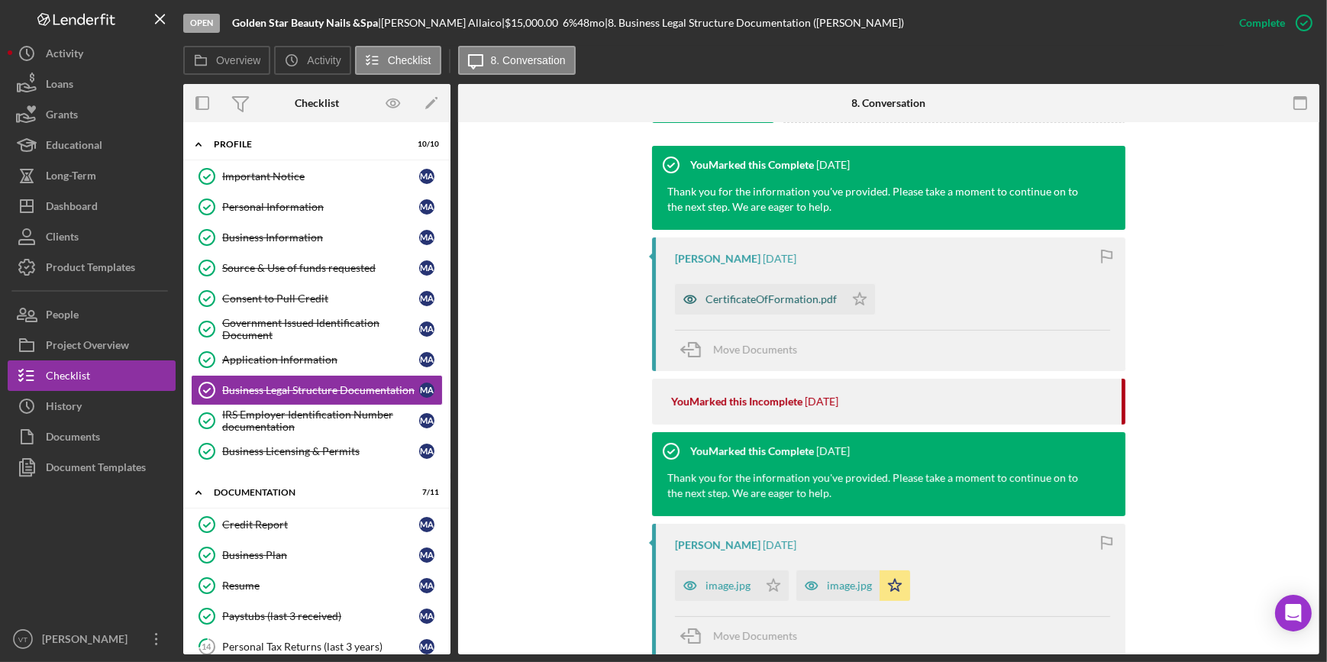
click at [747, 305] on div "CertificateOfFormation.pdf" at bounding box center [760, 299] width 170 height 31
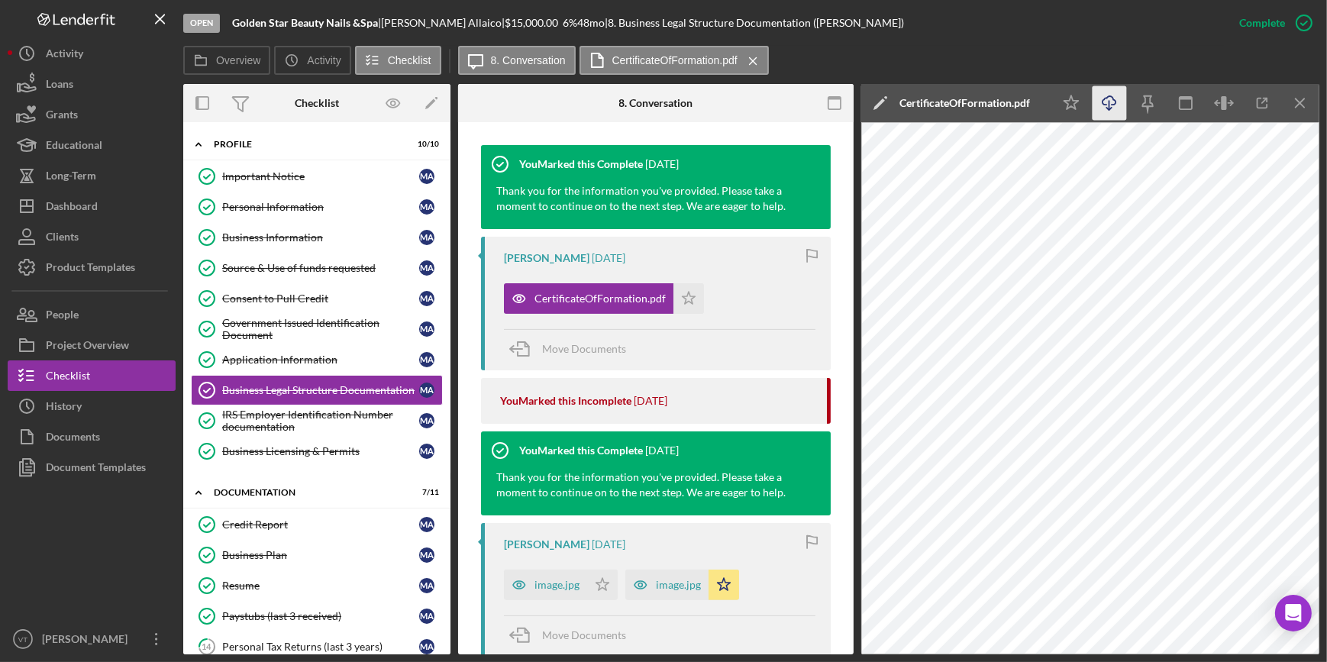
click at [1102, 104] on icon "Icon/Download" at bounding box center [1110, 103] width 34 height 34
